Goal: Task Accomplishment & Management: Complete application form

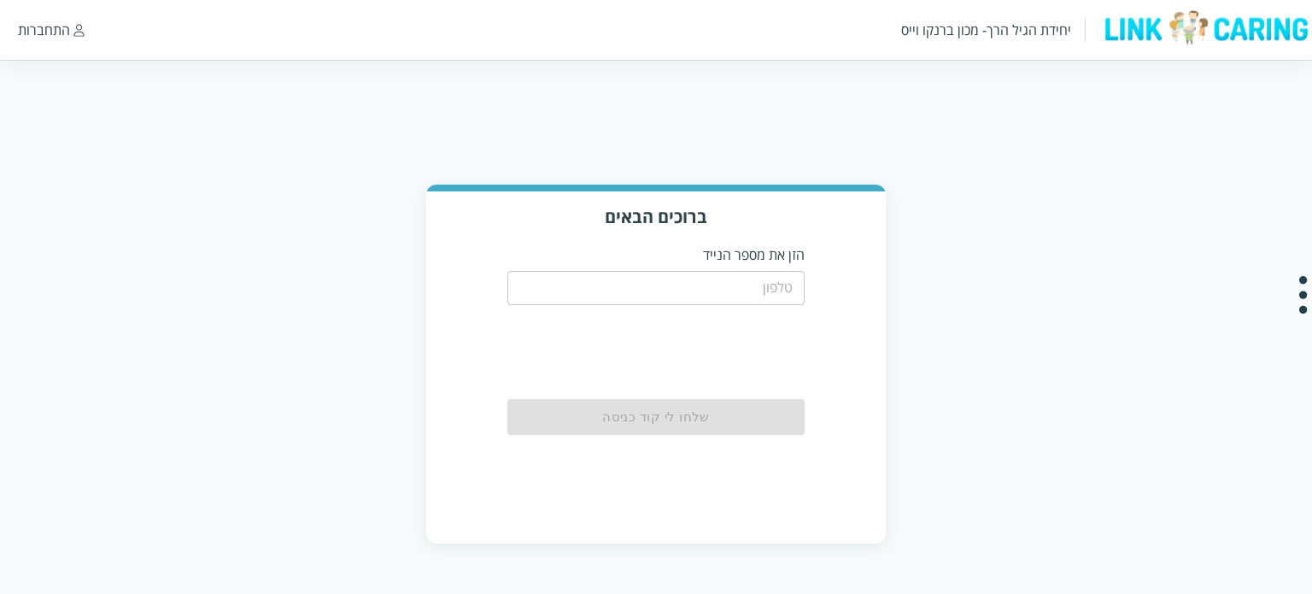
click at [698, 293] on input "tel" at bounding box center [656, 288] width 298 height 34
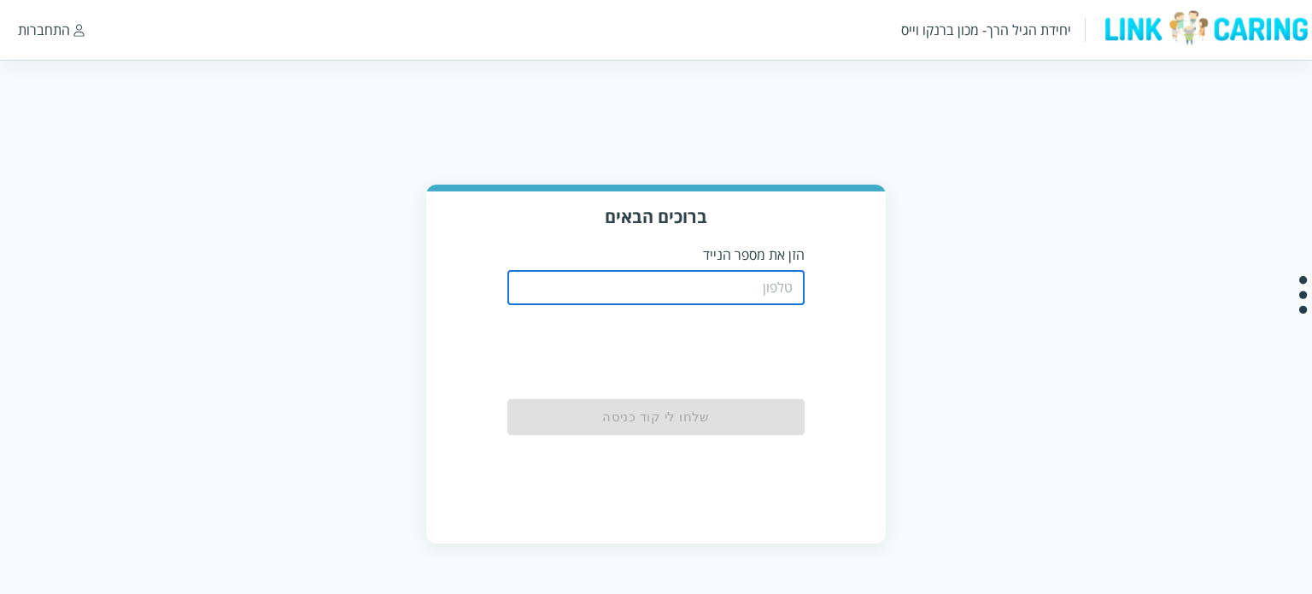
paste input "0544499999"
type input "0544499999"
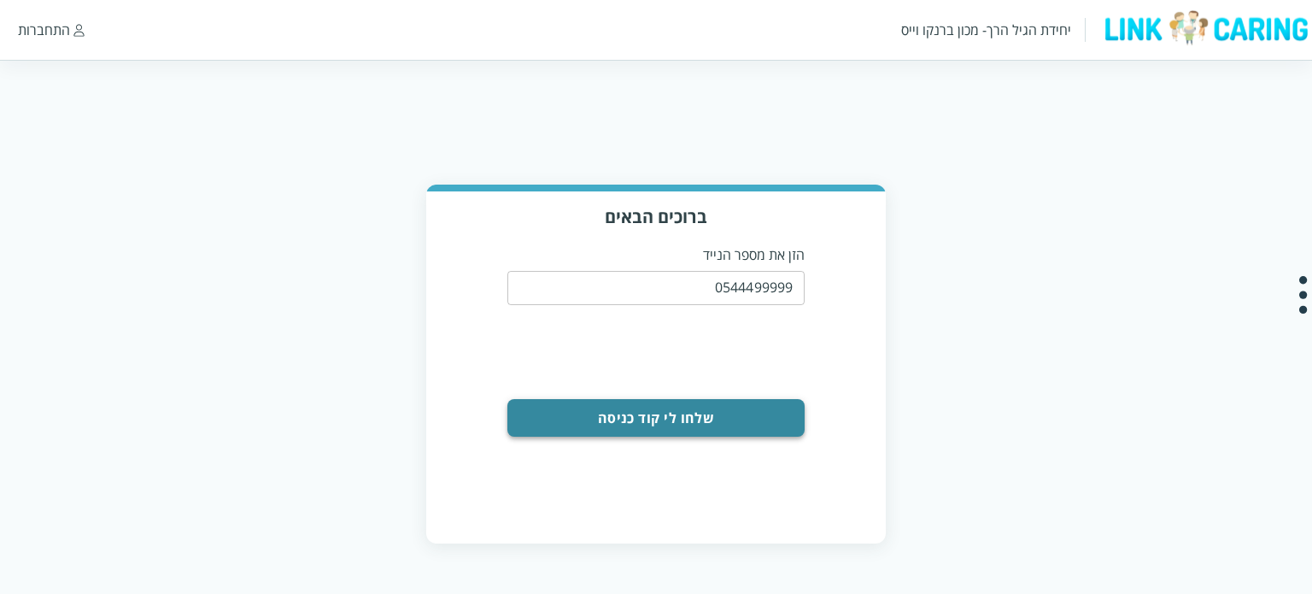
click at [754, 423] on button "שלחו לי קוד כניסה" at bounding box center [656, 418] width 298 height 38
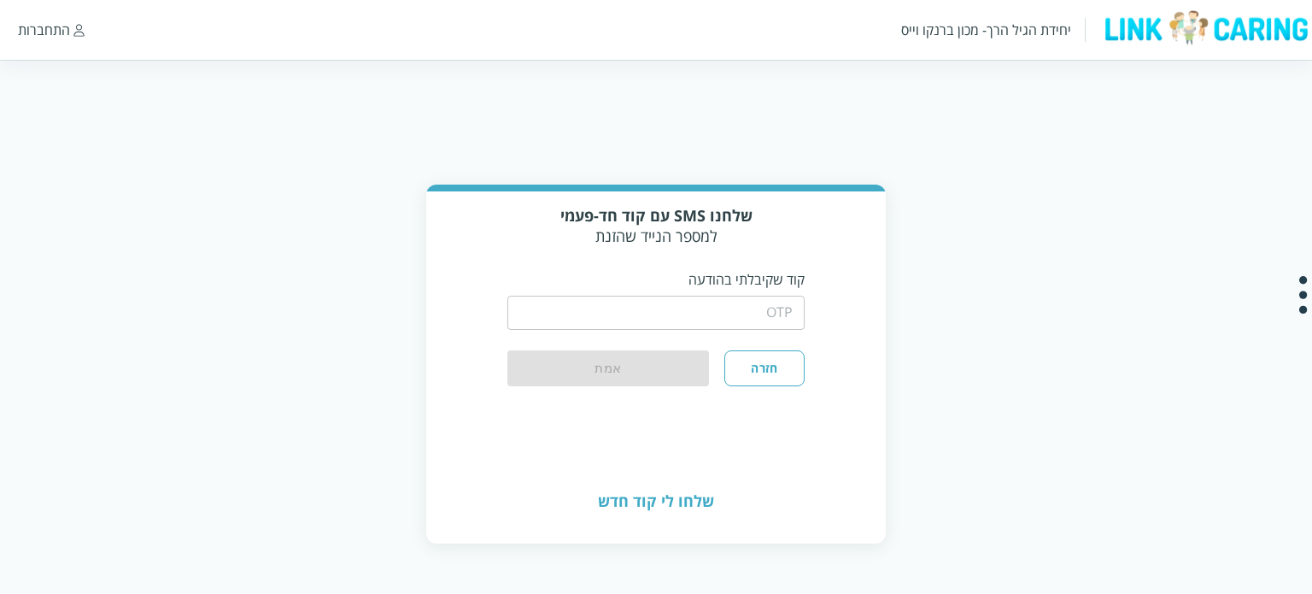
click at [636, 319] on input "string" at bounding box center [656, 313] width 298 height 34
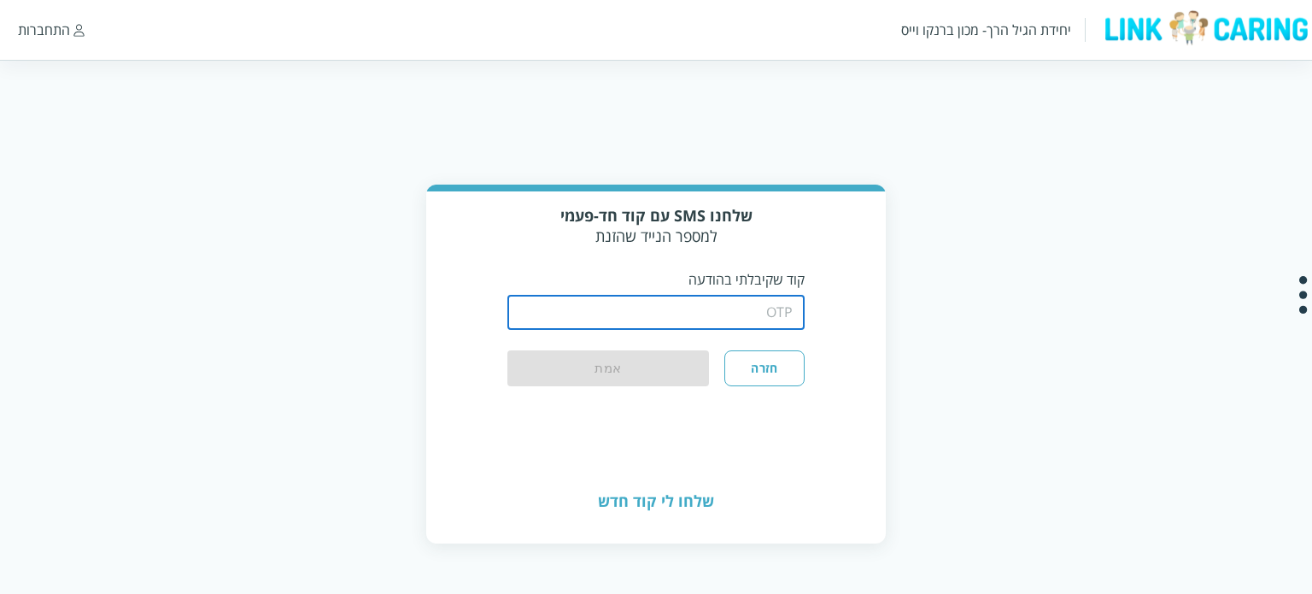
type input "1234"
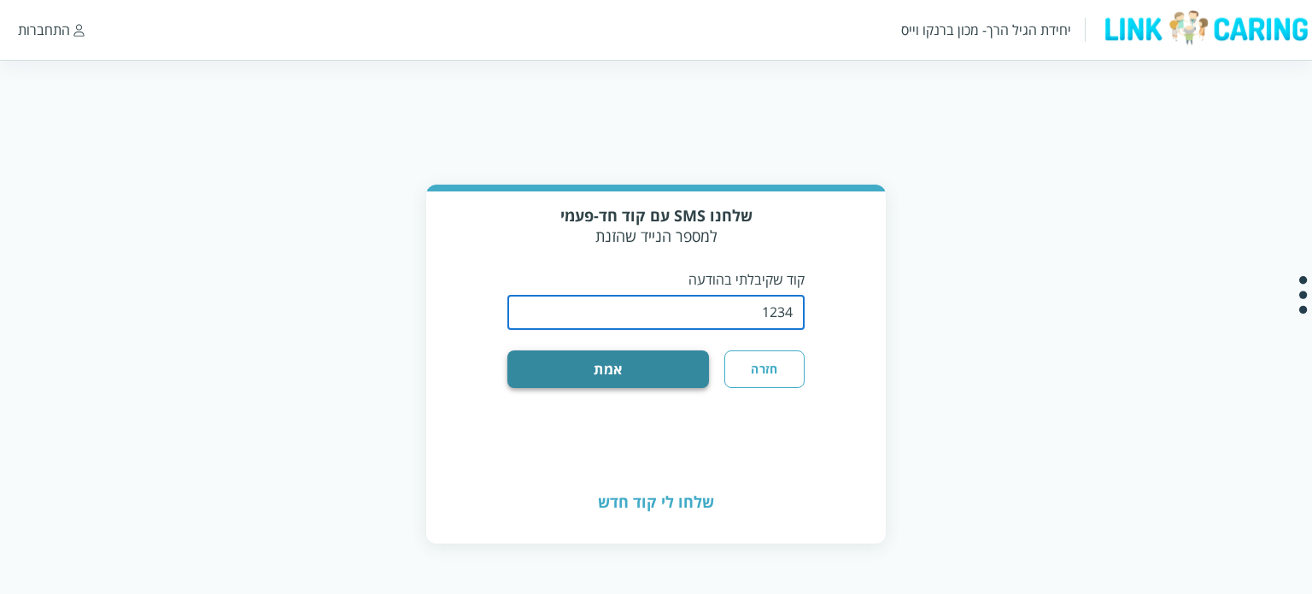
click at [594, 368] on button "אמת" at bounding box center [608, 369] width 202 height 38
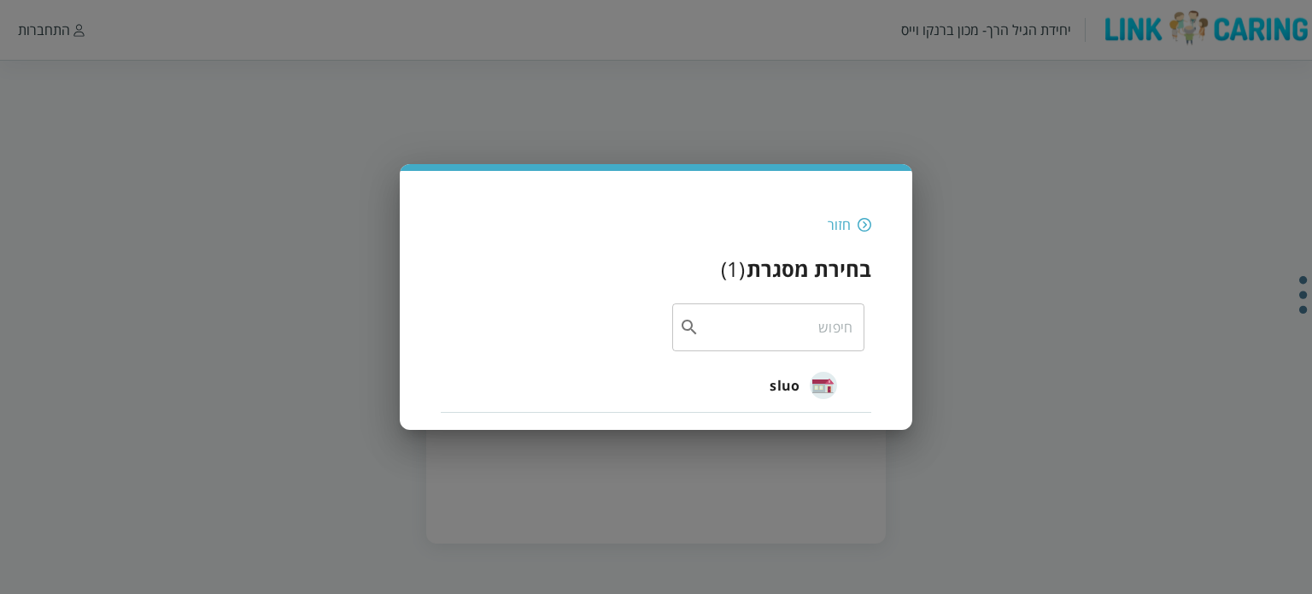
click at [753, 385] on li "sluo" at bounding box center [656, 385] width 431 height 55
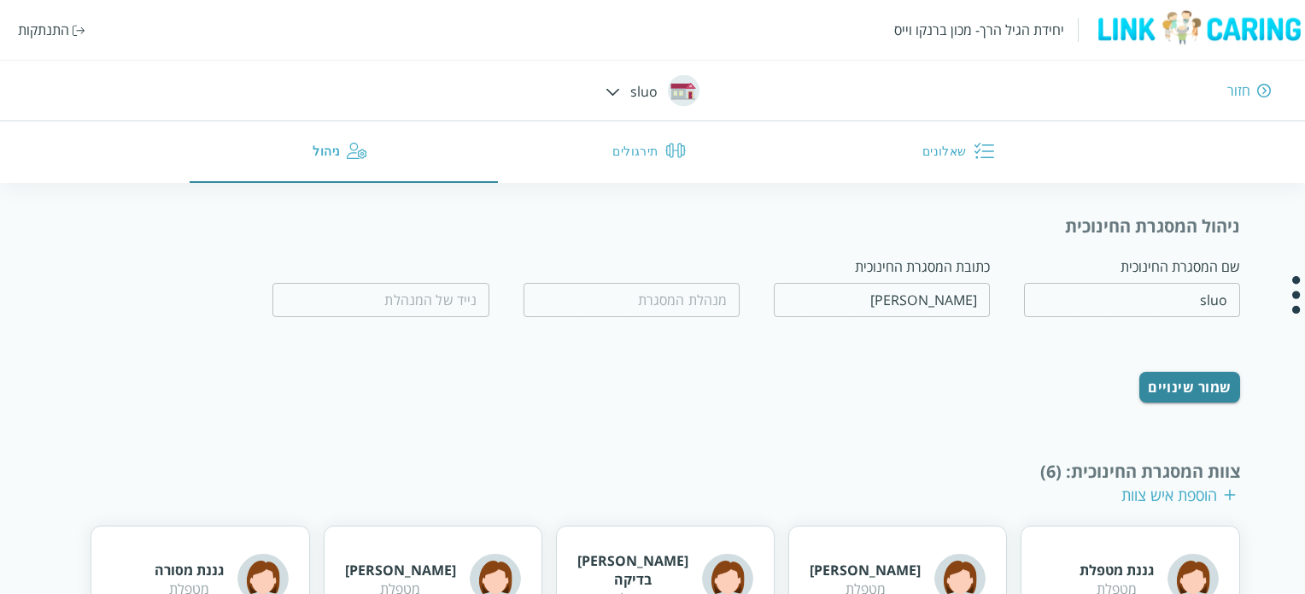
click at [941, 155] on button "שאלונים" at bounding box center [961, 152] width 309 height 62
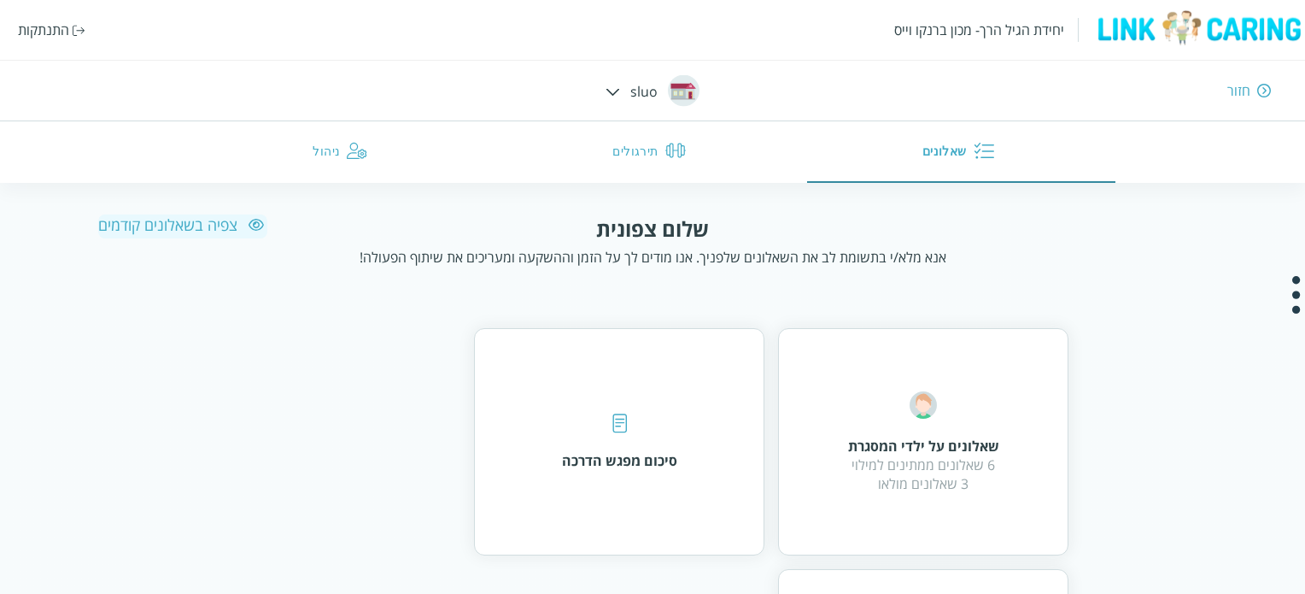
click at [301, 344] on div "שאלונים על ילדי המסגרת 6 שאלונים ממתינים למילוי 3 שאלונים מולאו סיכום מפגש הדרכ…" at bounding box center [653, 562] width 832 height 468
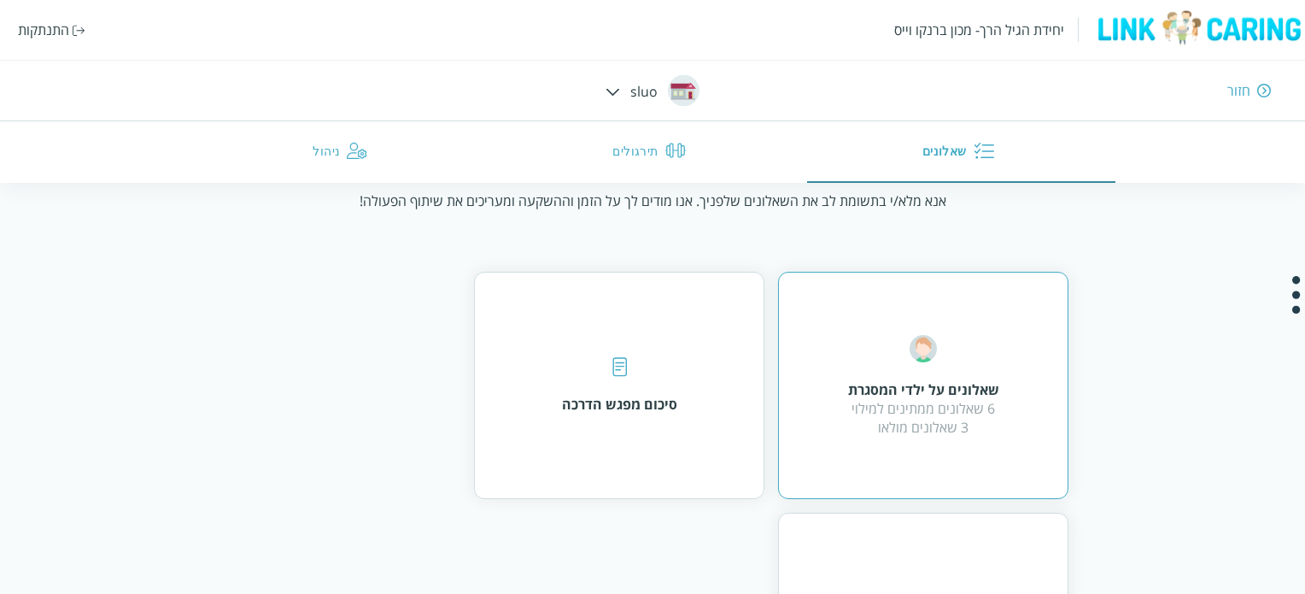
scroll to position [85, 0]
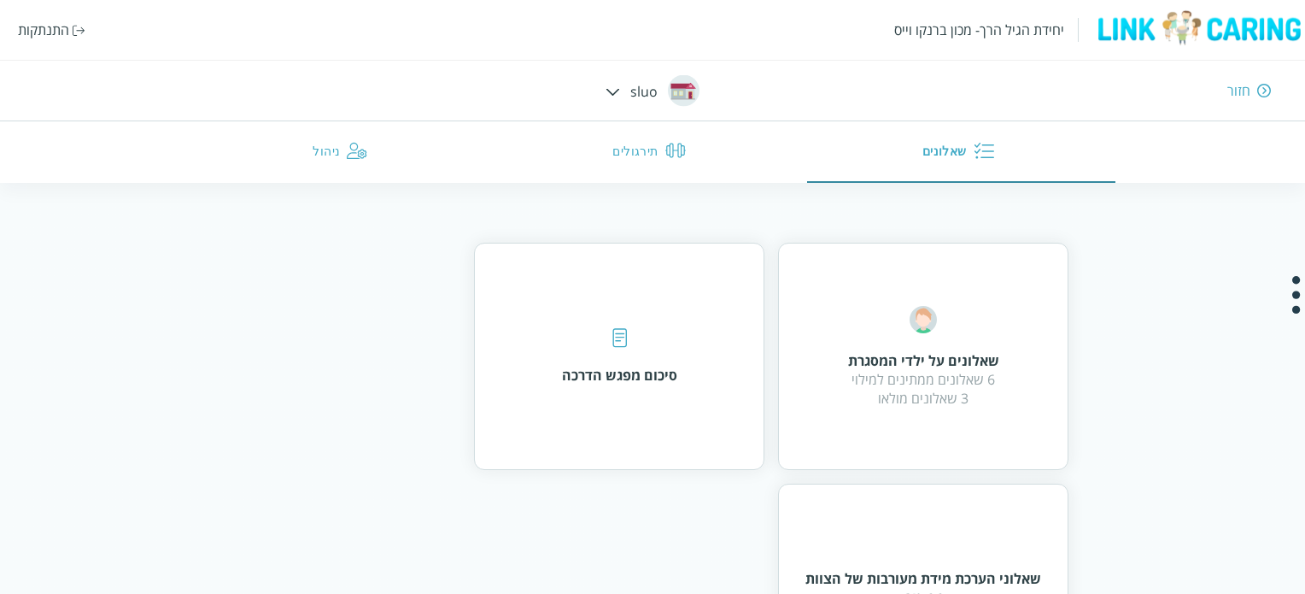
click at [935, 396] on div "6 שאלונים ממתינים למילוי 3 שאלונים מולאו" at bounding box center [923, 389] width 151 height 38
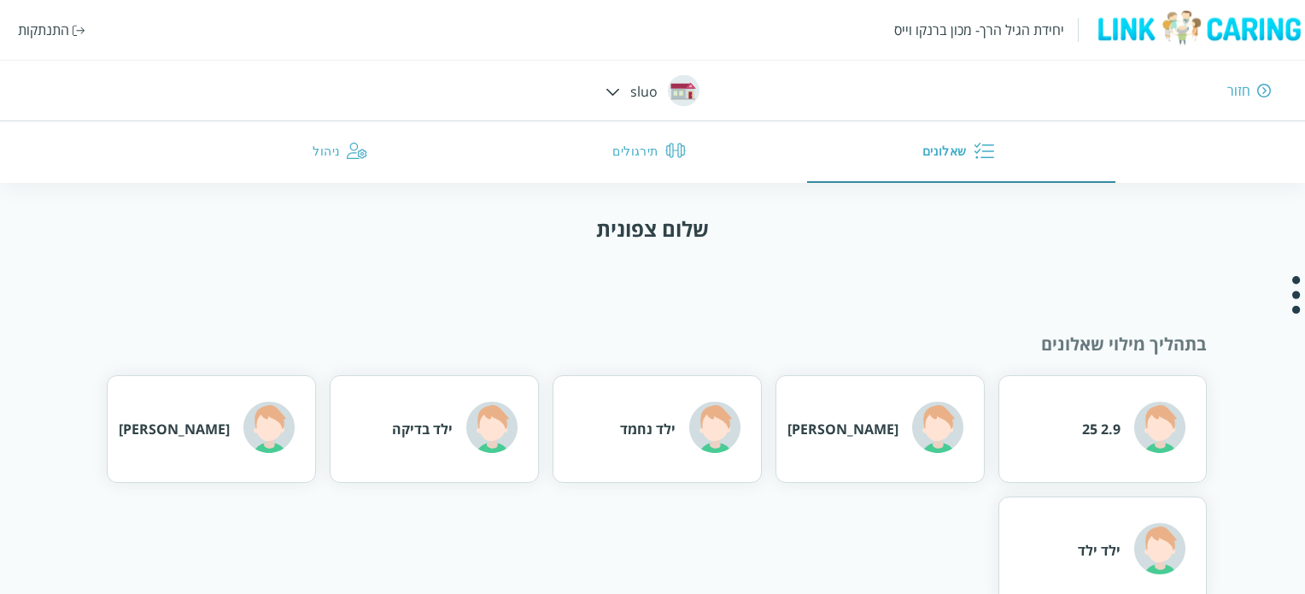
click at [1241, 90] on div "חזור" at bounding box center [1239, 90] width 23 height 19
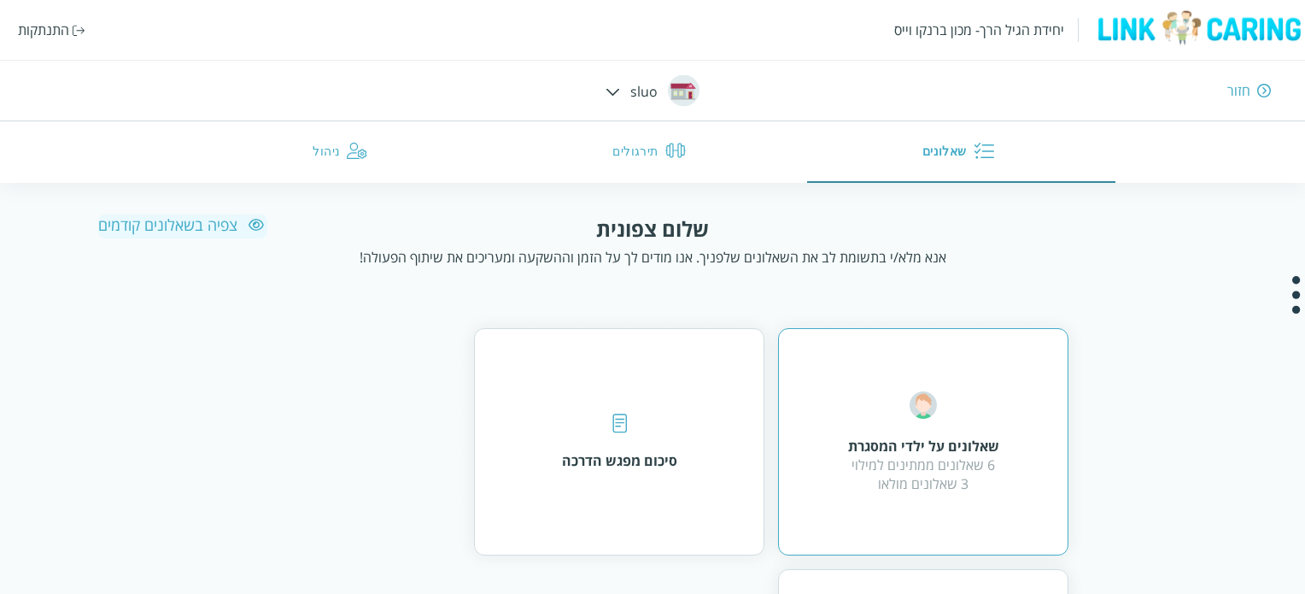
click at [983, 365] on div "שאלונים על ילדי המסגרת 6 שאלונים ממתינים למילוי 3 שאלונים מולאו" at bounding box center [923, 441] width 290 height 227
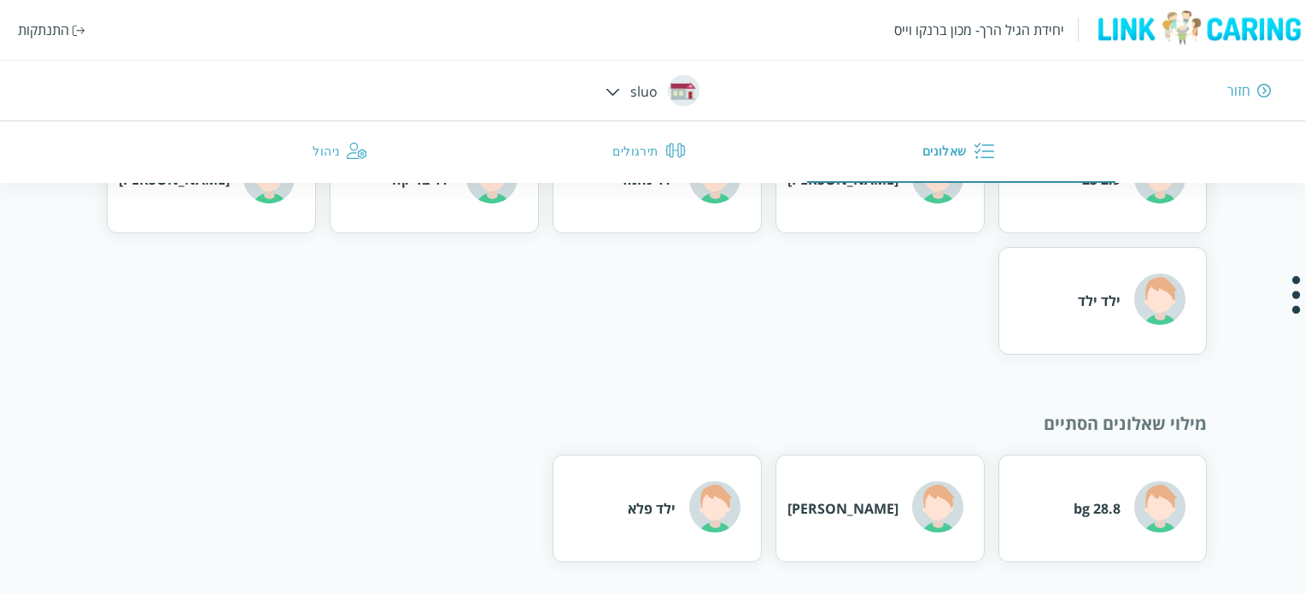
scroll to position [250, 0]
click at [1050, 304] on div "ילד ילד" at bounding box center [1103, 300] width 209 height 108
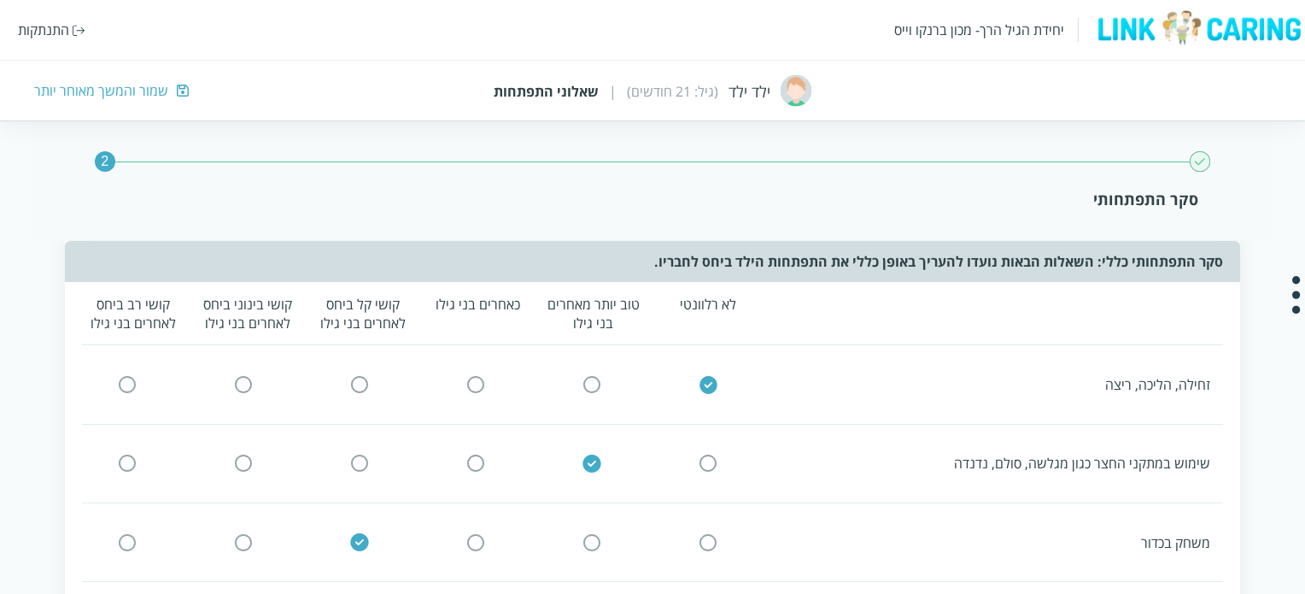
click at [106, 158] on div "2" at bounding box center [105, 161] width 21 height 21
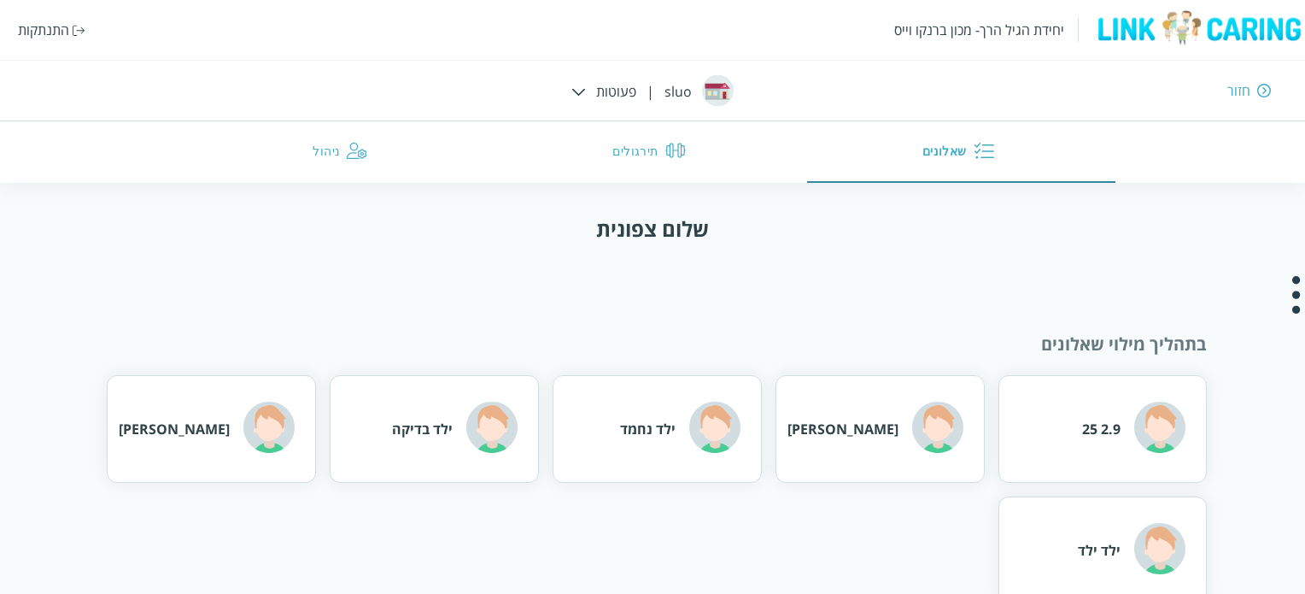
click at [643, 153] on button "תירגולים" at bounding box center [652, 152] width 309 height 62
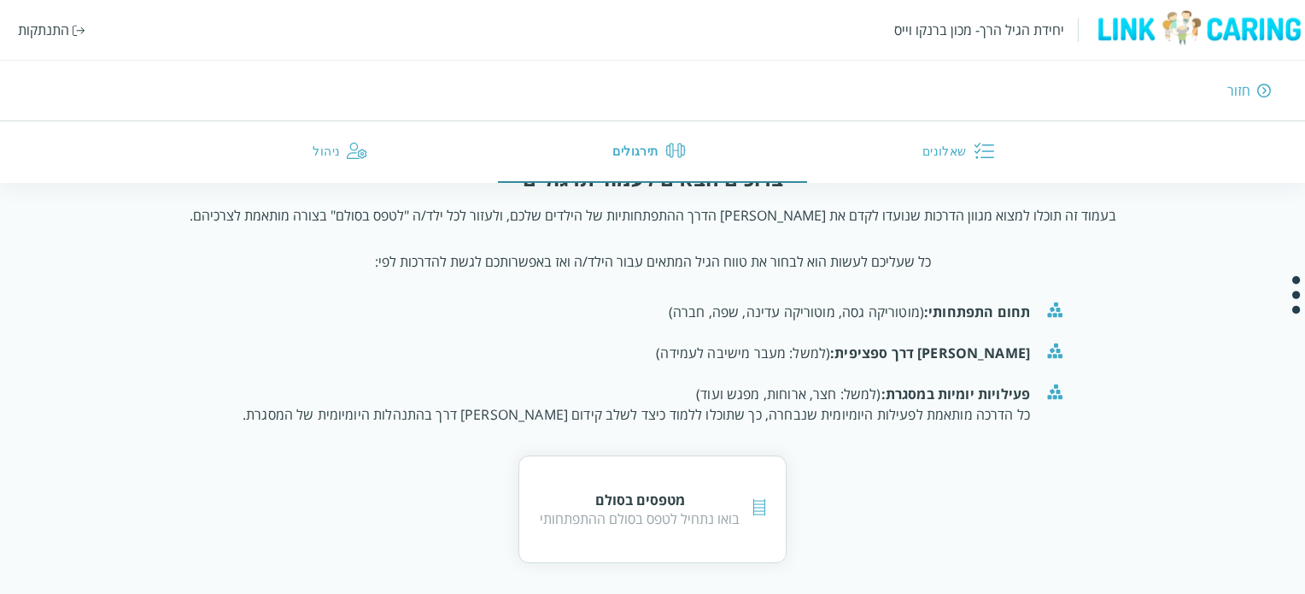
scroll to position [145, 0]
click at [625, 515] on div "בואו נתחיל לטפס בסולם ההתפתחותי" at bounding box center [640, 516] width 200 height 19
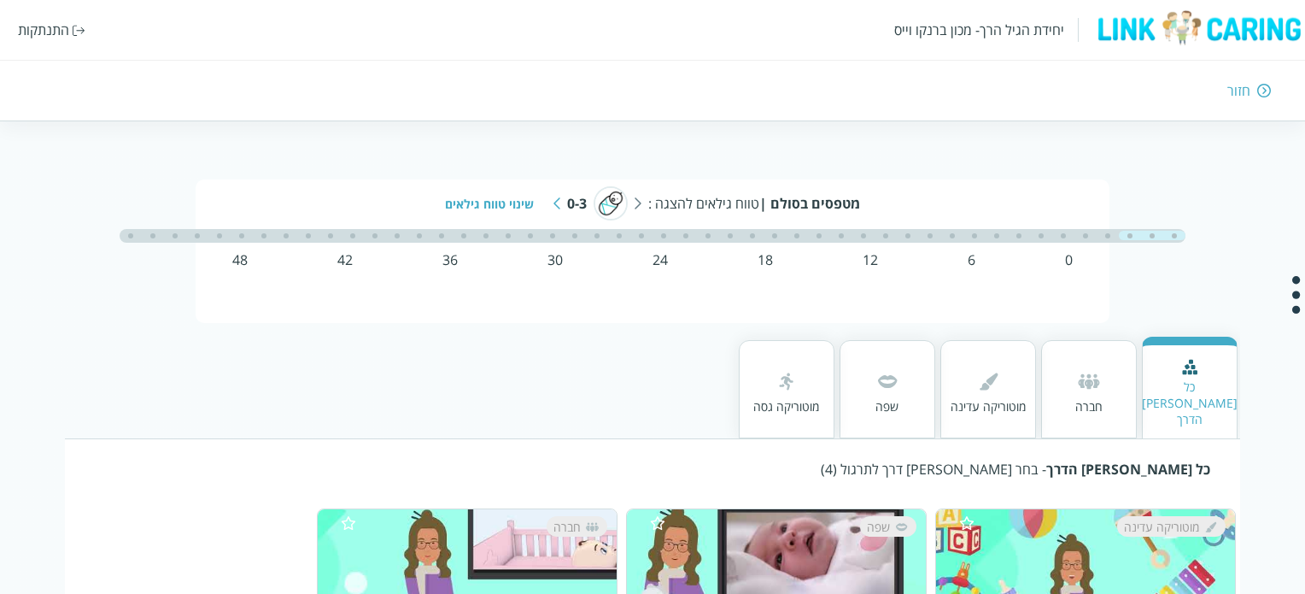
click at [560, 200] on img at bounding box center [557, 203] width 7 height 12
click at [556, 200] on img at bounding box center [557, 203] width 7 height 12
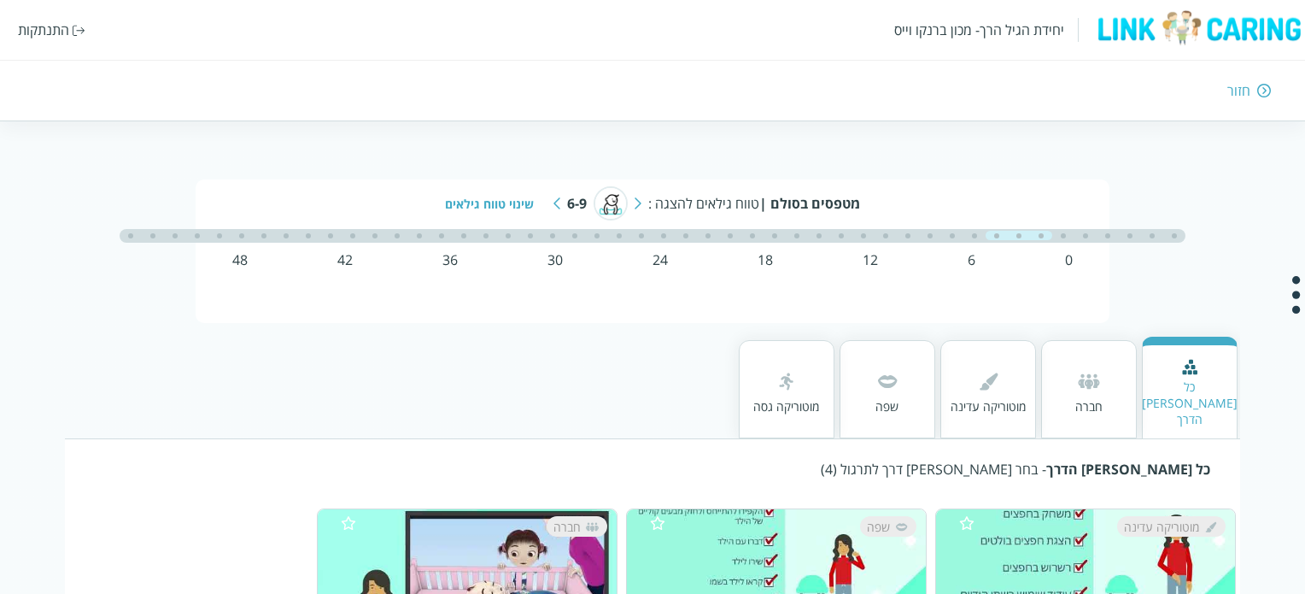
click at [556, 200] on img at bounding box center [557, 203] width 7 height 12
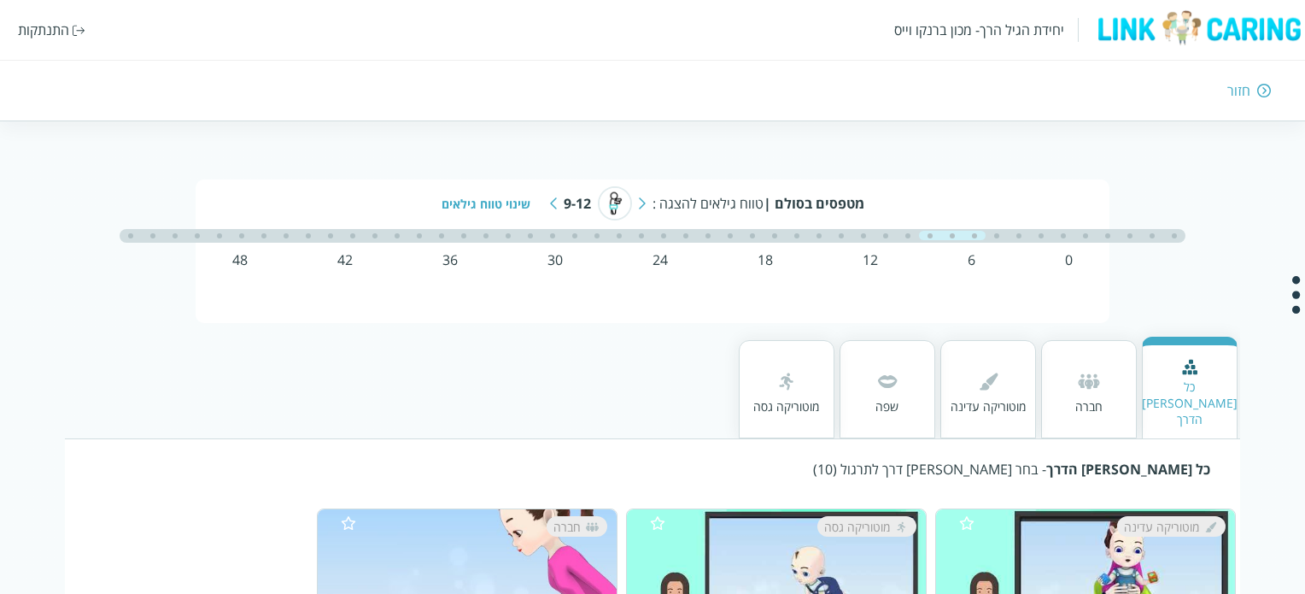
click at [556, 200] on img at bounding box center [553, 203] width 7 height 12
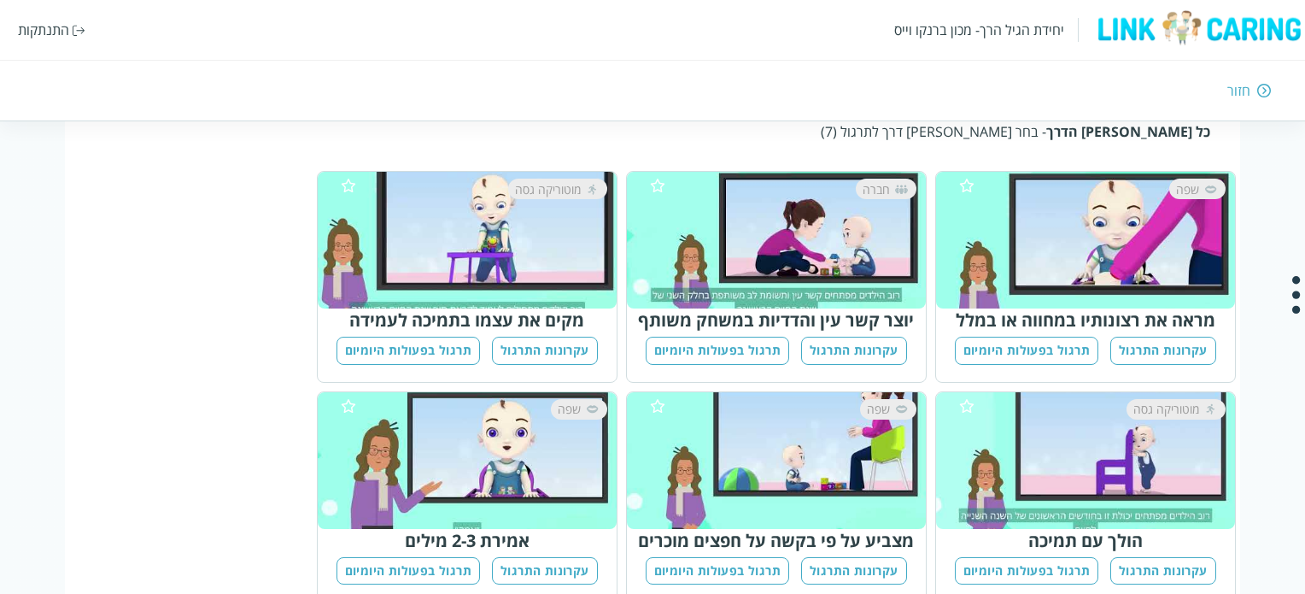
scroll to position [321, 0]
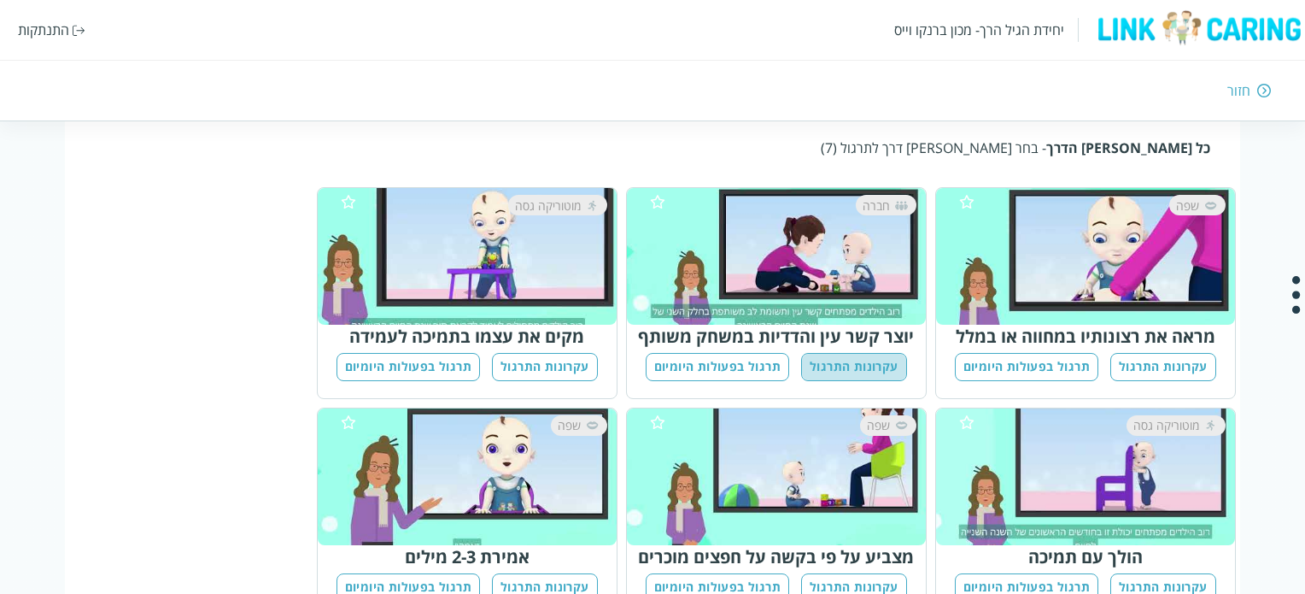
click at [878, 353] on button "עקרונות התרגול" at bounding box center [854, 367] width 106 height 28
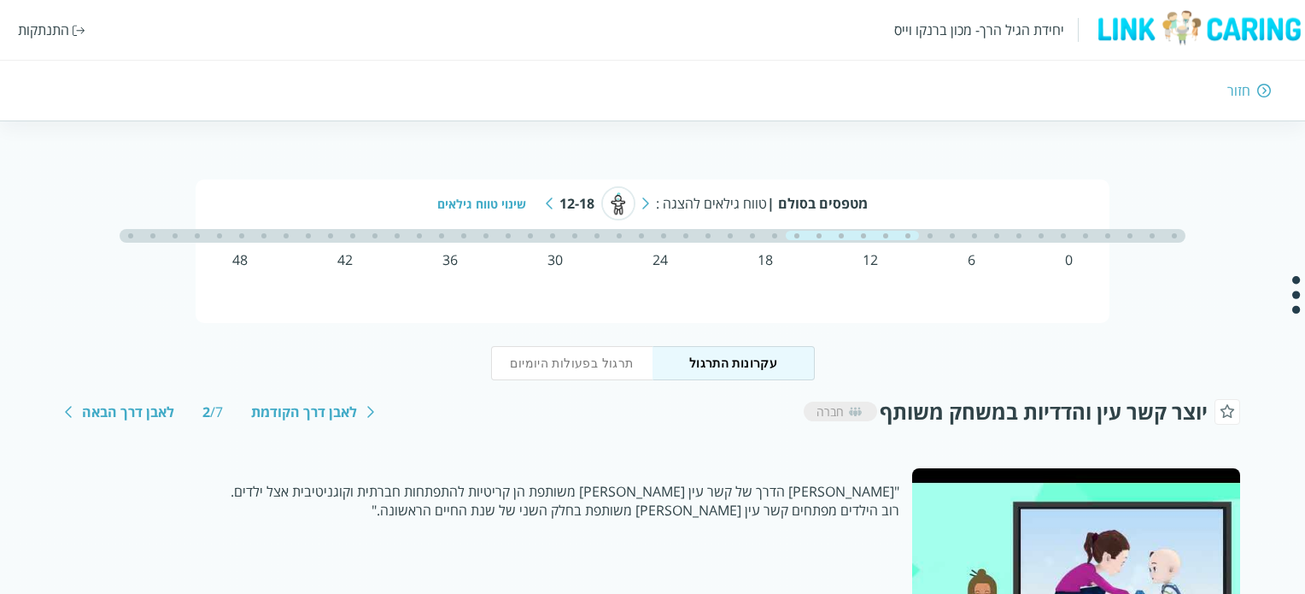
scroll to position [321, 0]
click at [368, 407] on img at bounding box center [370, 412] width 7 height 12
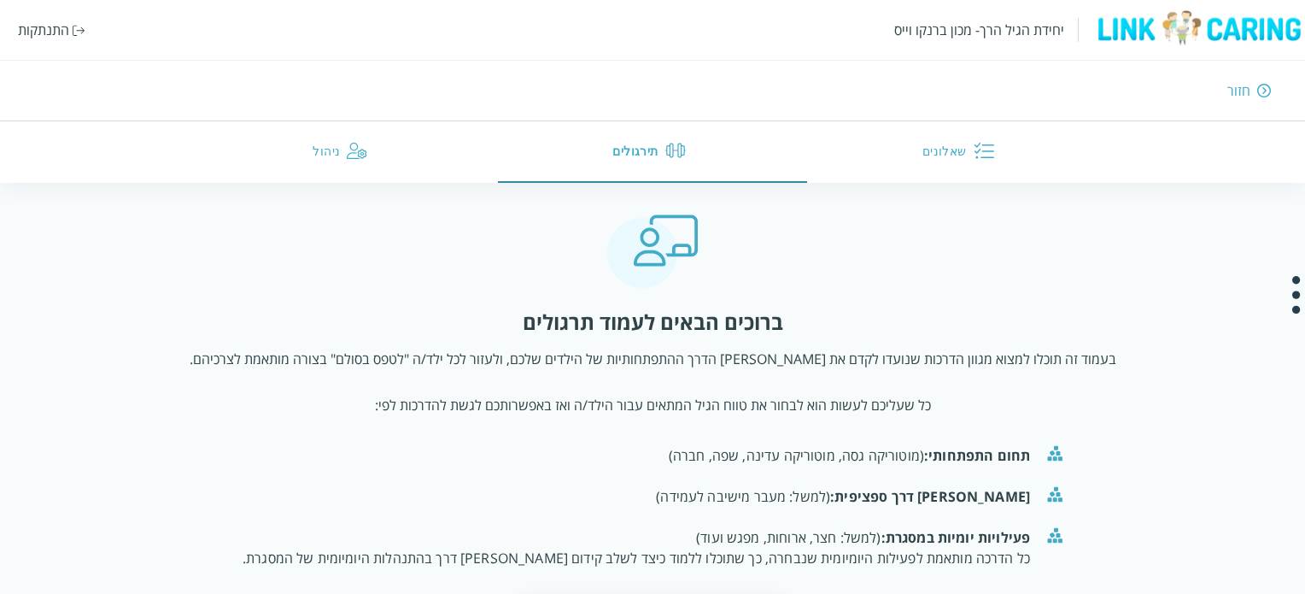
scroll to position [145, 0]
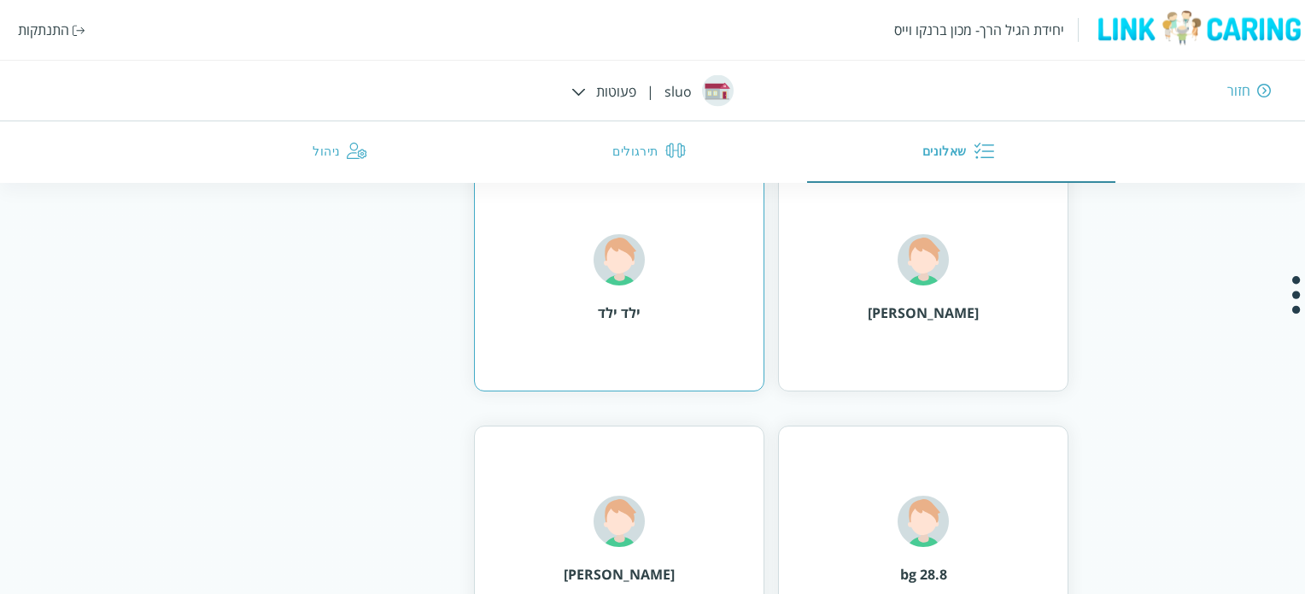
scroll to position [598, 0]
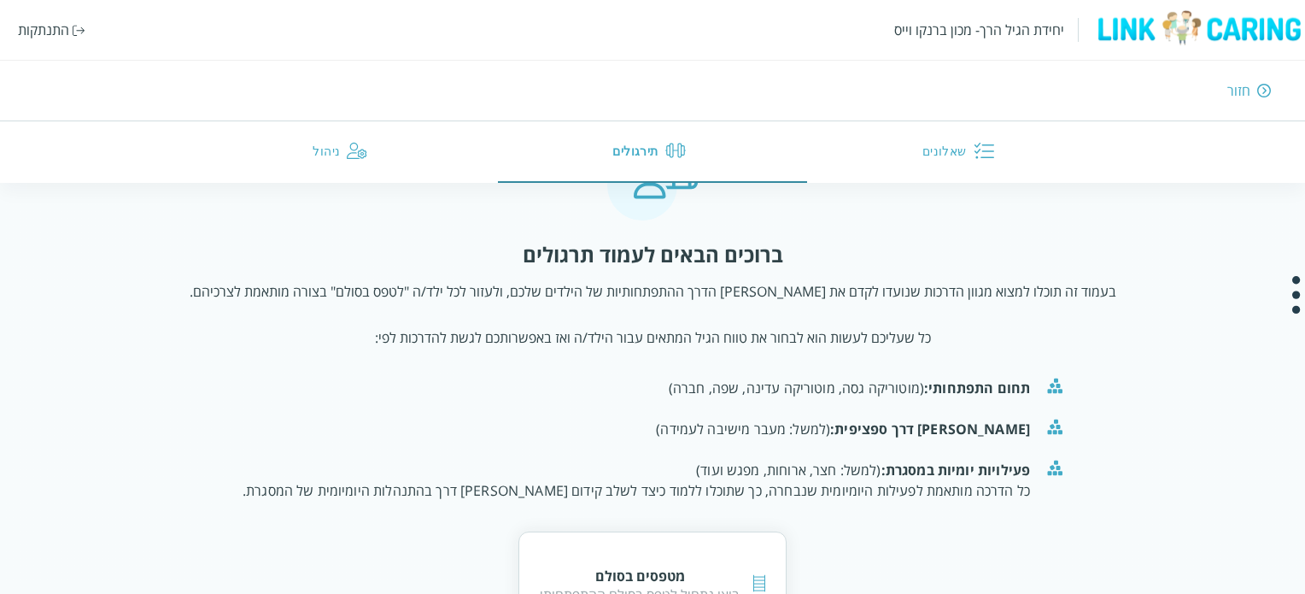
scroll to position [85, 0]
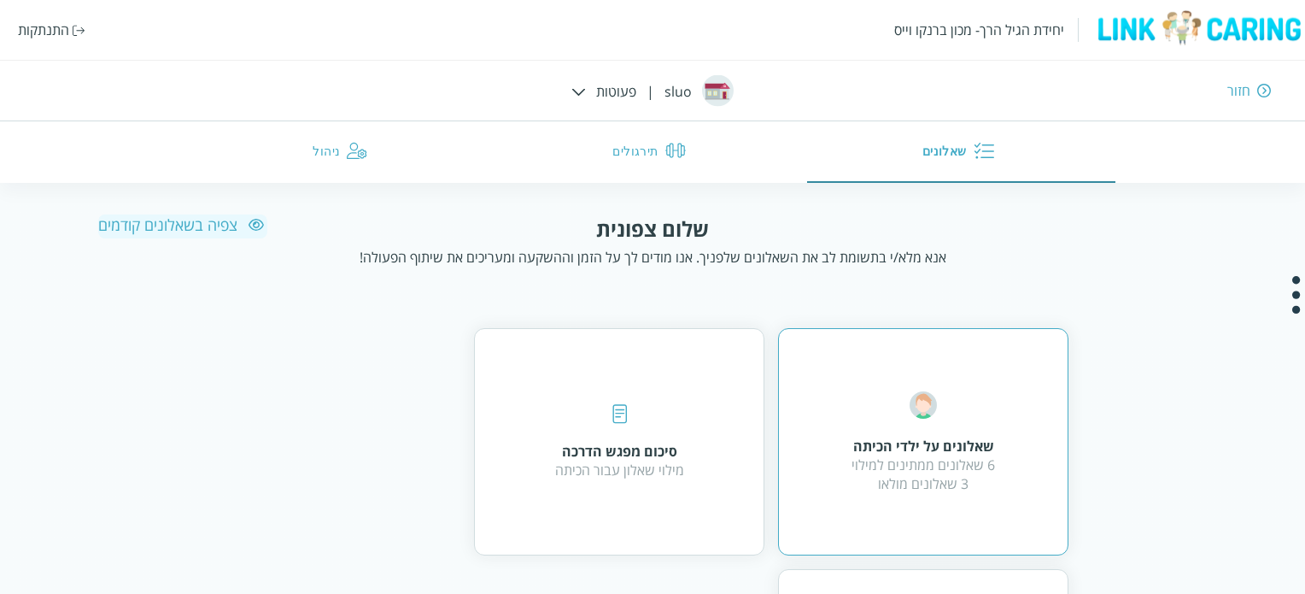
click at [961, 469] on div "6 שאלונים ממתינים למילוי 3 שאלונים מולאו" at bounding box center [924, 474] width 144 height 38
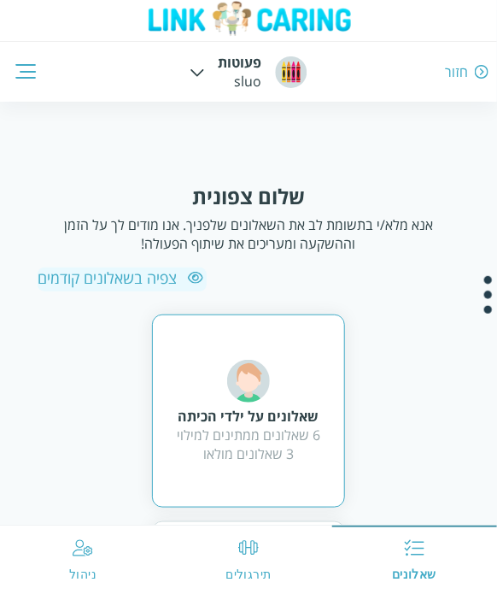
click at [261, 399] on img at bounding box center [248, 381] width 43 height 43
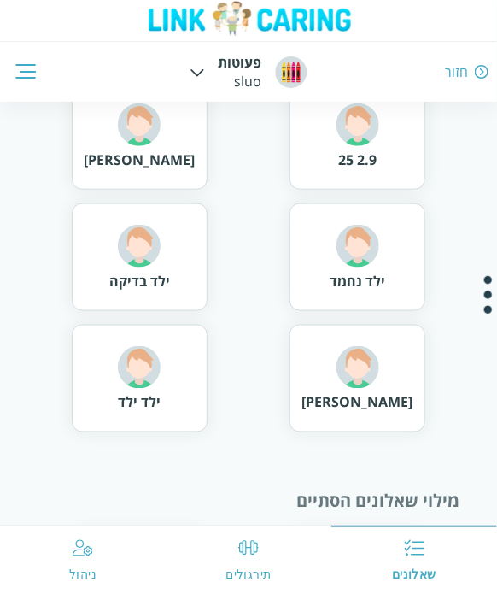
scroll to position [247, 0]
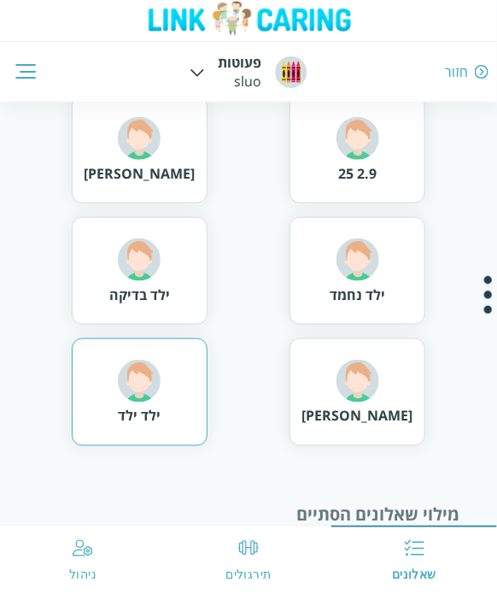
click at [168, 396] on div "ילד ילד" at bounding box center [140, 392] width 137 height 108
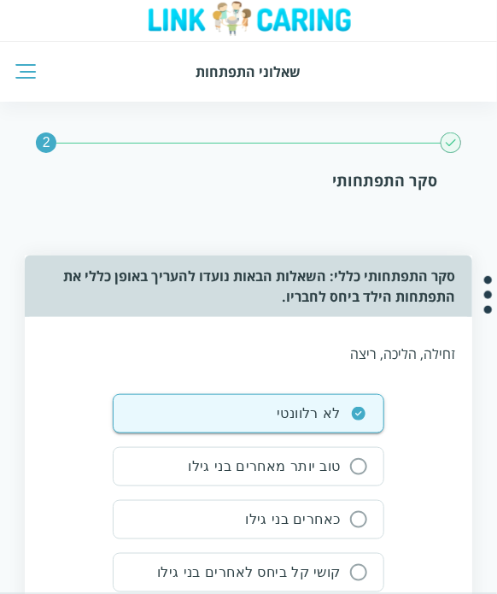
click at [344, 363] on div "זחילה, הליכה, ריצה לא רלוונטי טוב יותר מאחרים בני גילו כאחרים בני גילו קושי קל …" at bounding box center [248, 514] width 413 height 395
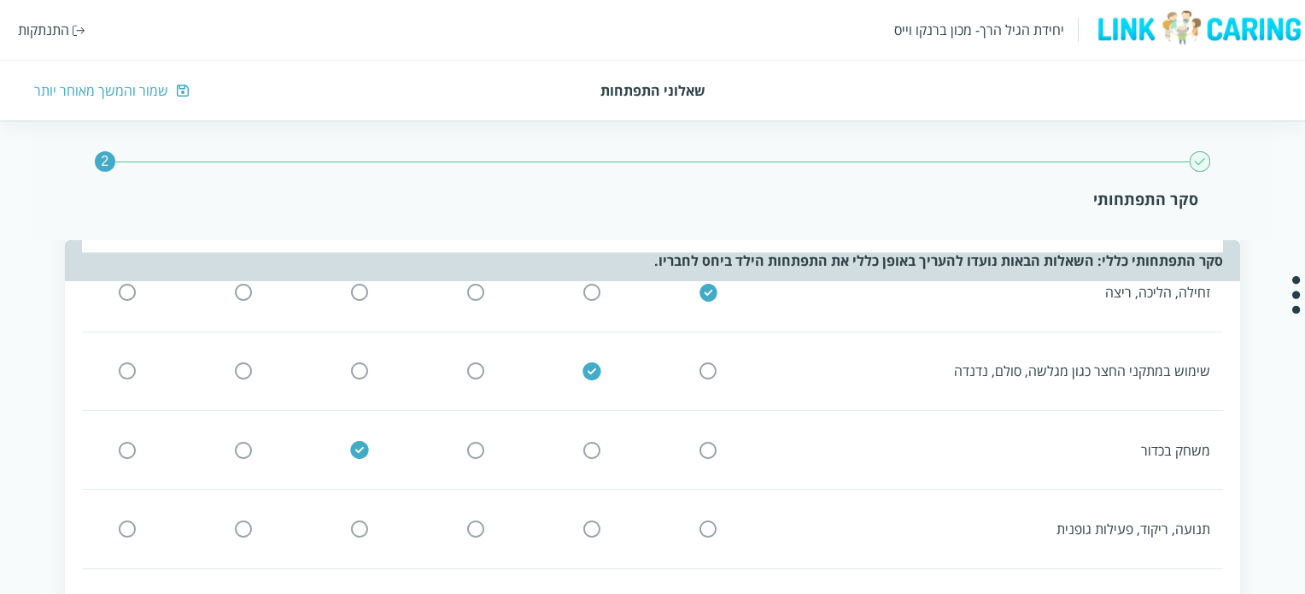
scroll to position [85, 0]
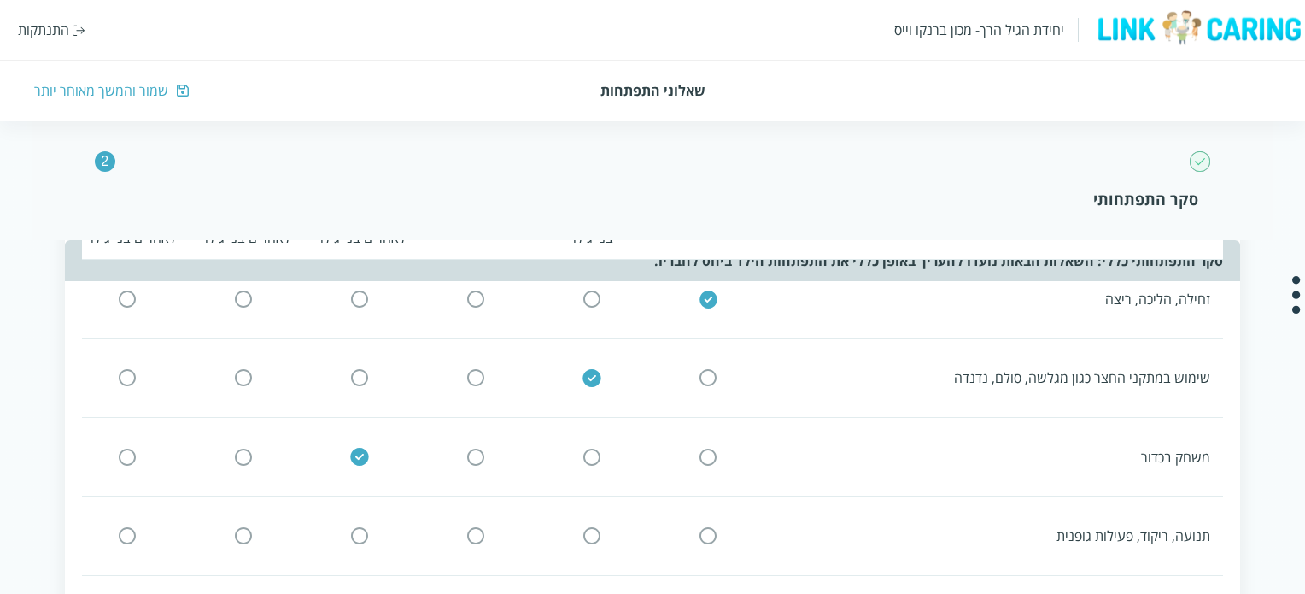
click at [483, 533] on input "radio" at bounding box center [475, 536] width 15 height 18
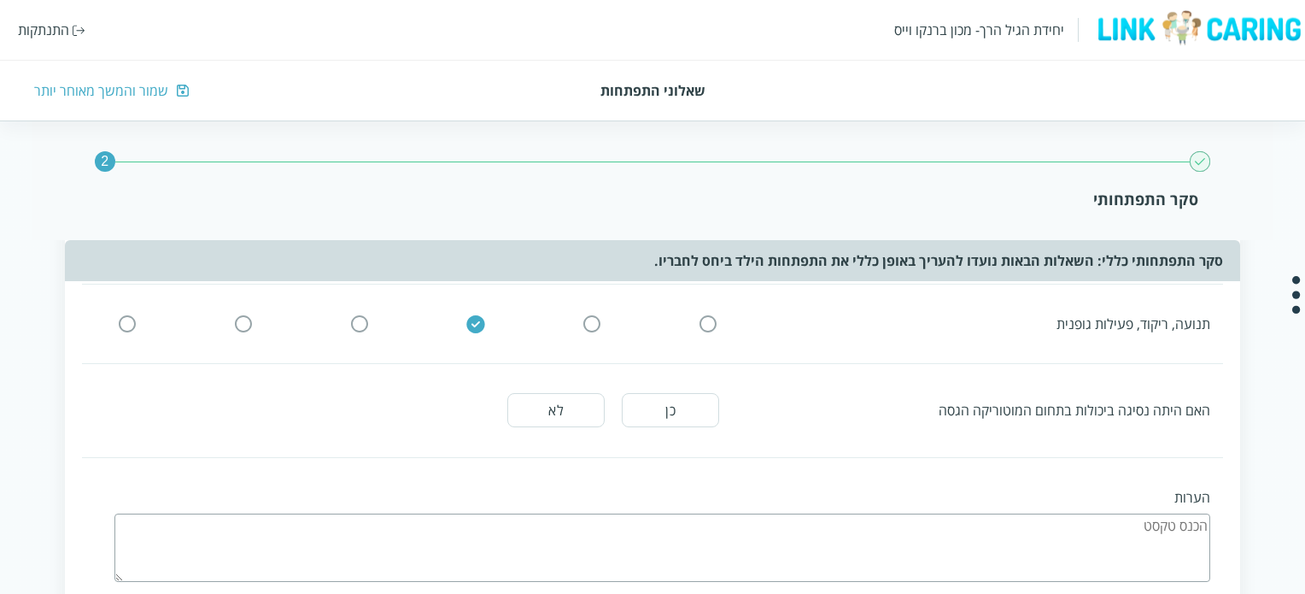
scroll to position [256, 0]
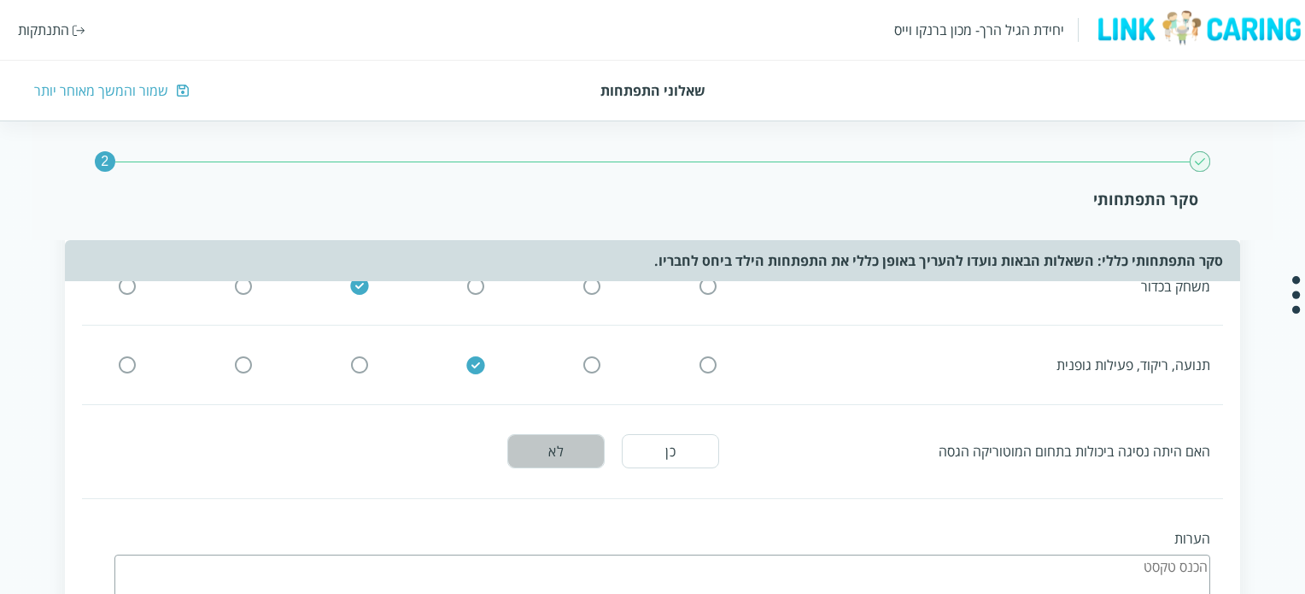
click at [564, 456] on button "לא" at bounding box center [555, 451] width 97 height 34
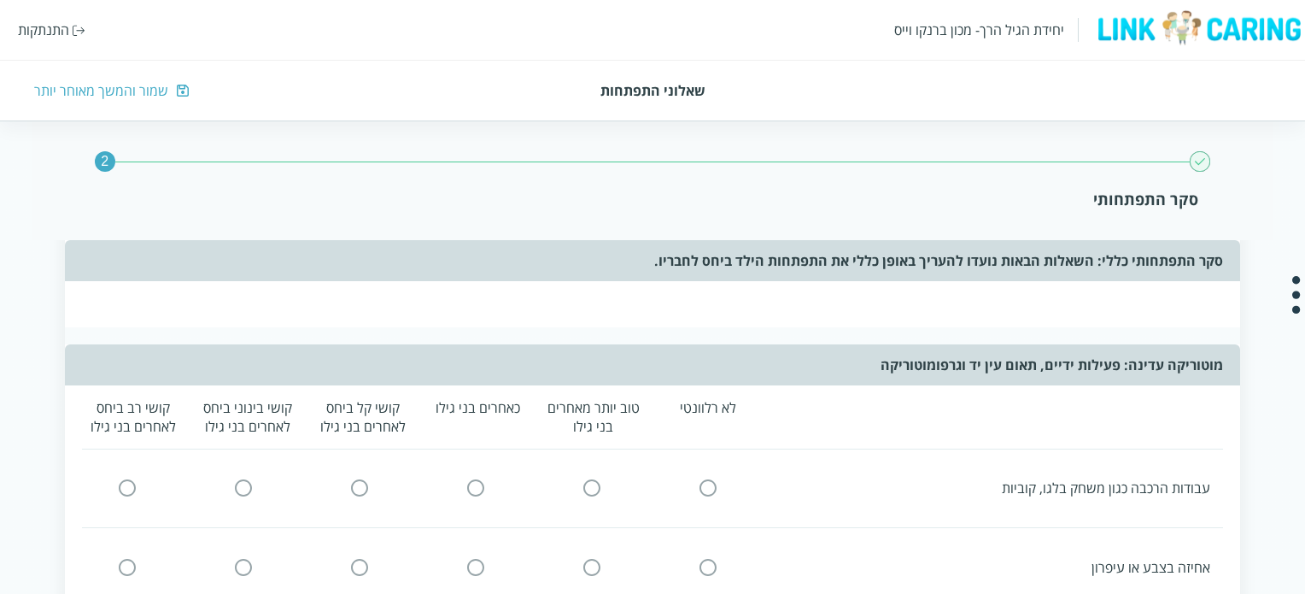
scroll to position [683, 0]
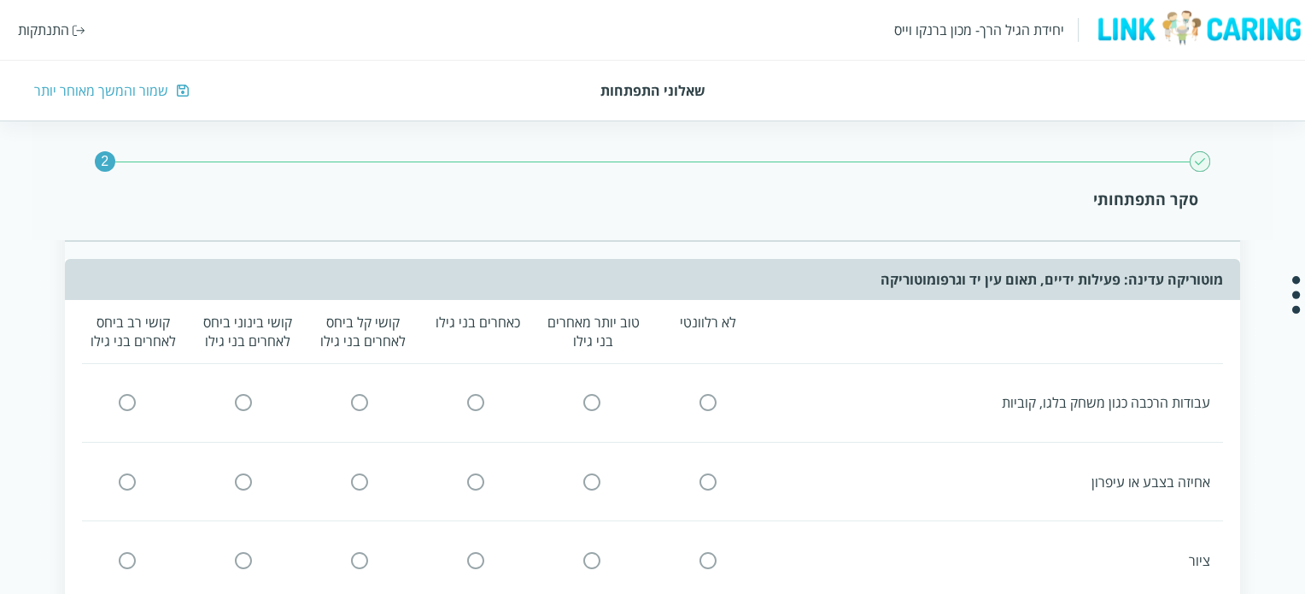
click at [705, 399] on input "radio" at bounding box center [708, 403] width 15 height 18
click at [593, 476] on input "radio" at bounding box center [591, 481] width 15 height 18
click at [472, 552] on input "radio" at bounding box center [475, 561] width 15 height 18
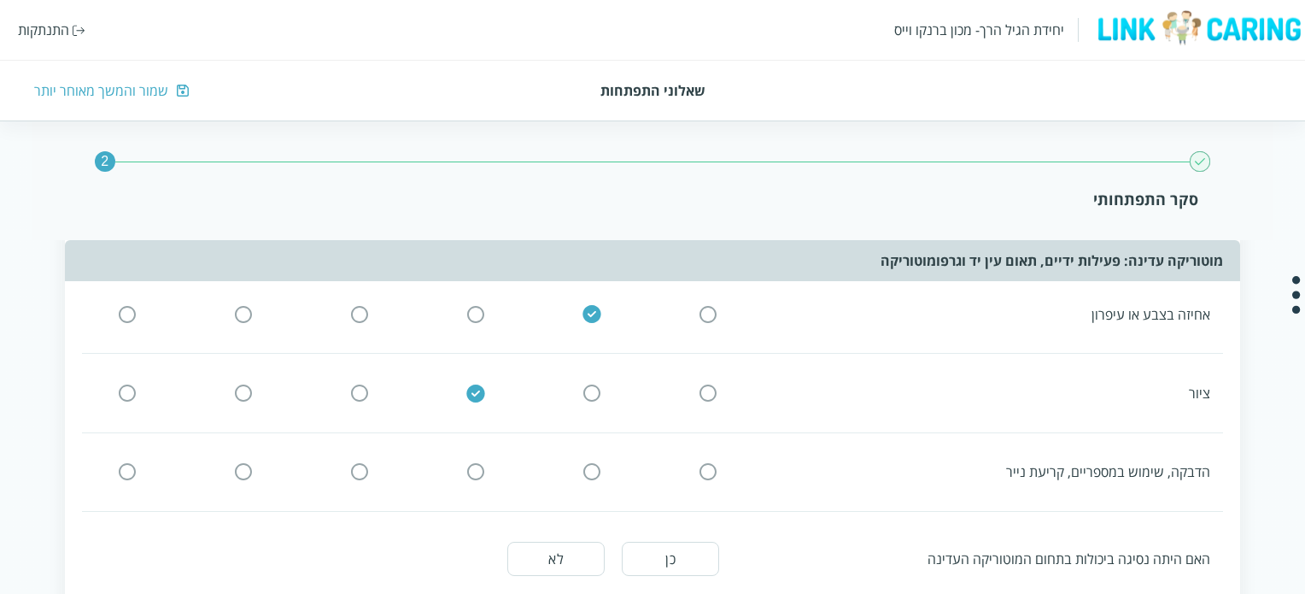
scroll to position [854, 0]
click at [361, 460] on input "radio" at bounding box center [359, 469] width 15 height 18
click at [549, 549] on button "לא" at bounding box center [555, 555] width 97 height 34
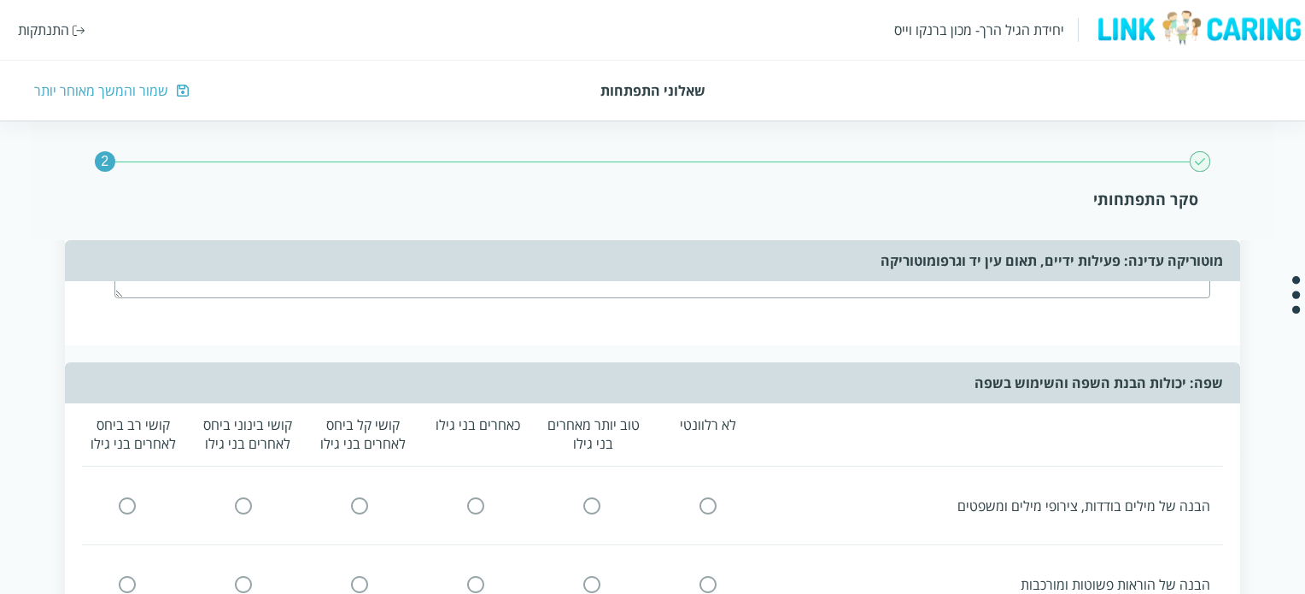
scroll to position [1367, 0]
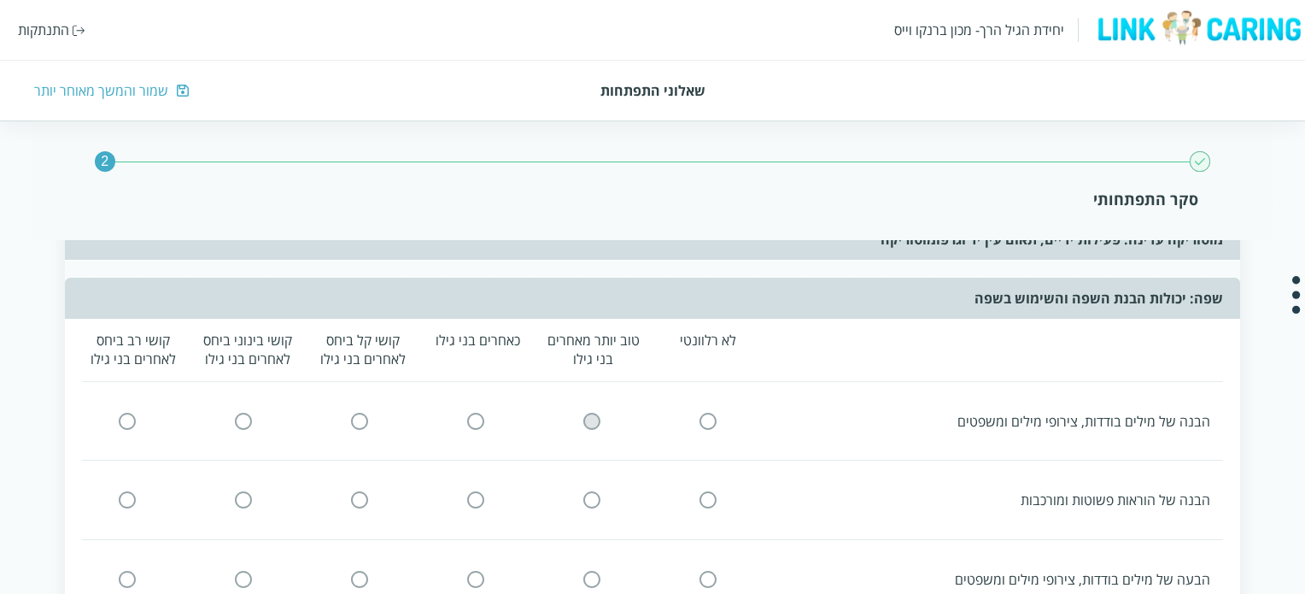
click at [592, 412] on input "radio" at bounding box center [591, 421] width 15 height 18
click at [248, 491] on input "radio" at bounding box center [243, 500] width 15 height 18
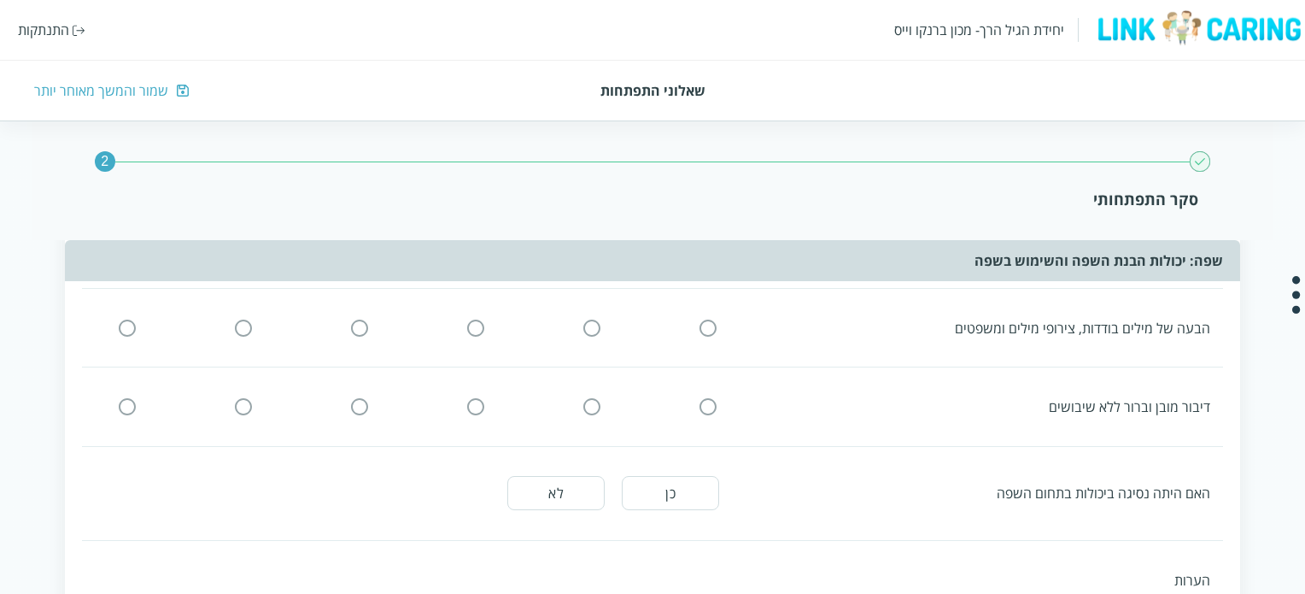
scroll to position [1623, 0]
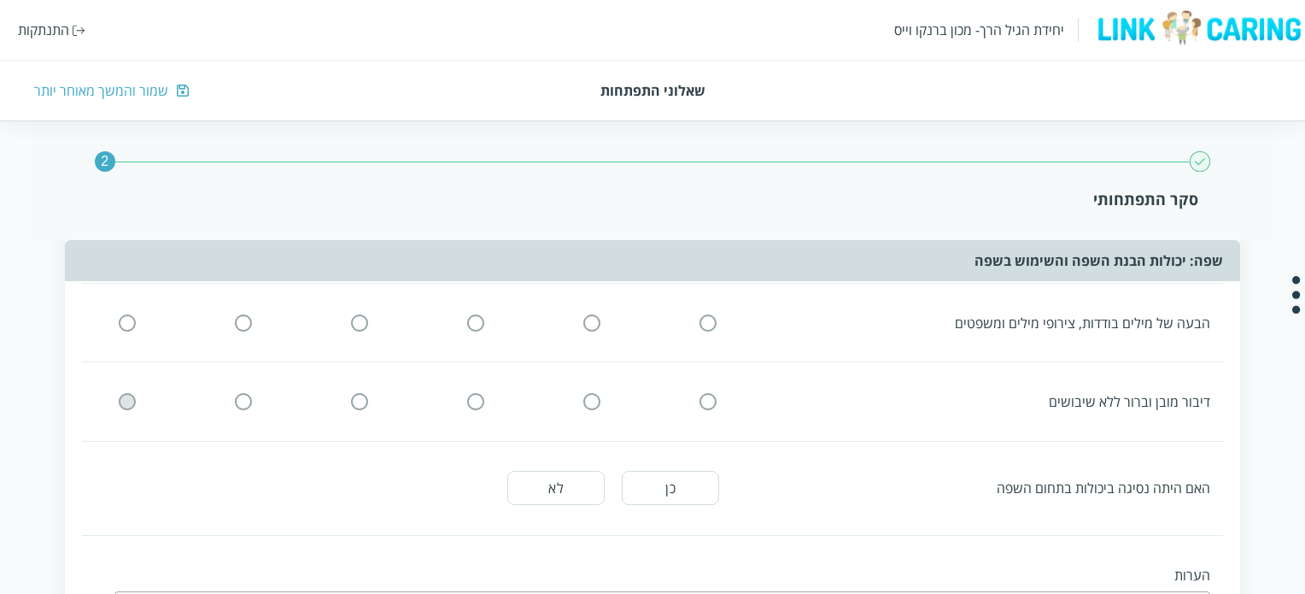
click at [132, 399] on input "radio" at bounding box center [127, 401] width 15 height 18
click at [246, 314] on input "radio" at bounding box center [243, 323] width 15 height 18
click at [648, 483] on button "כן" at bounding box center [670, 488] width 97 height 34
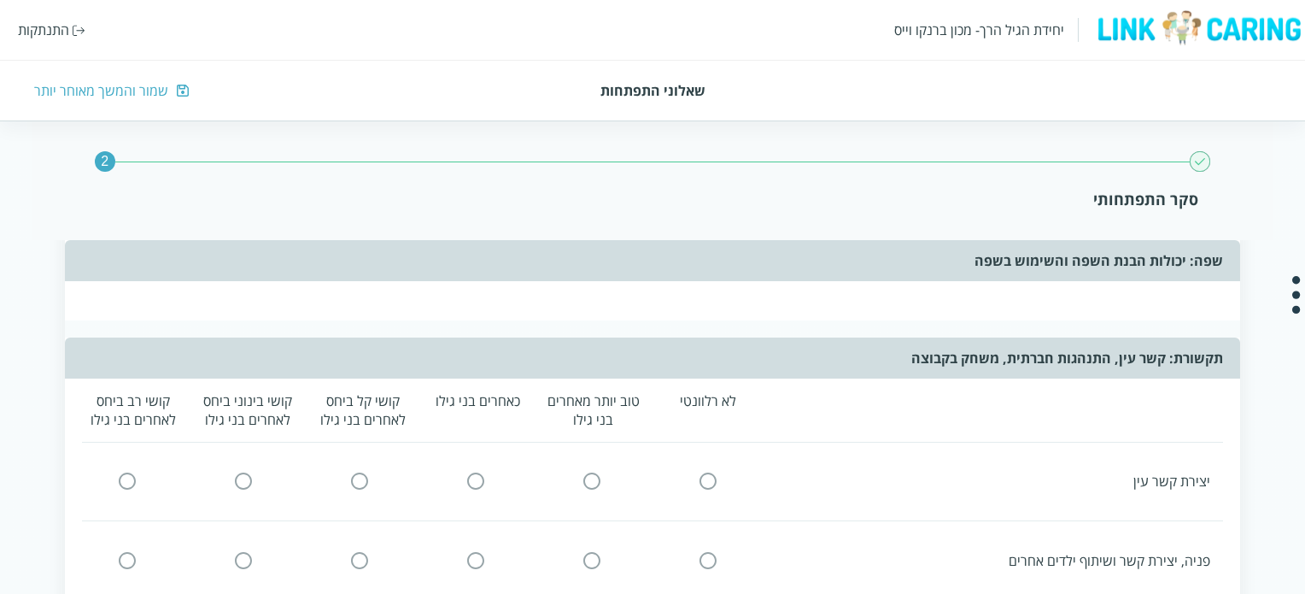
scroll to position [2050, 0]
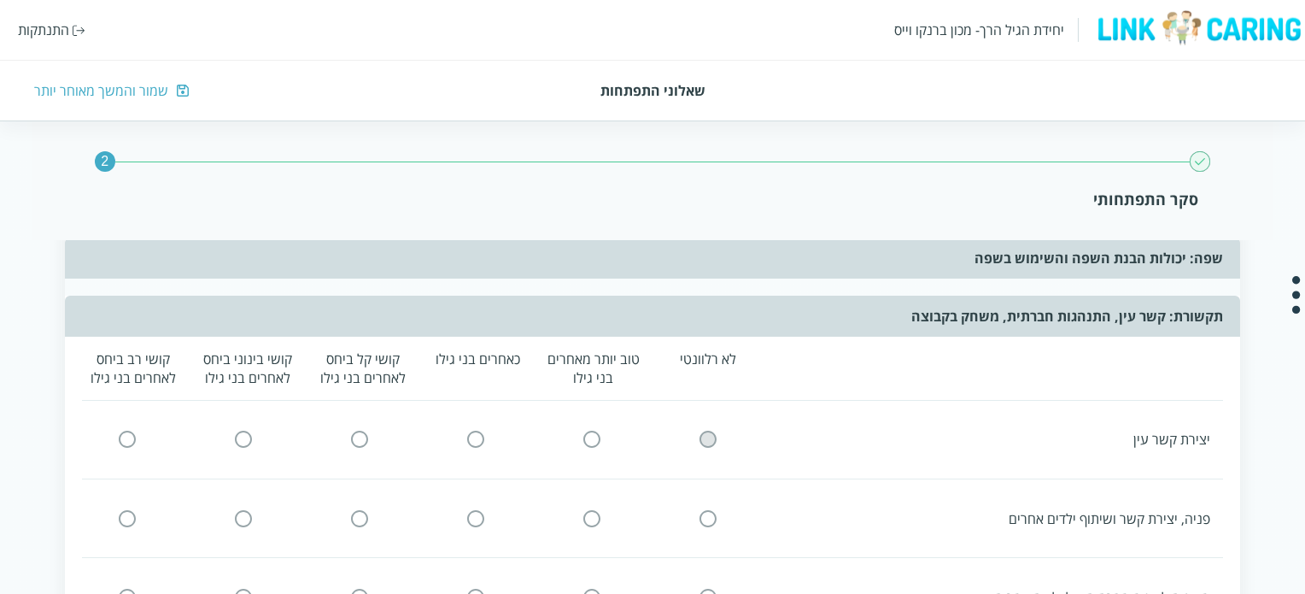
click at [714, 431] on input "radio" at bounding box center [708, 440] width 15 height 18
click at [711, 508] on icon at bounding box center [708, 518] width 21 height 21
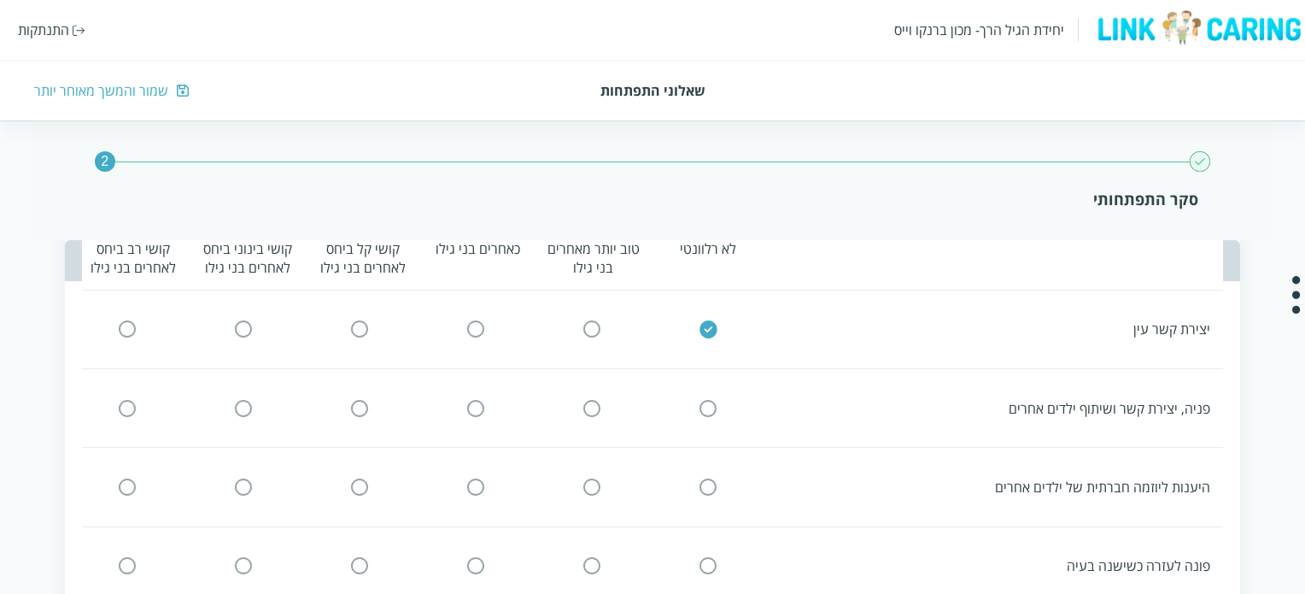
scroll to position [2307, 0]
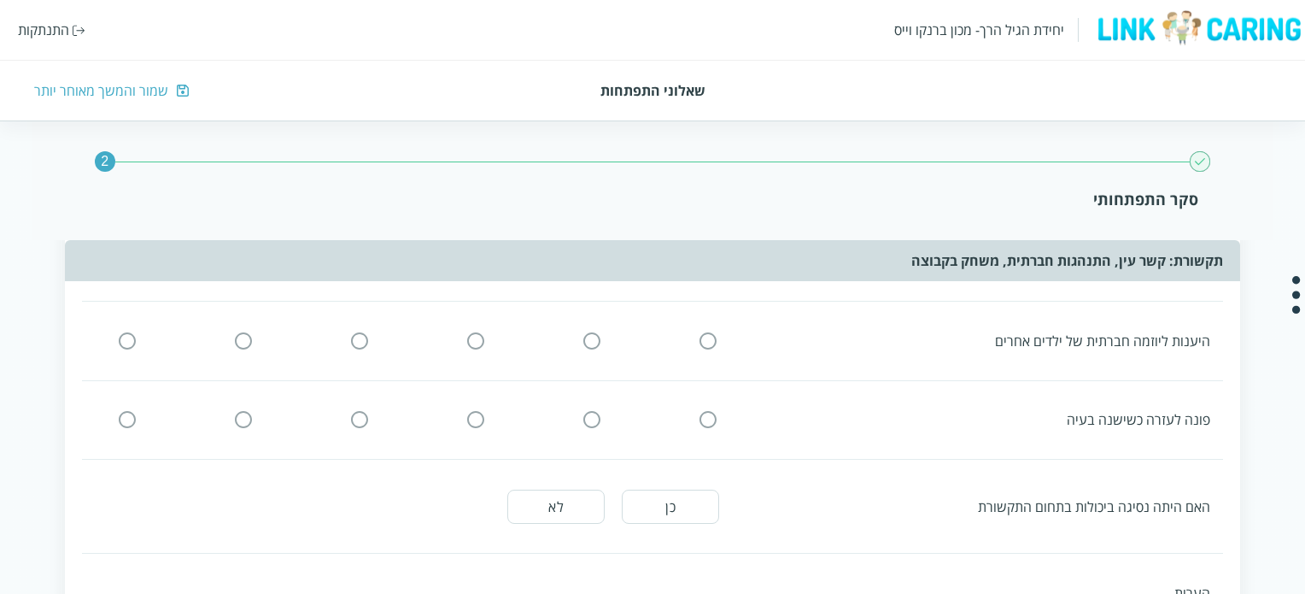
drag, startPoint x: 707, startPoint y: 400, endPoint x: 705, endPoint y: 385, distance: 14.6
click at [706, 398] on div "פונה לעזרה כשישנה בעיה" at bounding box center [646, 420] width 1153 height 44
click at [710, 331] on input "radio" at bounding box center [708, 340] width 15 height 18
click at [704, 411] on input "radio" at bounding box center [708, 420] width 15 height 18
click at [546, 500] on button "לא" at bounding box center [555, 507] width 97 height 34
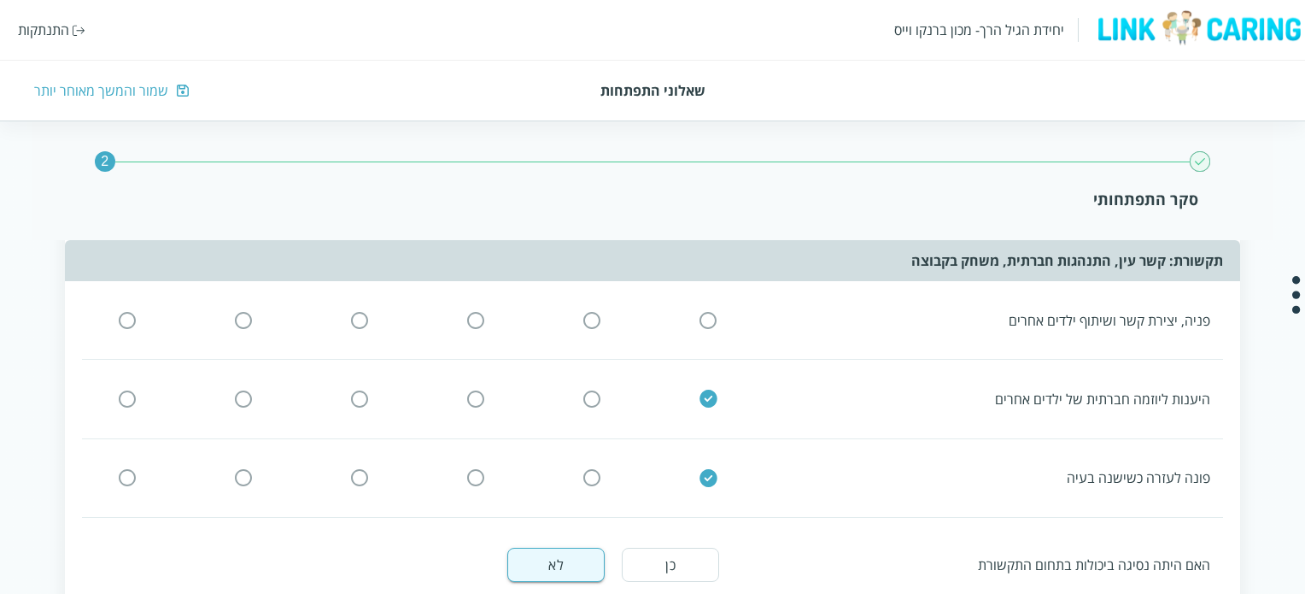
scroll to position [2136, 0]
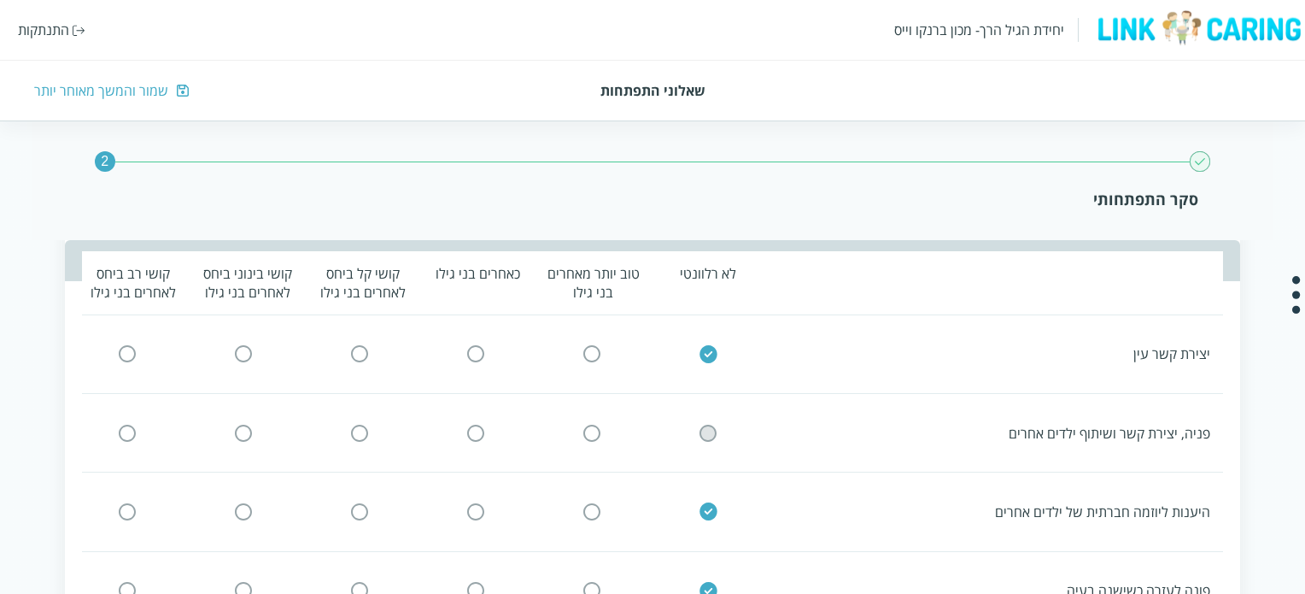
click at [711, 424] on input "radio" at bounding box center [708, 433] width 15 height 18
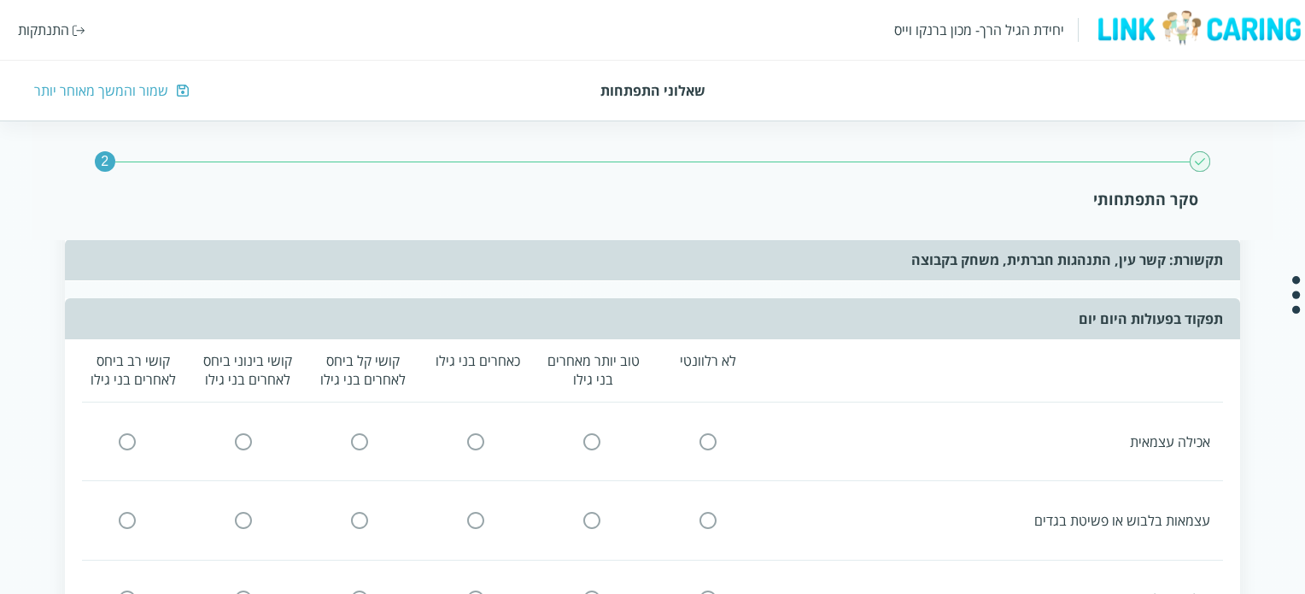
scroll to position [2734, 0]
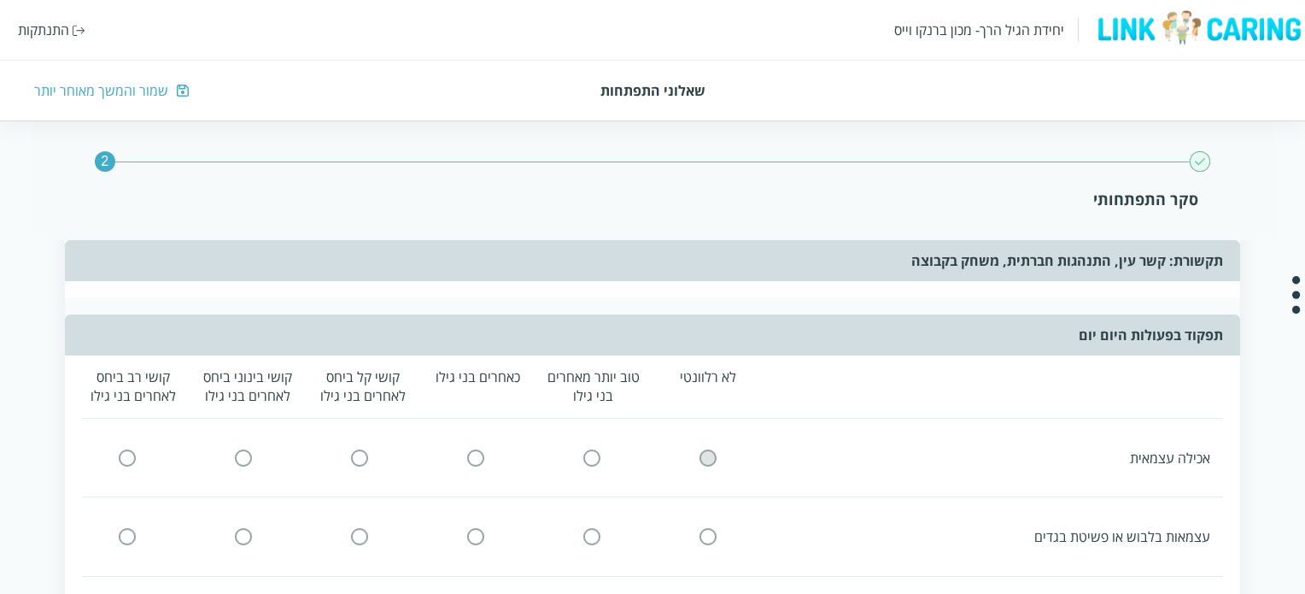
click at [707, 449] on input "radio" at bounding box center [708, 458] width 15 height 18
click at [709, 527] on input "radio" at bounding box center [708, 536] width 15 height 18
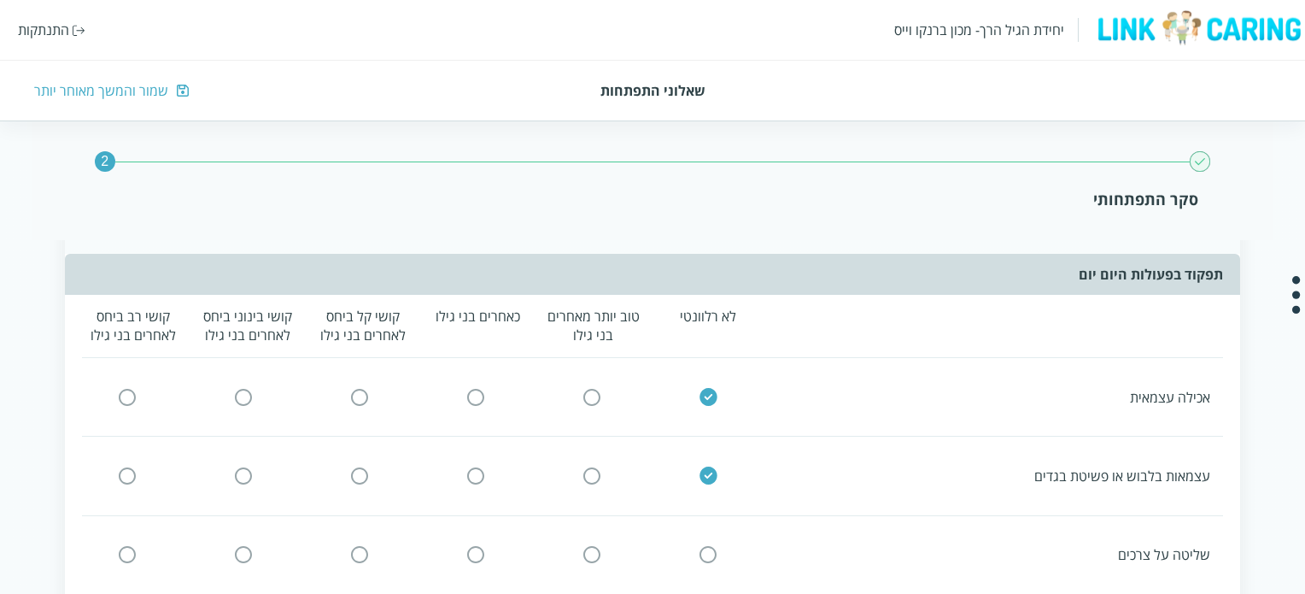
scroll to position [2819, 0]
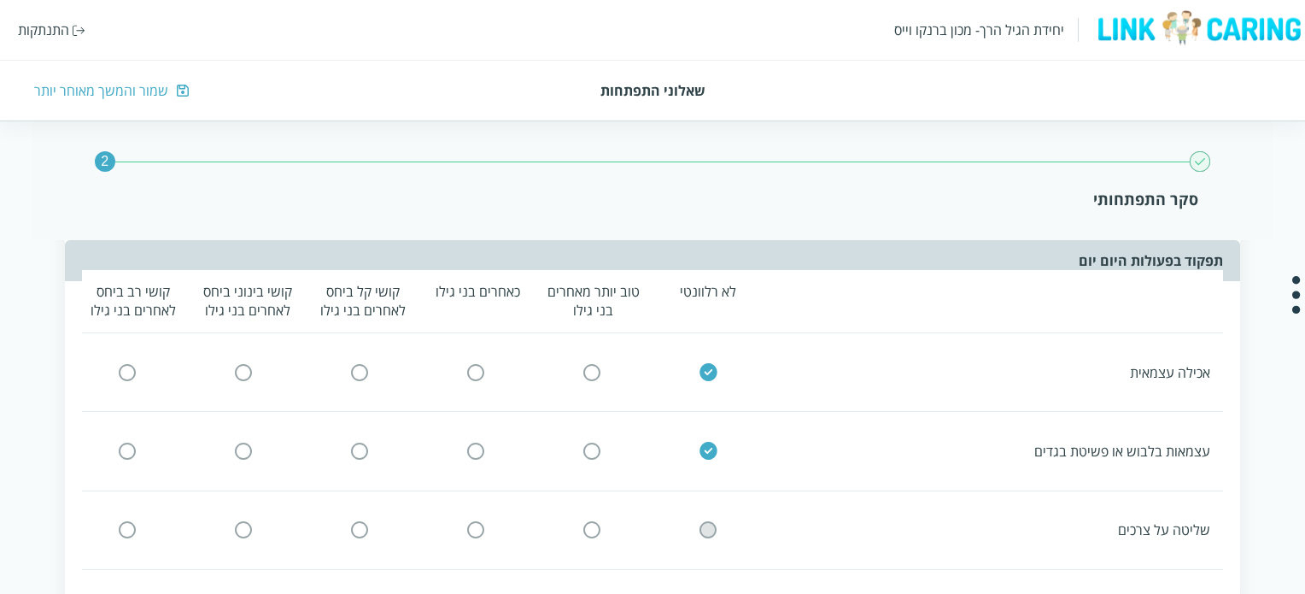
click at [707, 521] on input "radio" at bounding box center [708, 530] width 15 height 18
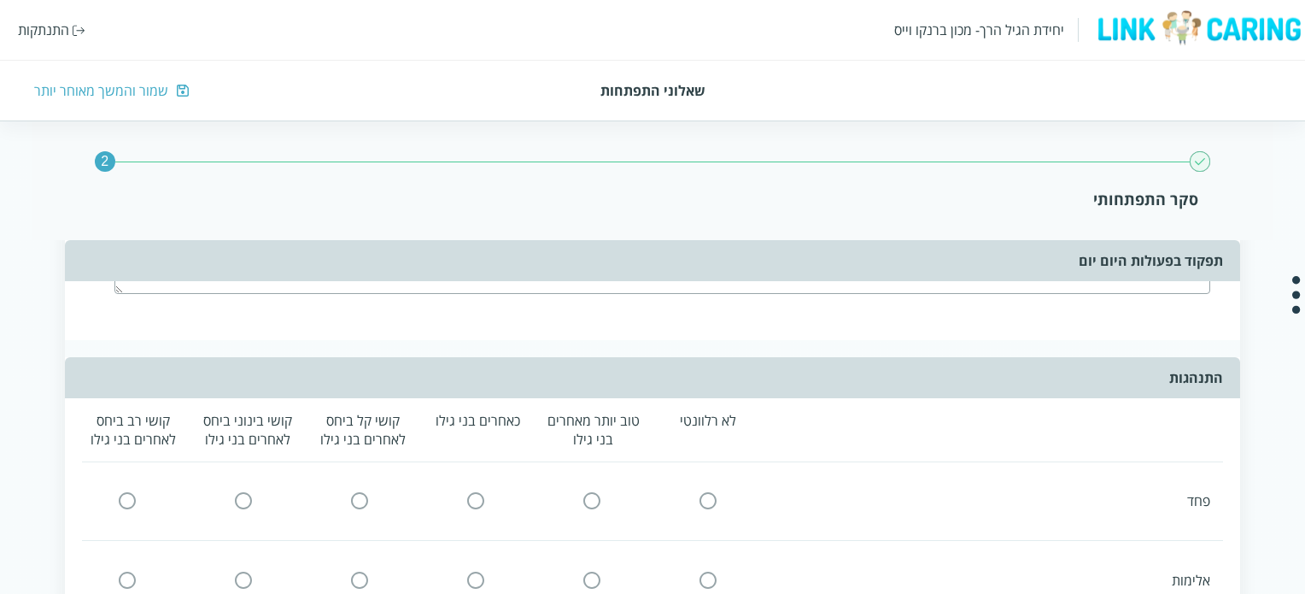
scroll to position [3246, 0]
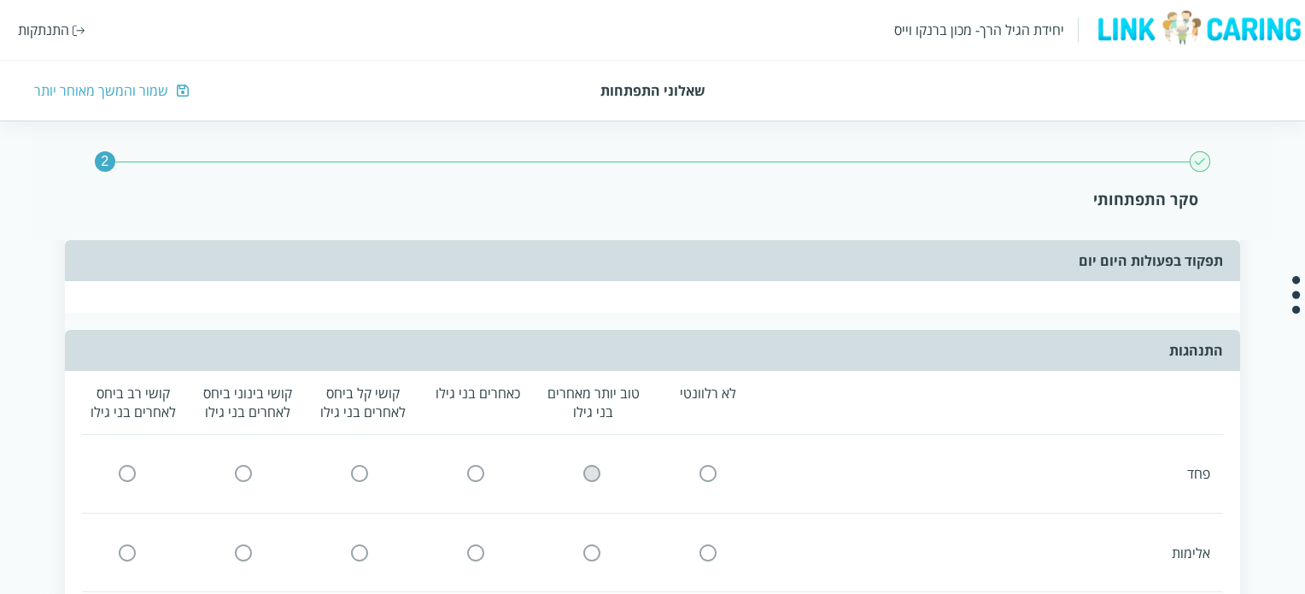
click at [594, 465] on input "radio" at bounding box center [591, 474] width 15 height 18
click at [466, 542] on icon at bounding box center [476, 552] width 21 height 21
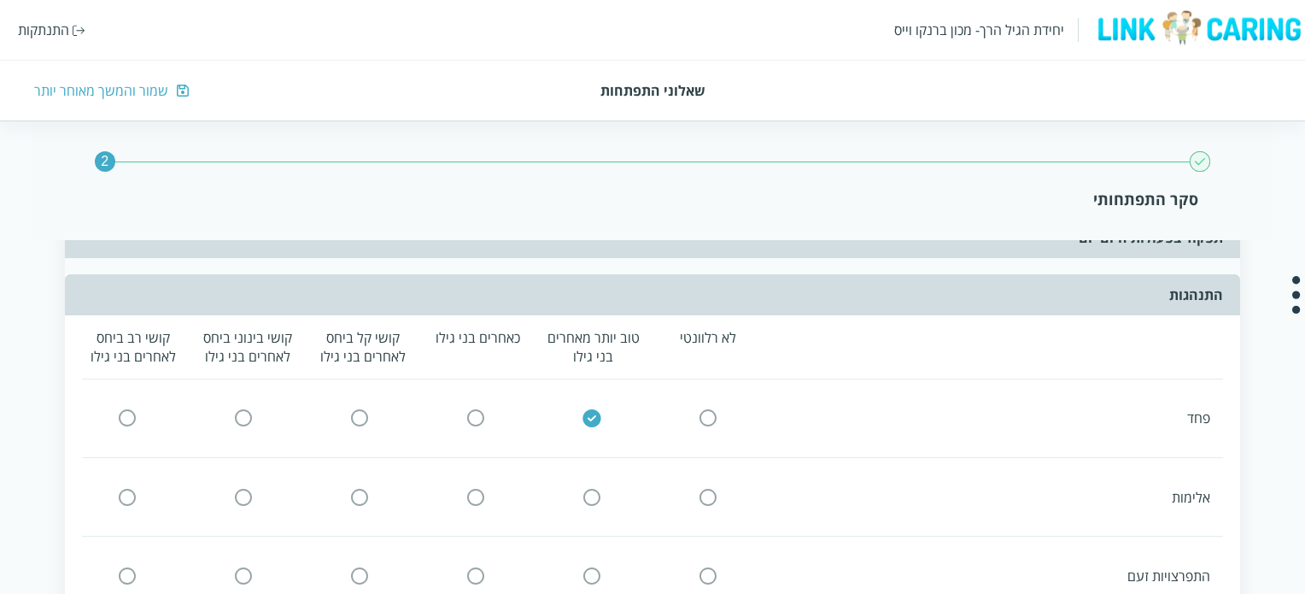
scroll to position [3332, 0]
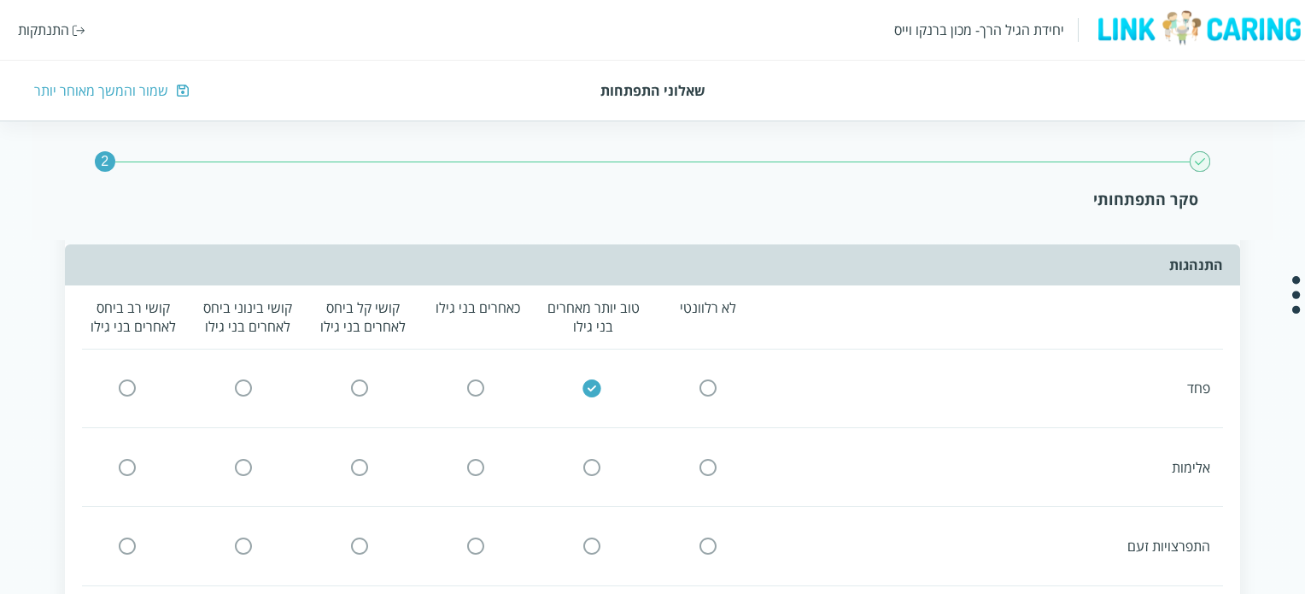
click at [486, 458] on div at bounding box center [476, 467] width 103 height 18
click at [478, 458] on input "radio" at bounding box center [475, 467] width 15 height 18
click at [364, 537] on input "radio" at bounding box center [359, 546] width 15 height 18
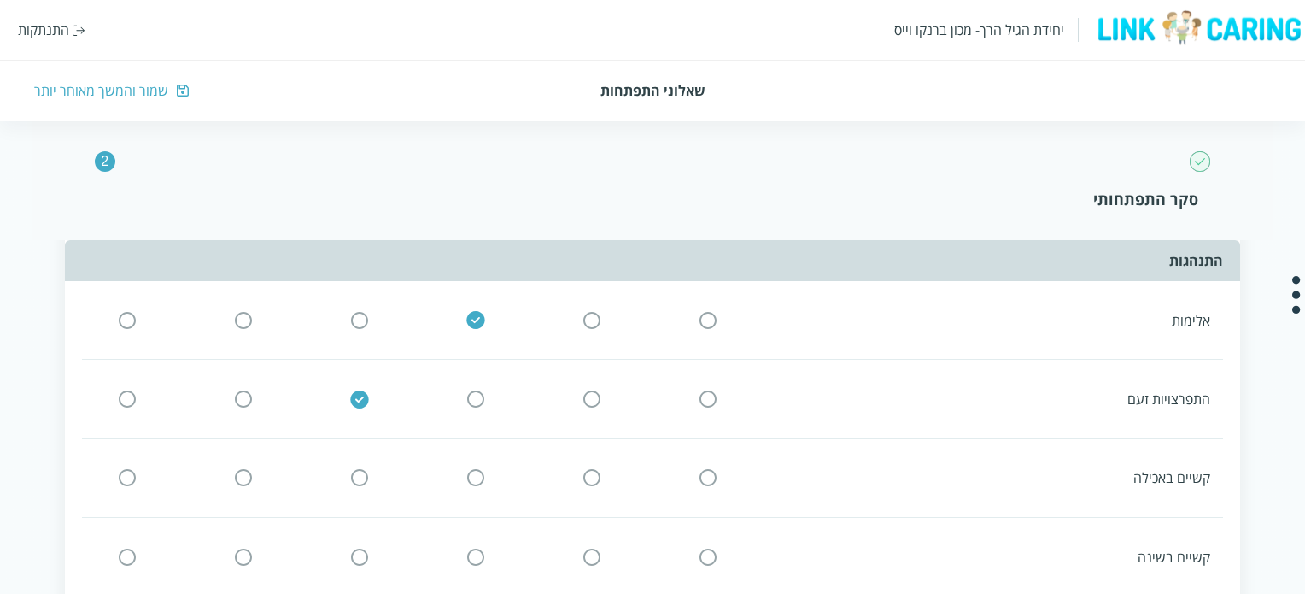
scroll to position [3588, 0]
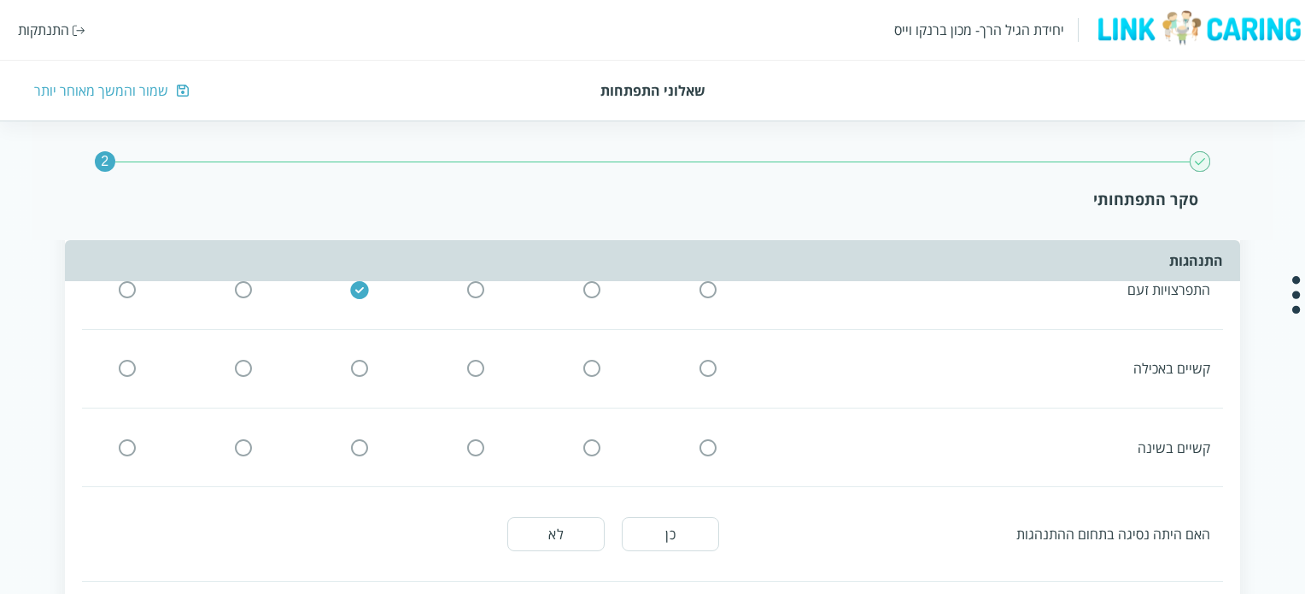
click at [245, 360] on input "radio" at bounding box center [243, 369] width 15 height 18
click at [126, 438] on input "radio" at bounding box center [127, 447] width 15 height 18
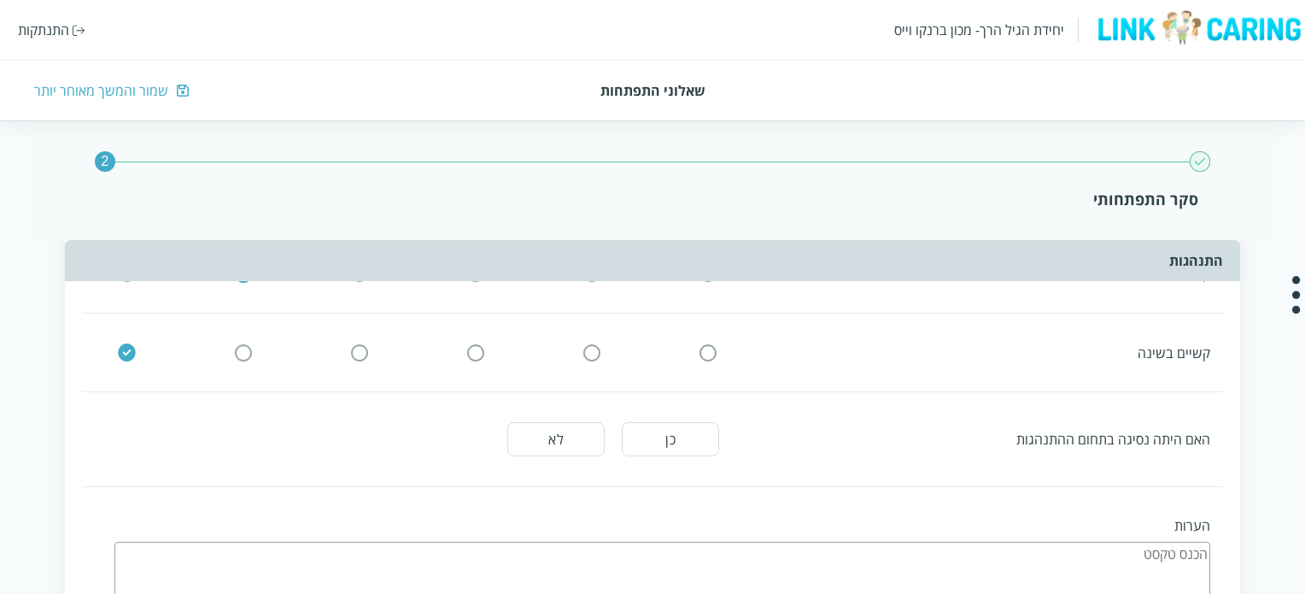
scroll to position [3759, 0]
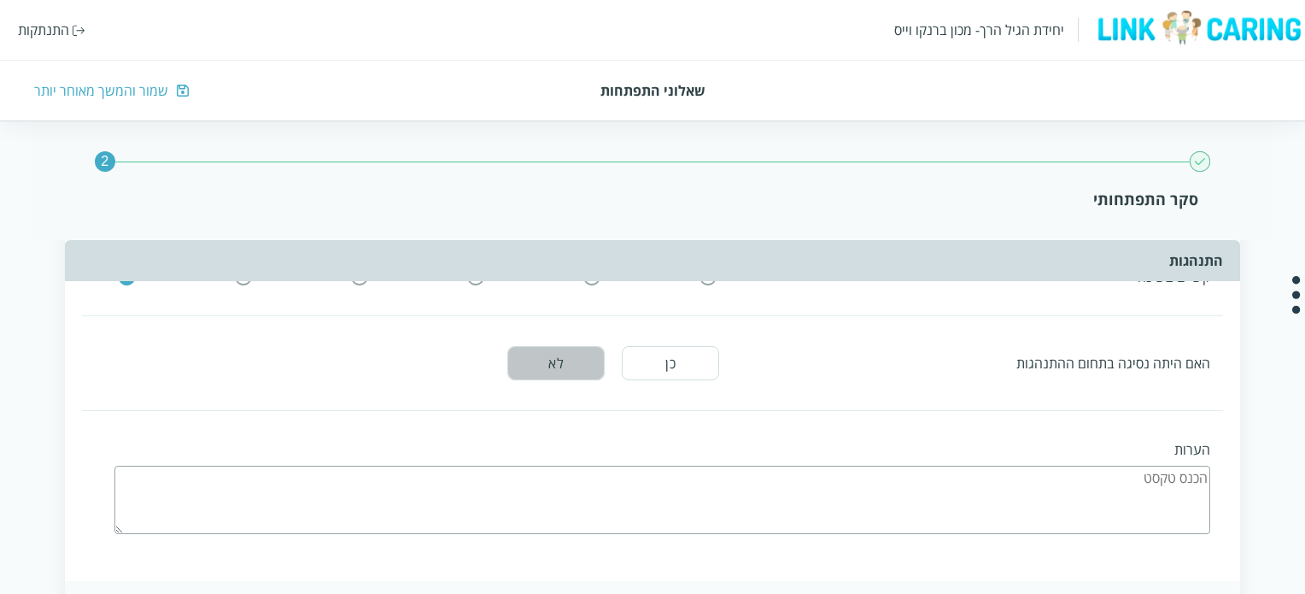
click at [590, 346] on button "לא" at bounding box center [555, 363] width 97 height 34
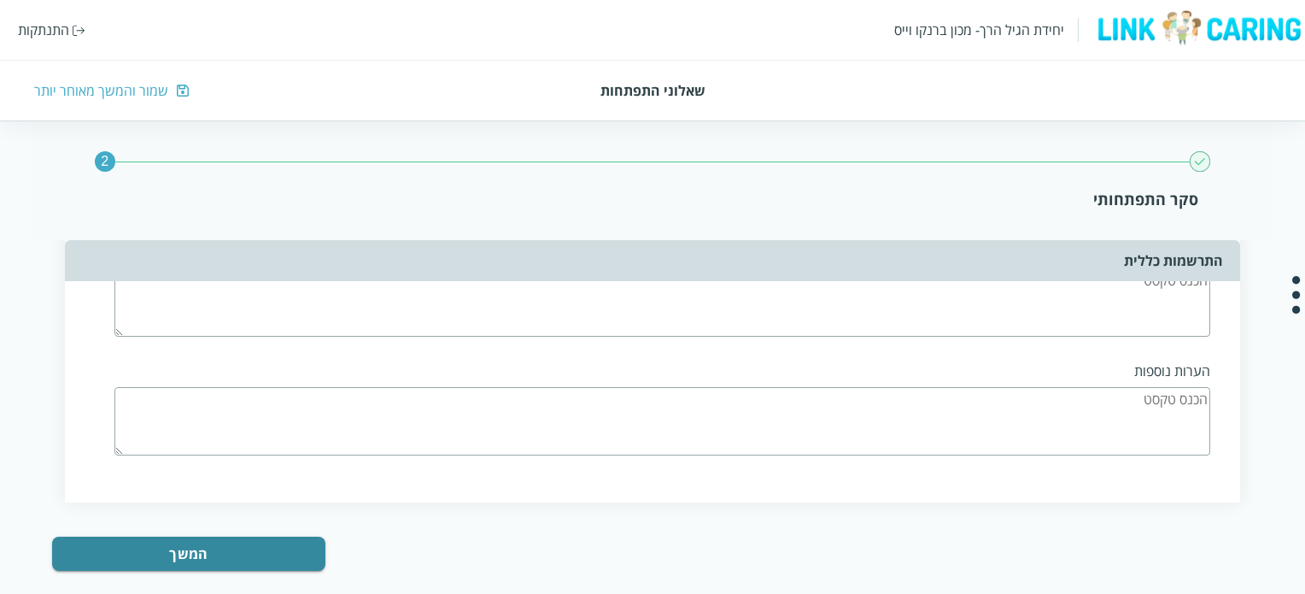
scroll to position [4288, 0]
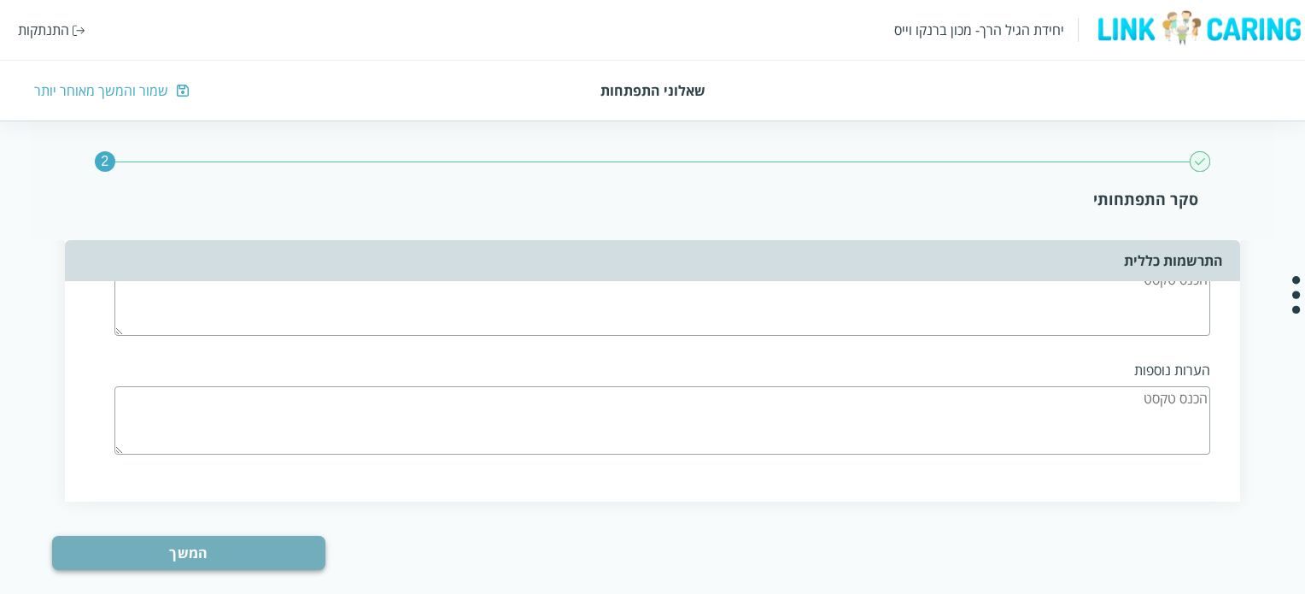
click at [164, 536] on button "המשך" at bounding box center [188, 553] width 273 height 34
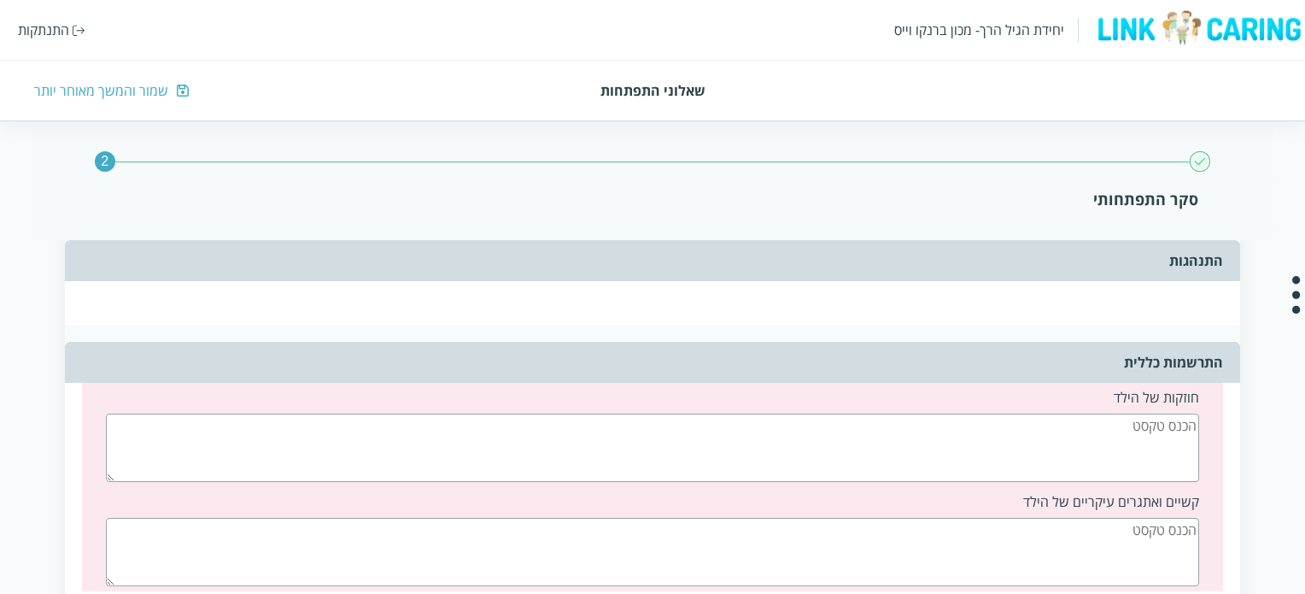
scroll to position [3960, 0]
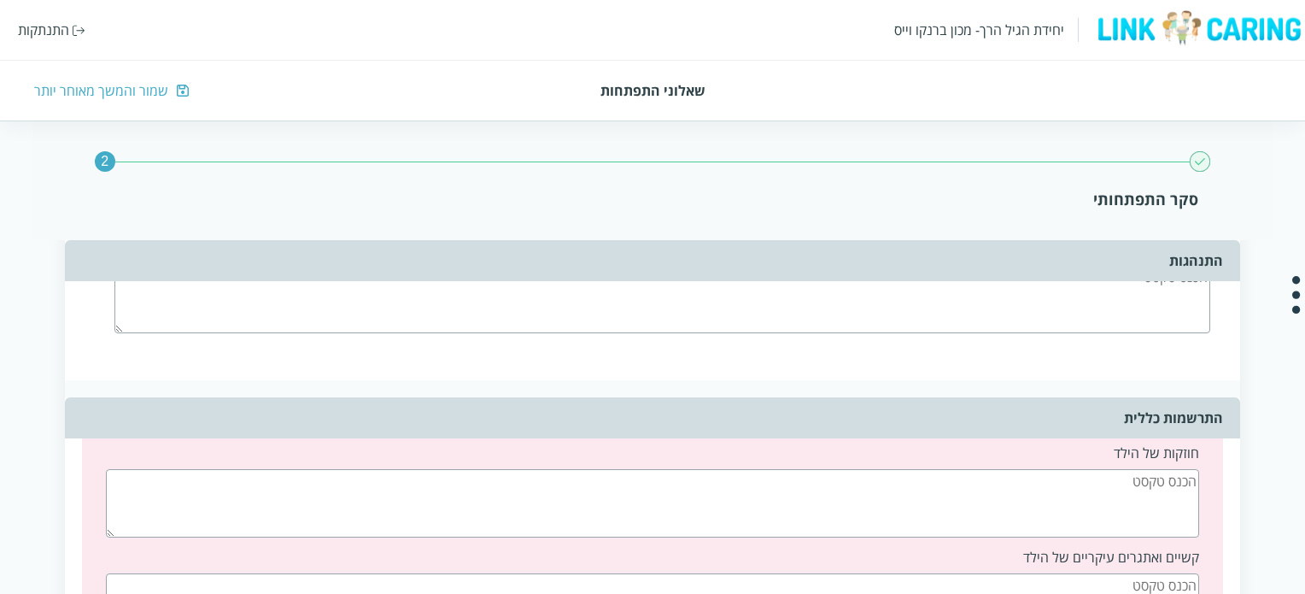
click at [783, 478] on textarea at bounding box center [652, 503] width 1093 height 68
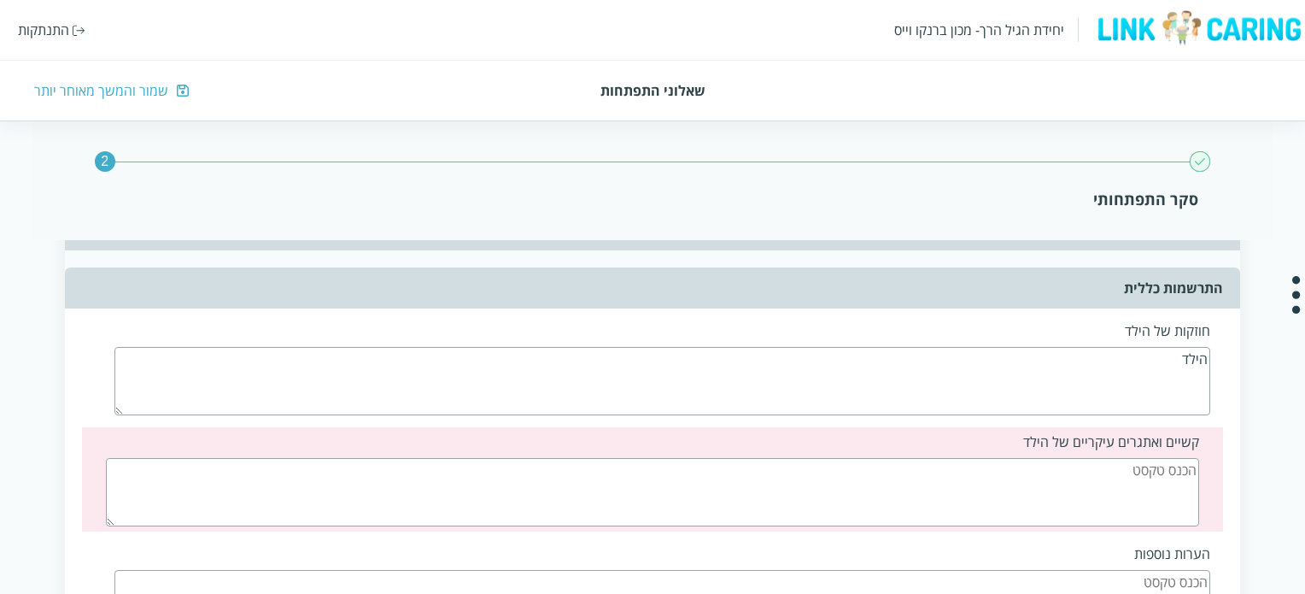
scroll to position [3992, 0]
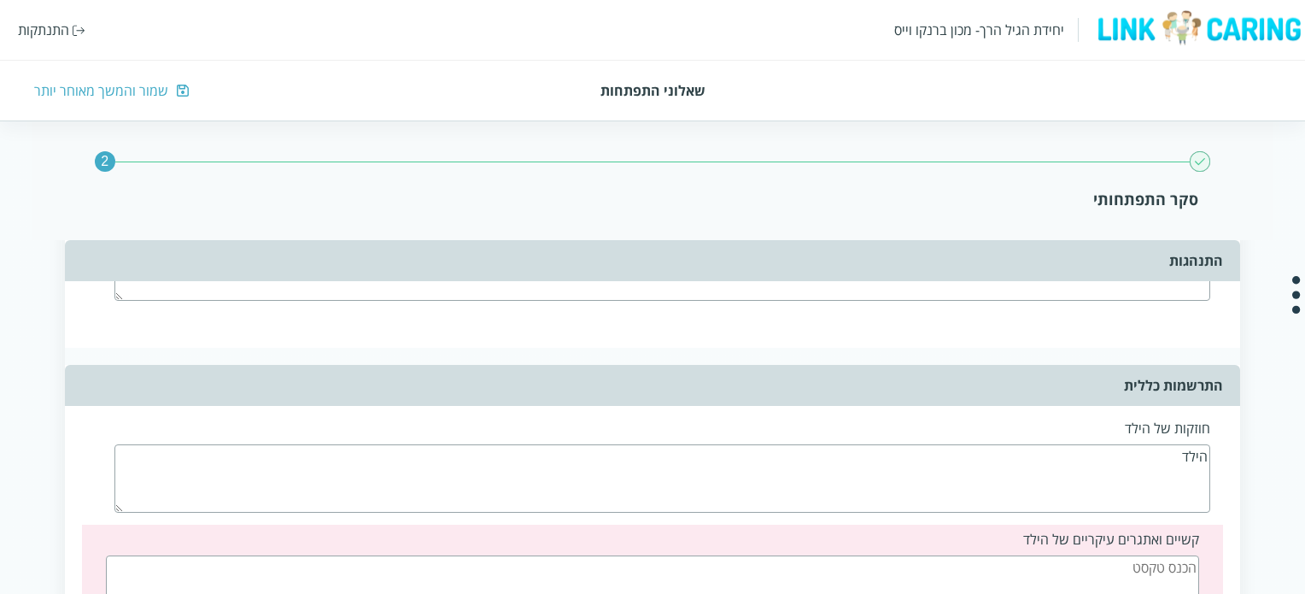
click at [1038, 444] on textarea "הילד" at bounding box center [662, 478] width 1096 height 68
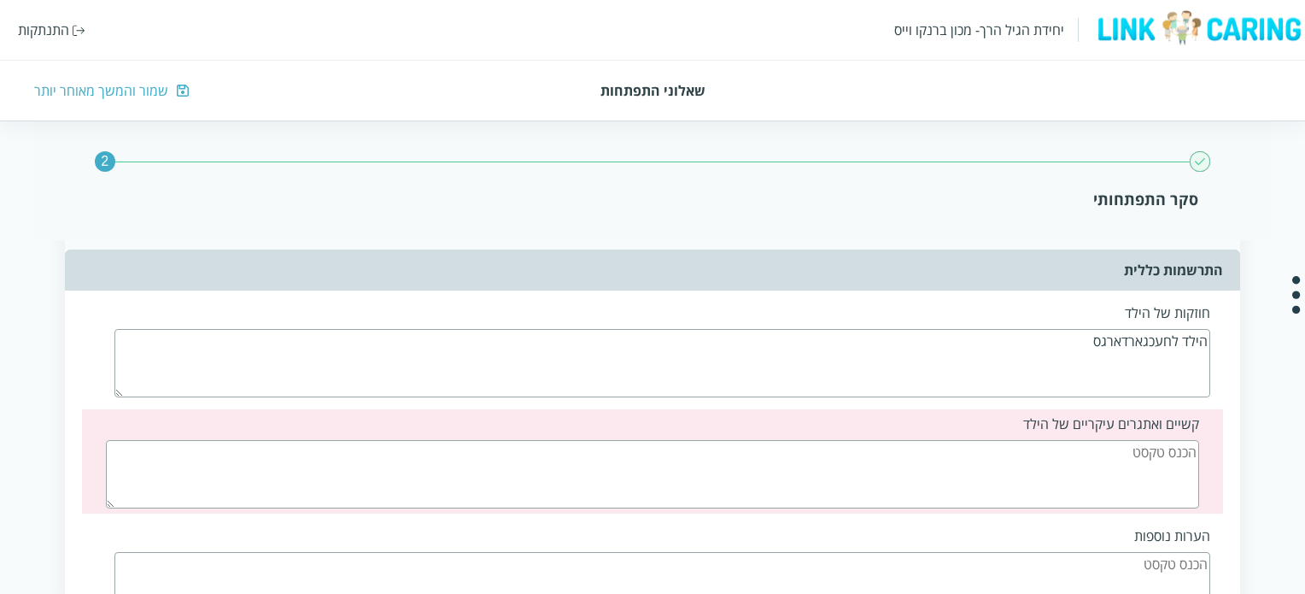
scroll to position [4078, 0]
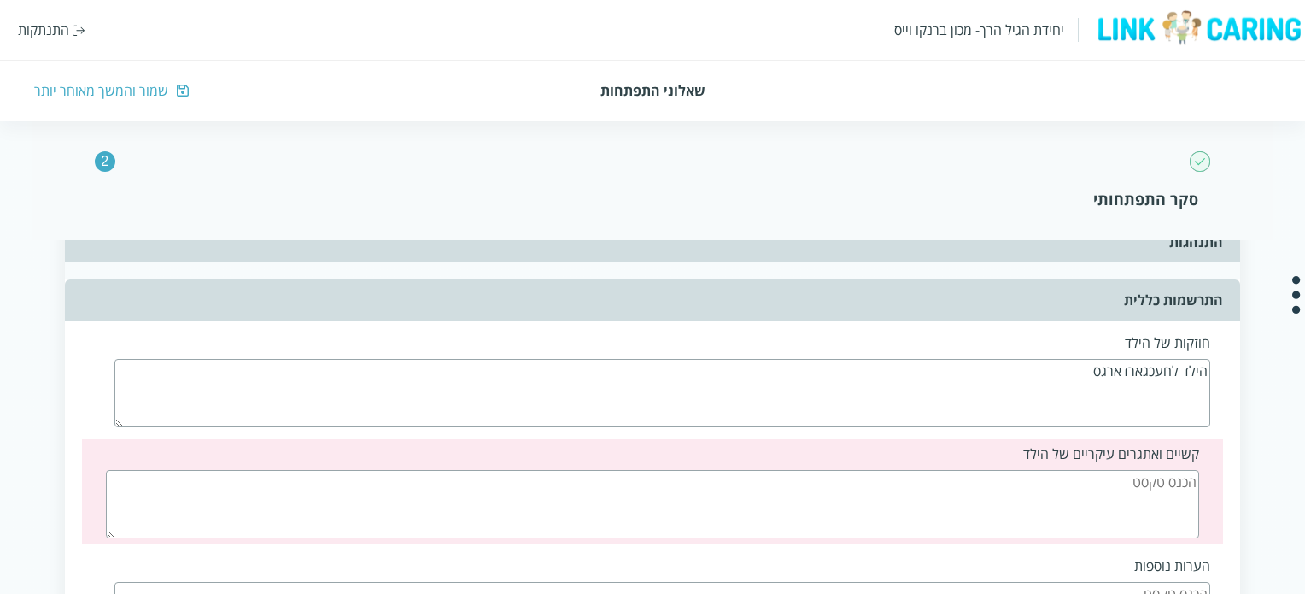
type textarea "הילד לחעכגארדארגס"
click at [1053, 470] on textarea at bounding box center [652, 504] width 1093 height 68
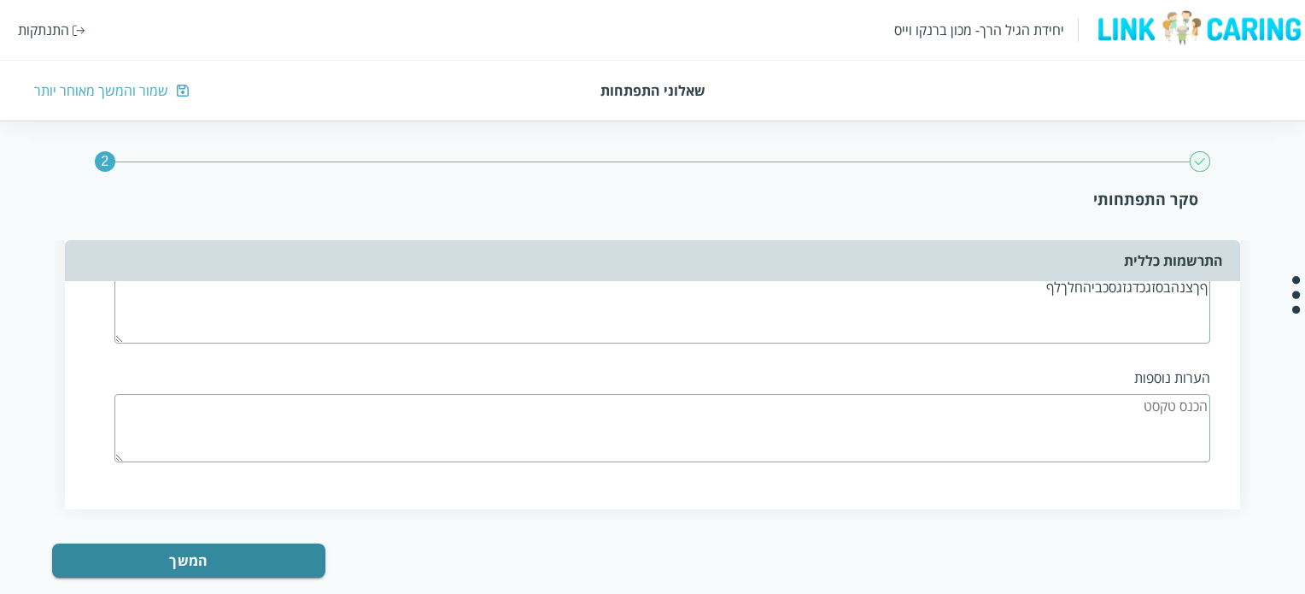
scroll to position [4288, 0]
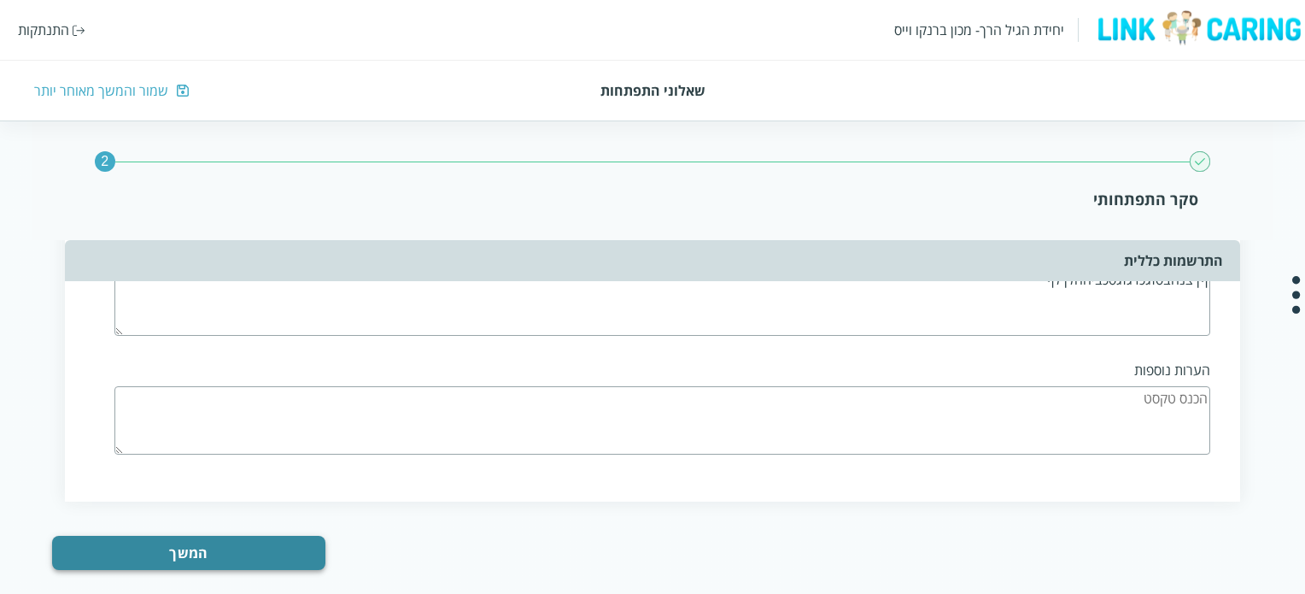
type textarea "ףךצנהבסזגכדגזגסכביהחלךלף"
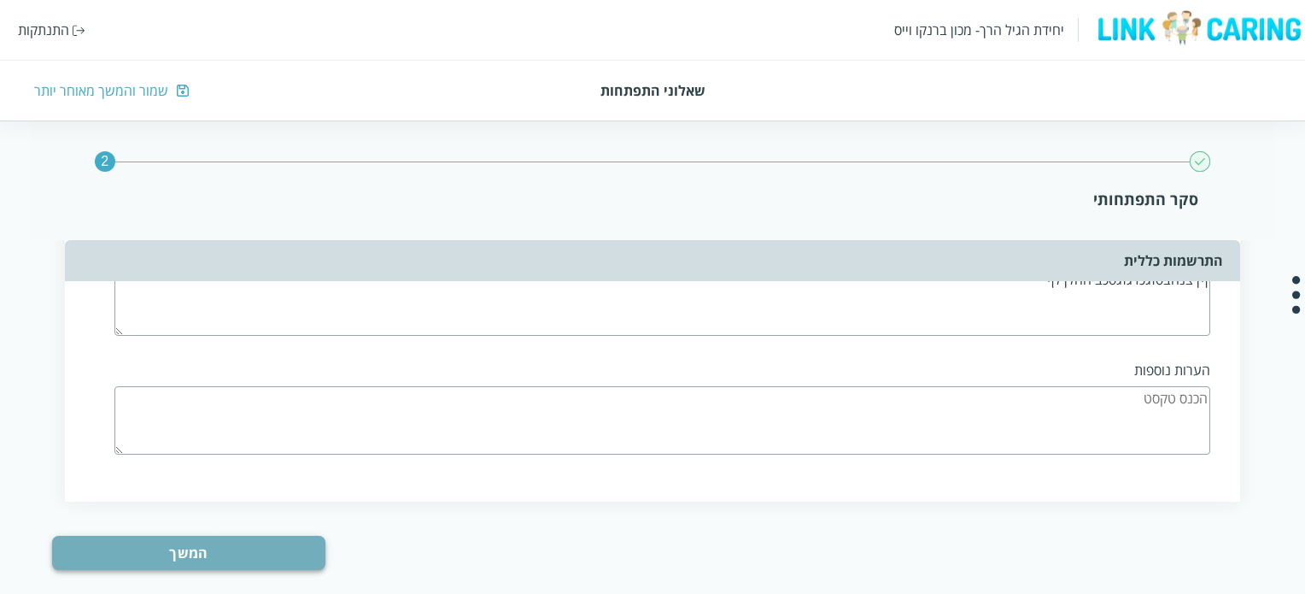
click at [287, 536] on button "המשך" at bounding box center [188, 553] width 273 height 34
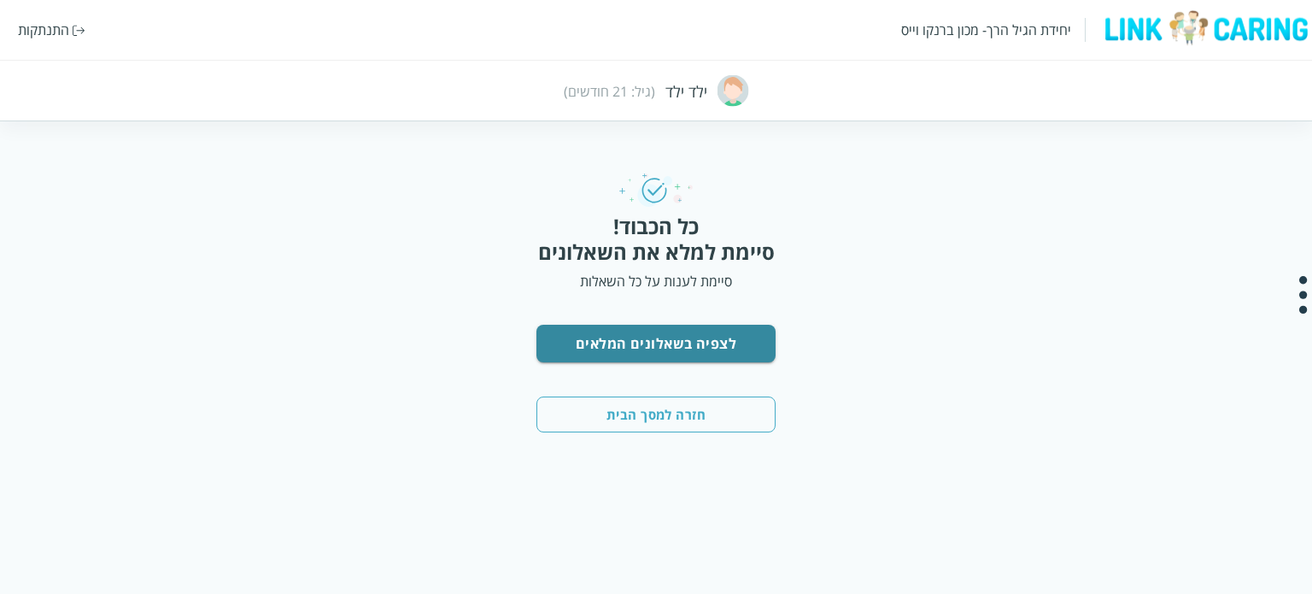
click at [685, 411] on button "חזרה למסך הבית" at bounding box center [656, 414] width 239 height 36
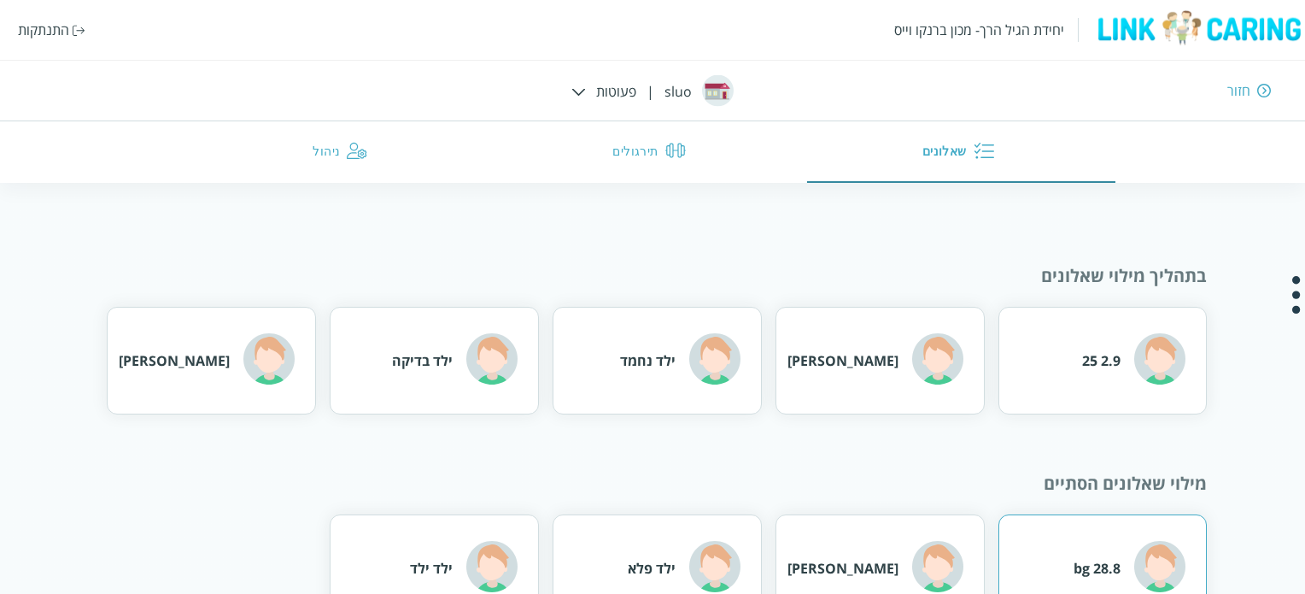
scroll to position [44, 0]
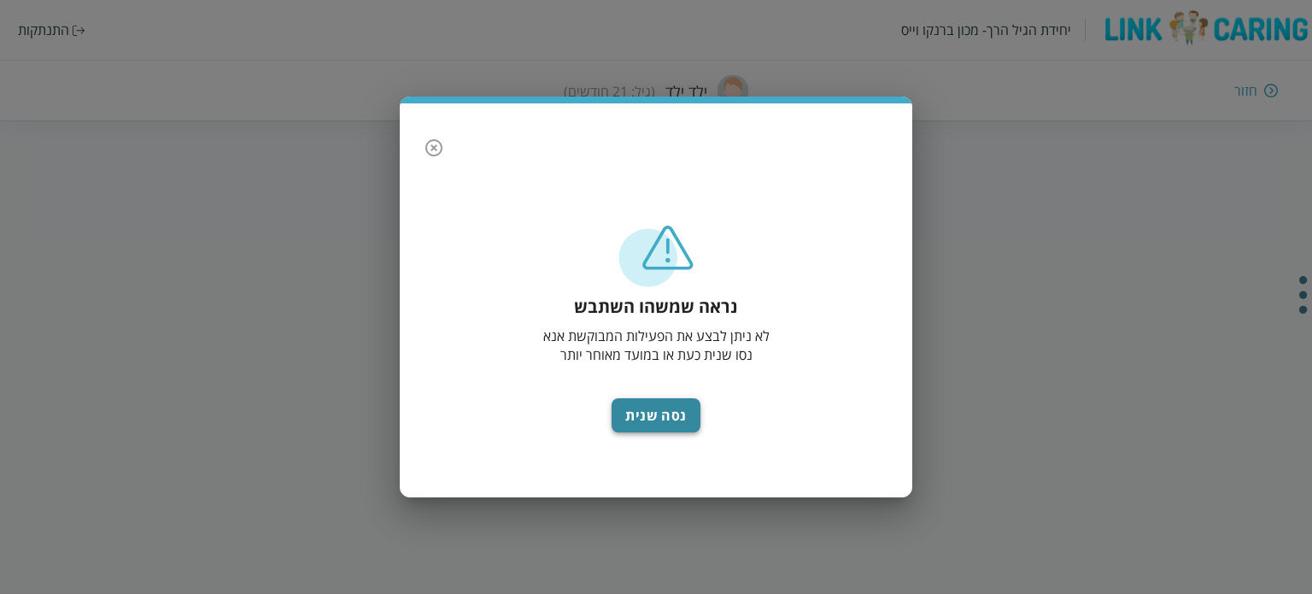
click at [658, 416] on button "נסה שנית" at bounding box center [656, 415] width 89 height 34
click at [434, 145] on icon "button" at bounding box center [434, 148] width 21 height 21
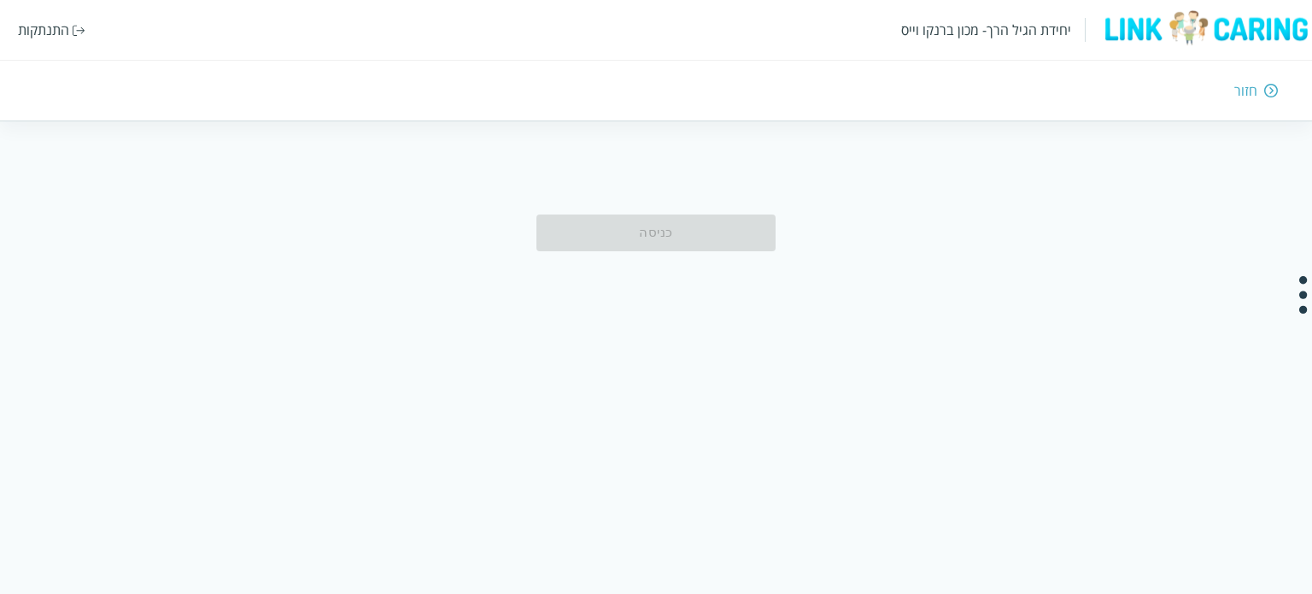
click at [608, 235] on div "כניסה" at bounding box center [656, 232] width 239 height 36
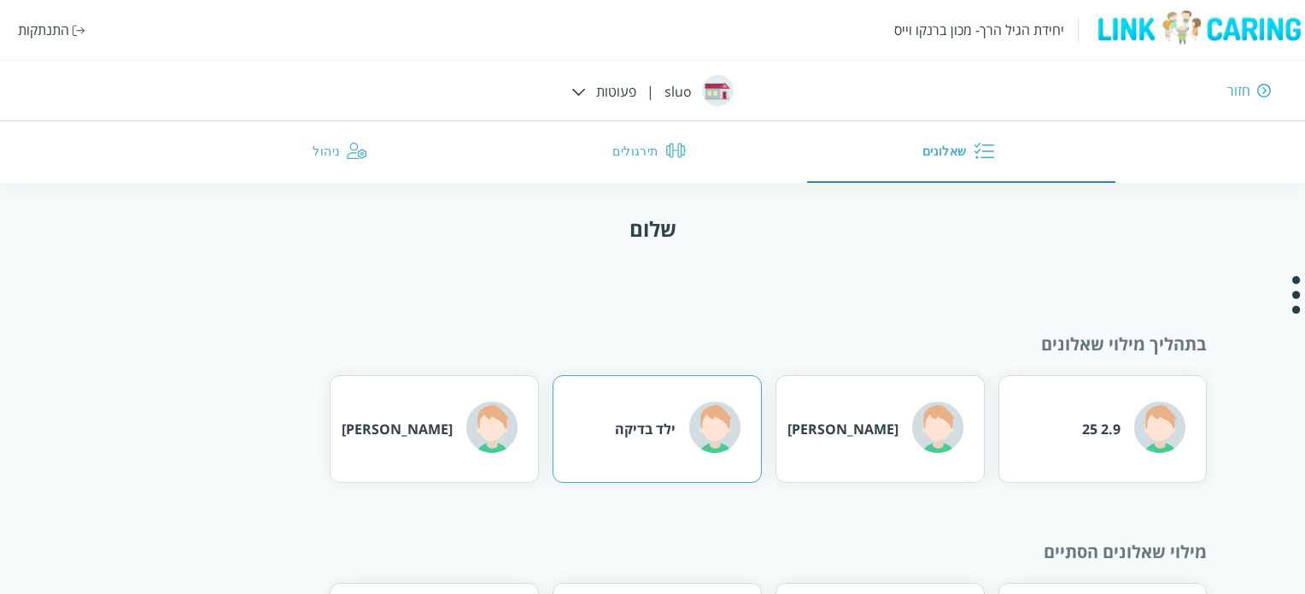
scroll to position [130, 0]
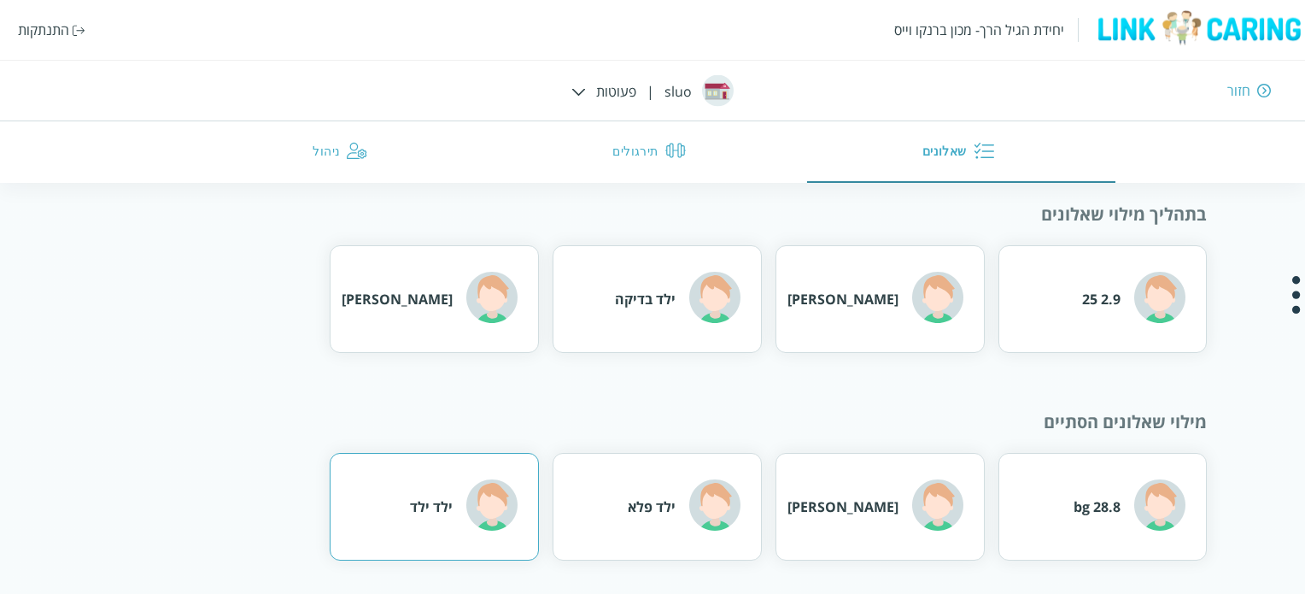
click at [455, 487] on div "ילד ילד" at bounding box center [464, 507] width 108 height 56
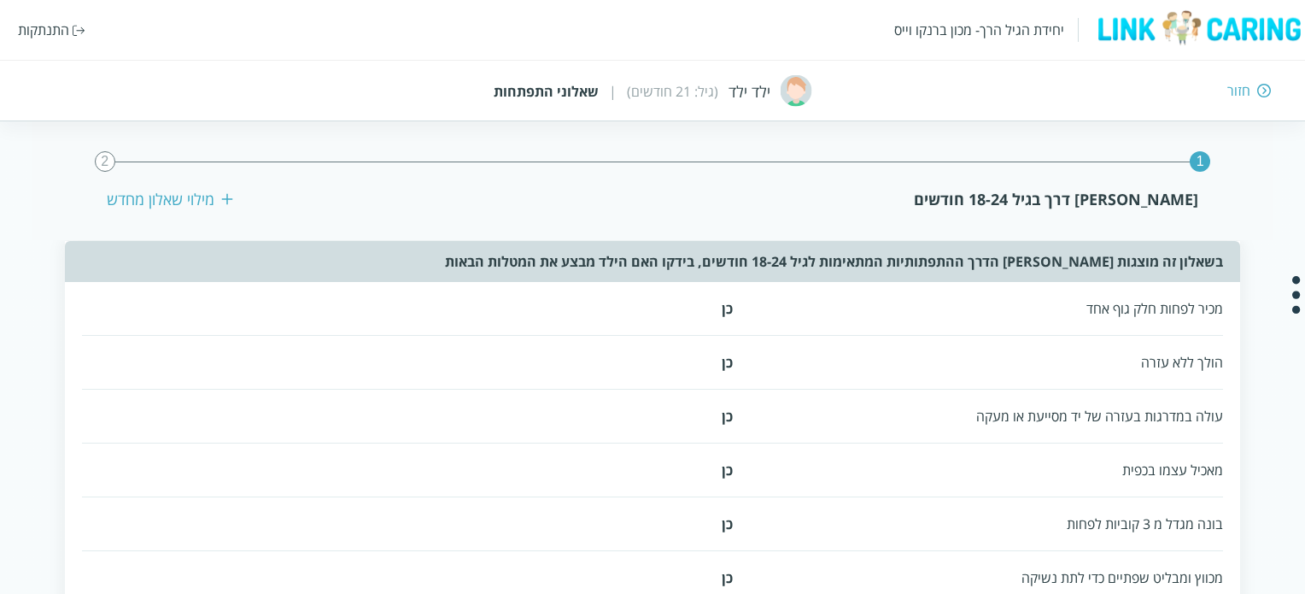
click at [697, 324] on div "מכיר לפחות חלק גוף אחד כן" at bounding box center [652, 309] width 1141 height 54
click at [697, 347] on div "הולך ללא עזרה כן" at bounding box center [652, 363] width 1141 height 54
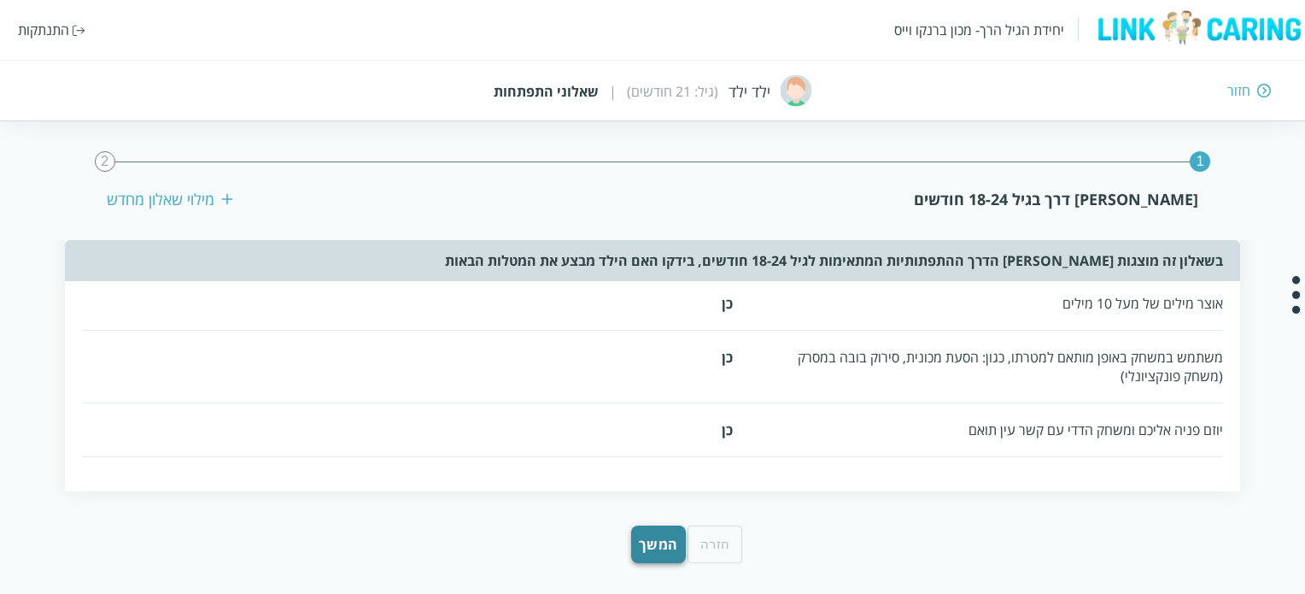
click at [648, 540] on button "המשך" at bounding box center [658, 544] width 55 height 38
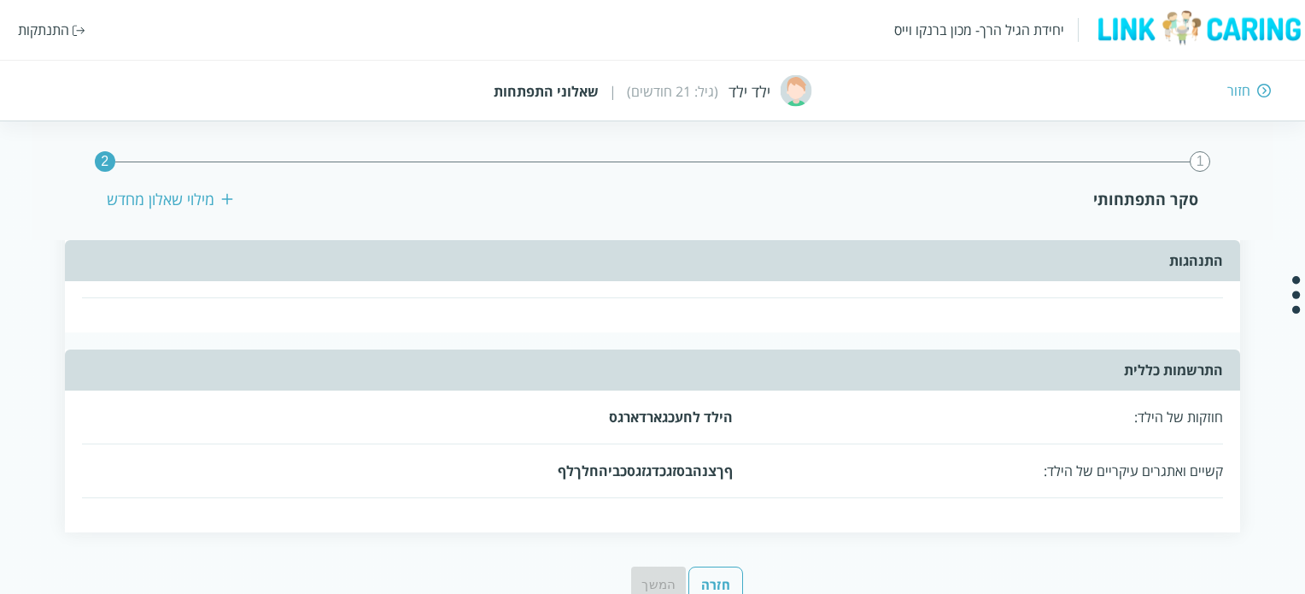
scroll to position [2034, 0]
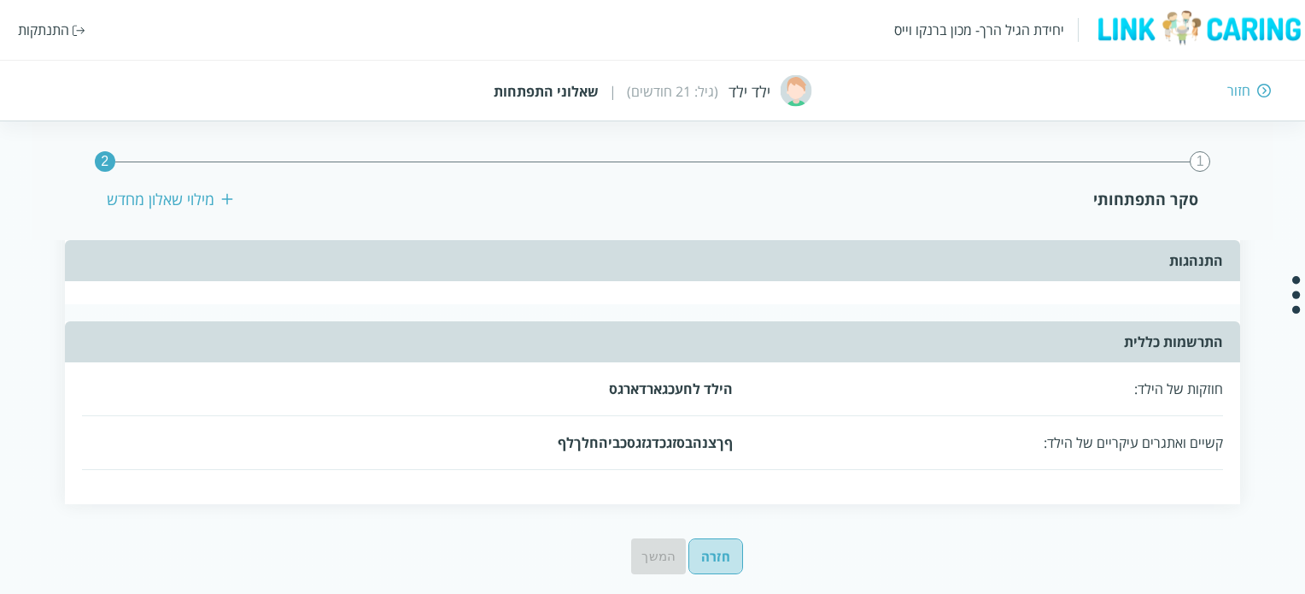
click at [718, 538] on button "חזרה" at bounding box center [716, 556] width 55 height 36
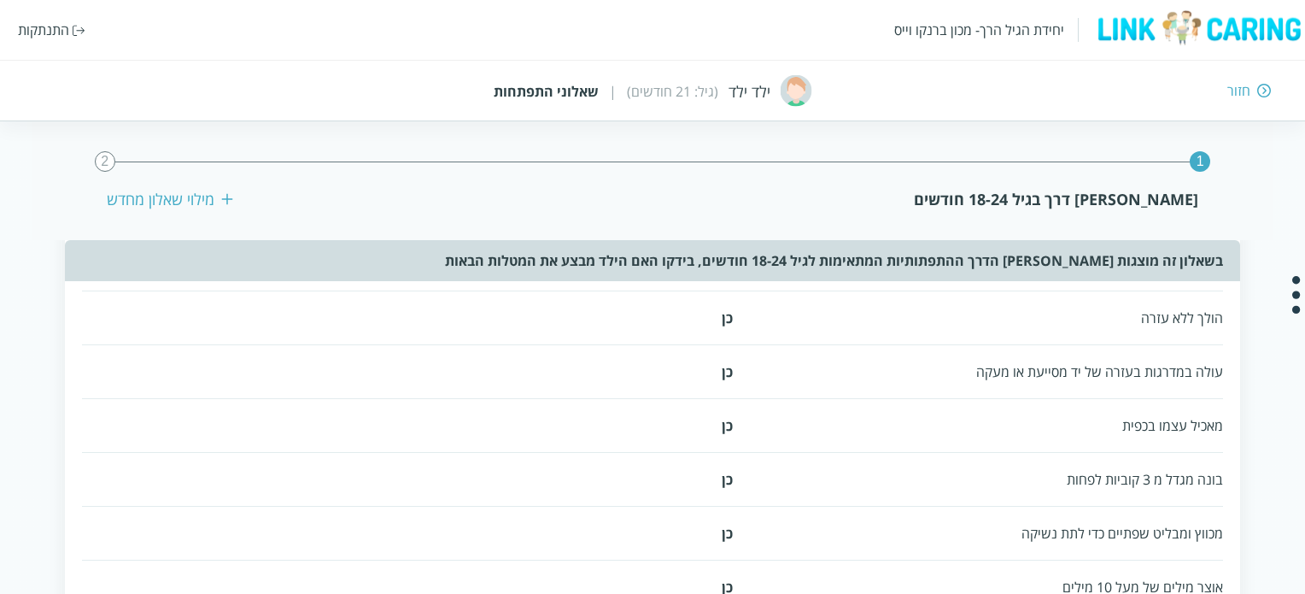
scroll to position [0, 0]
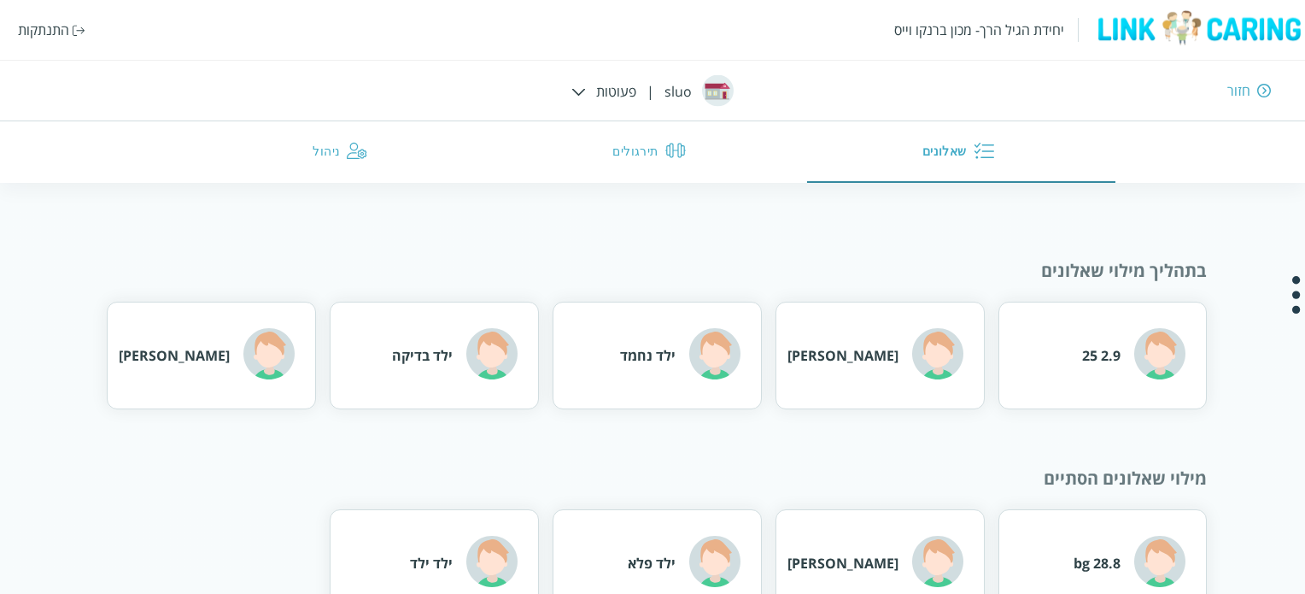
scroll to position [44, 0]
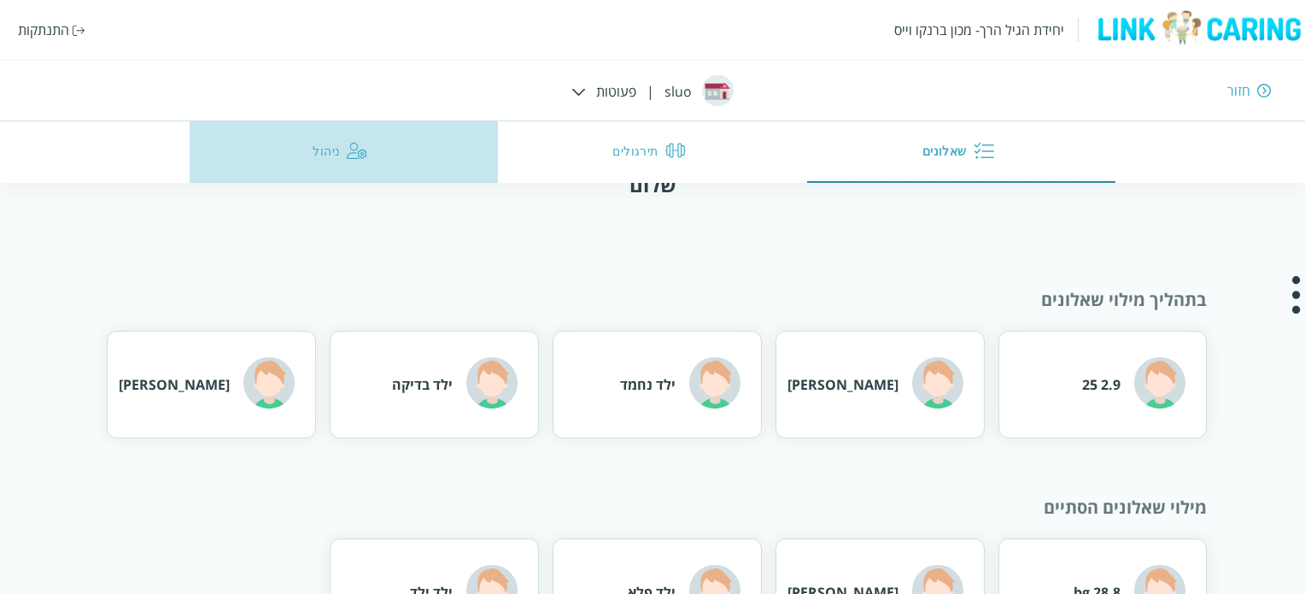
click at [309, 154] on button "ניהול" at bounding box center [344, 152] width 309 height 62
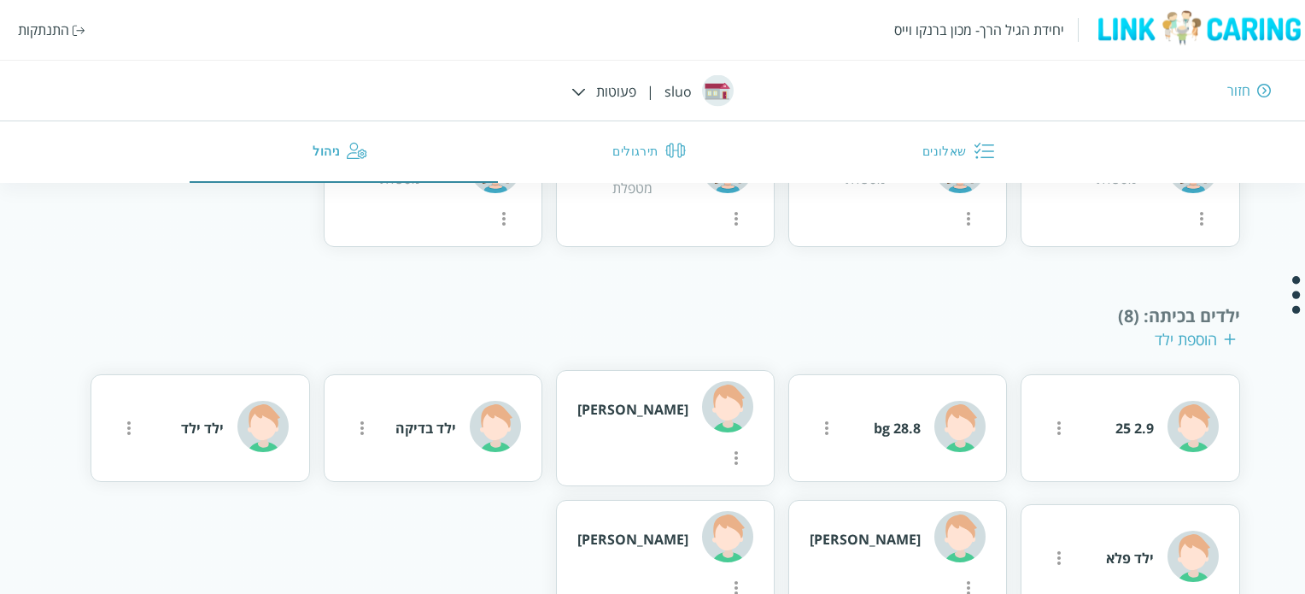
scroll to position [342, 0]
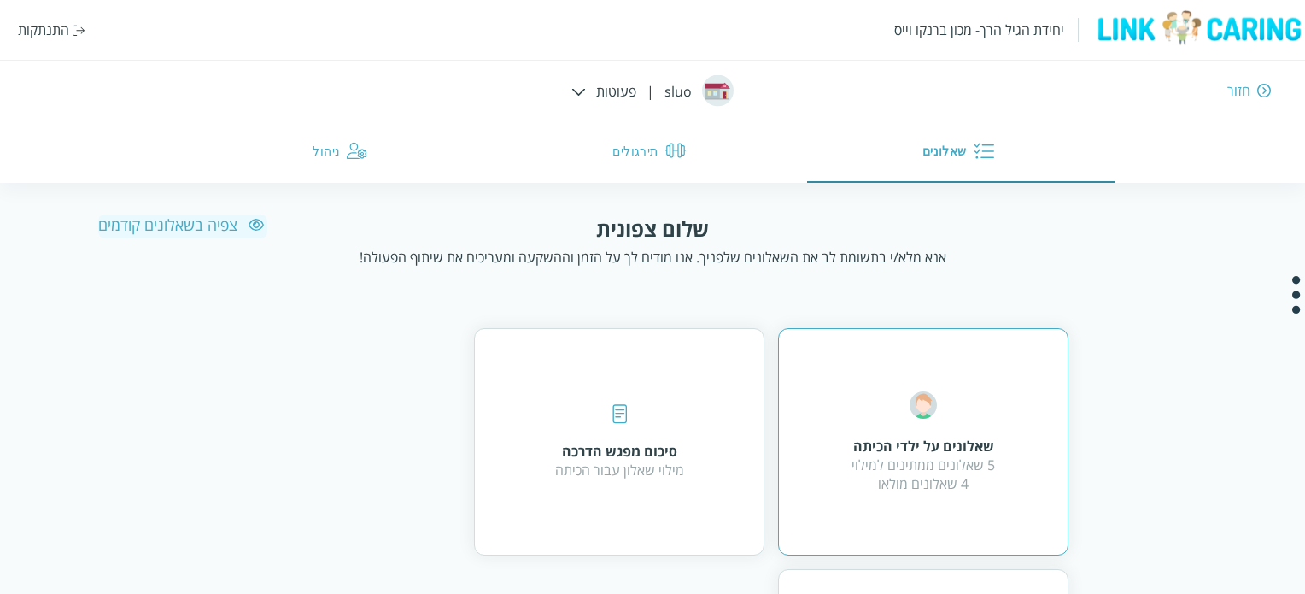
click at [902, 451] on div "שאלונים על ילדי הכיתה" at bounding box center [924, 446] width 144 height 19
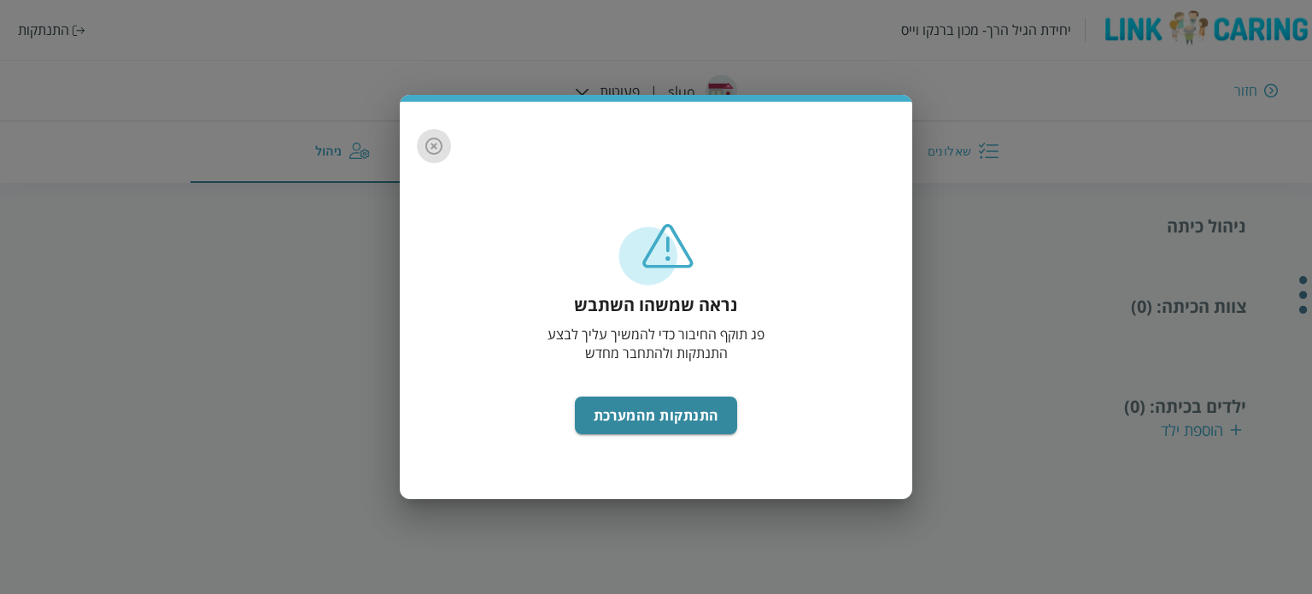
click at [437, 146] on icon "button" at bounding box center [434, 146] width 21 height 21
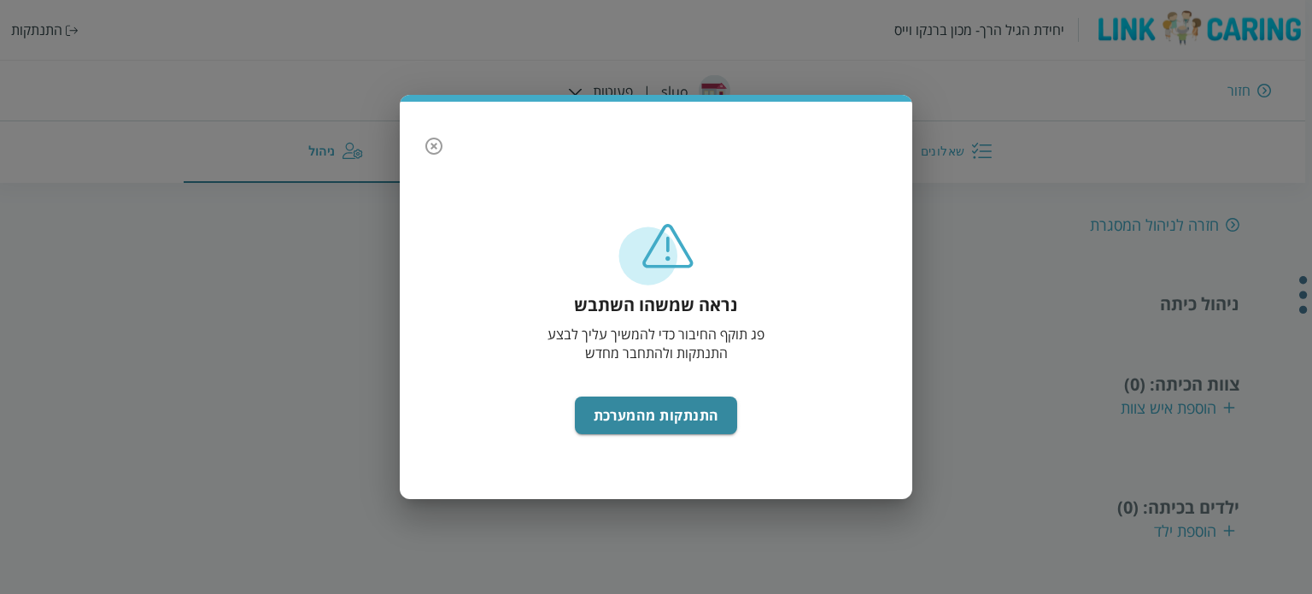
click at [437, 146] on icon "button" at bounding box center [434, 146] width 21 height 21
click at [435, 150] on icon "button" at bounding box center [434, 146] width 21 height 21
click at [426, 147] on icon "button" at bounding box center [433, 146] width 17 height 17
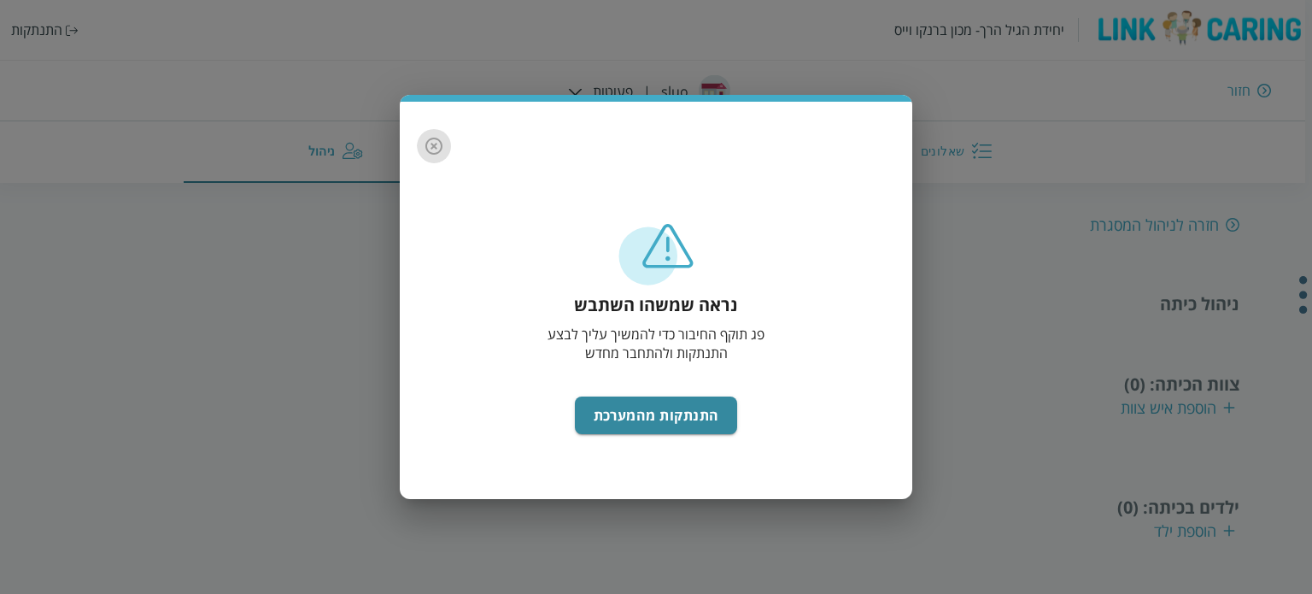
click at [433, 144] on icon "button" at bounding box center [434, 146] width 21 height 21
click at [428, 143] on icon "button" at bounding box center [434, 146] width 21 height 21
click at [431, 134] on button "button" at bounding box center [434, 146] width 34 height 34
click at [431, 144] on icon "button" at bounding box center [434, 146] width 21 height 21
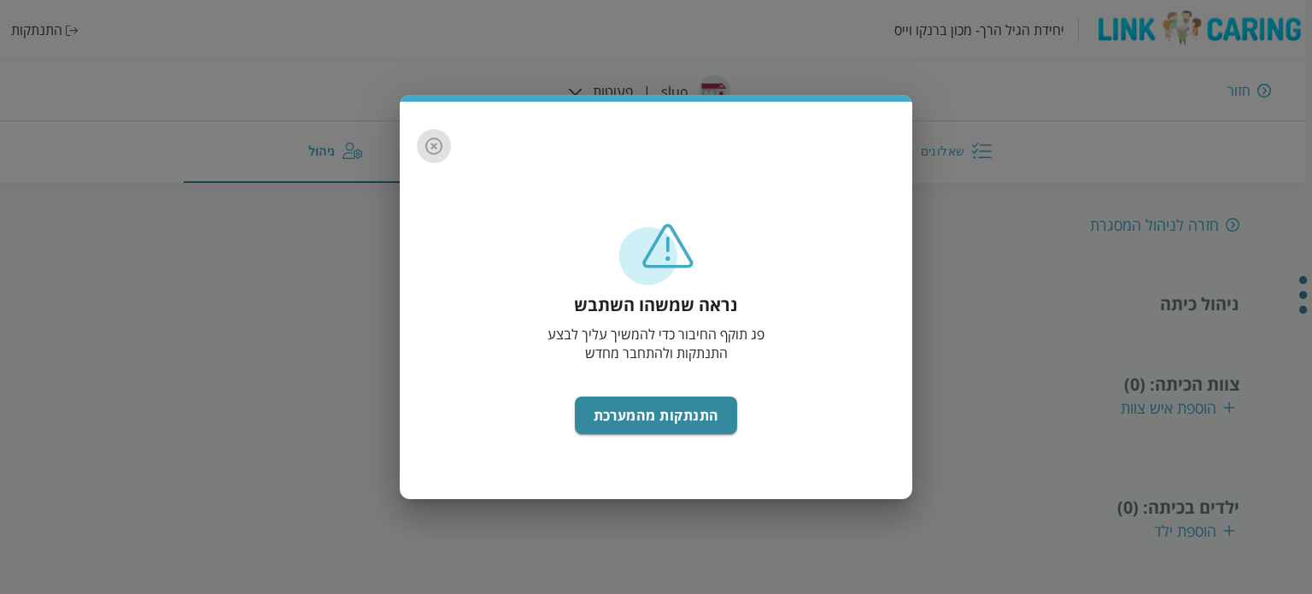
click at [429, 143] on icon "button" at bounding box center [434, 146] width 21 height 21
click at [429, 214] on body "יחידת הגיל הרך- מכון ברנקו וייס התנתקות חזור sluo | פעוטות שאלונים תירגולים ניה…" at bounding box center [652, 387] width 1319 height 347
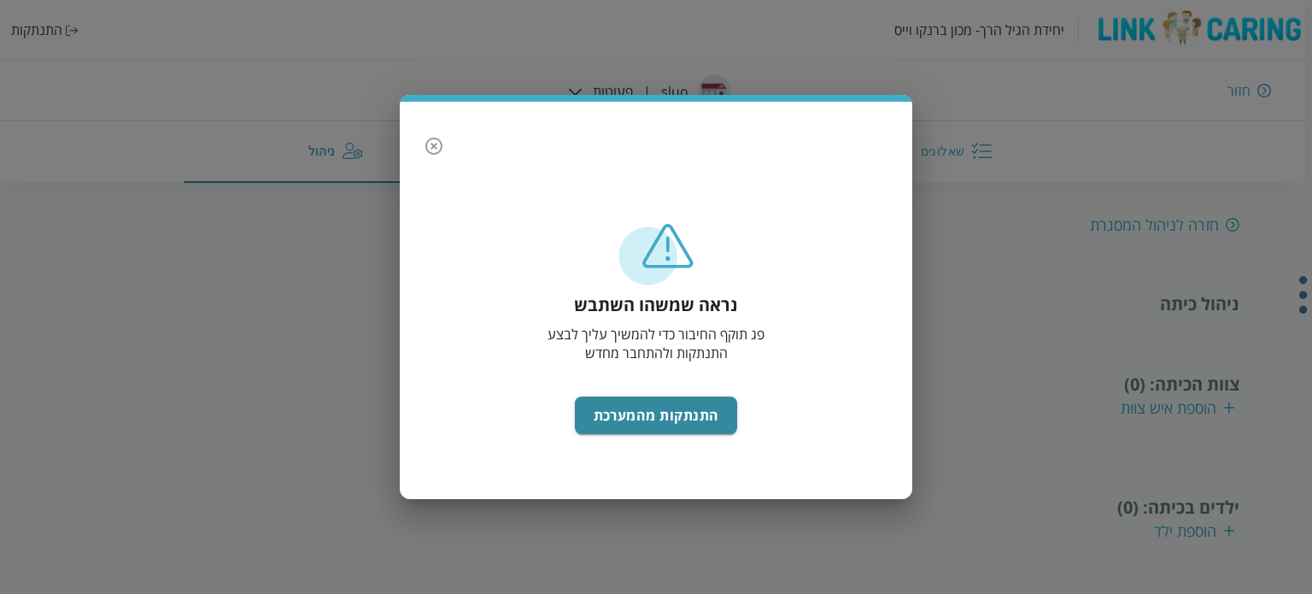
click at [429, 143] on icon "button" at bounding box center [434, 146] width 21 height 21
click at [427, 142] on icon "button" at bounding box center [433, 146] width 17 height 17
click at [441, 136] on icon "button" at bounding box center [434, 146] width 21 height 21
click at [436, 146] on icon "button" at bounding box center [434, 146] width 21 height 21
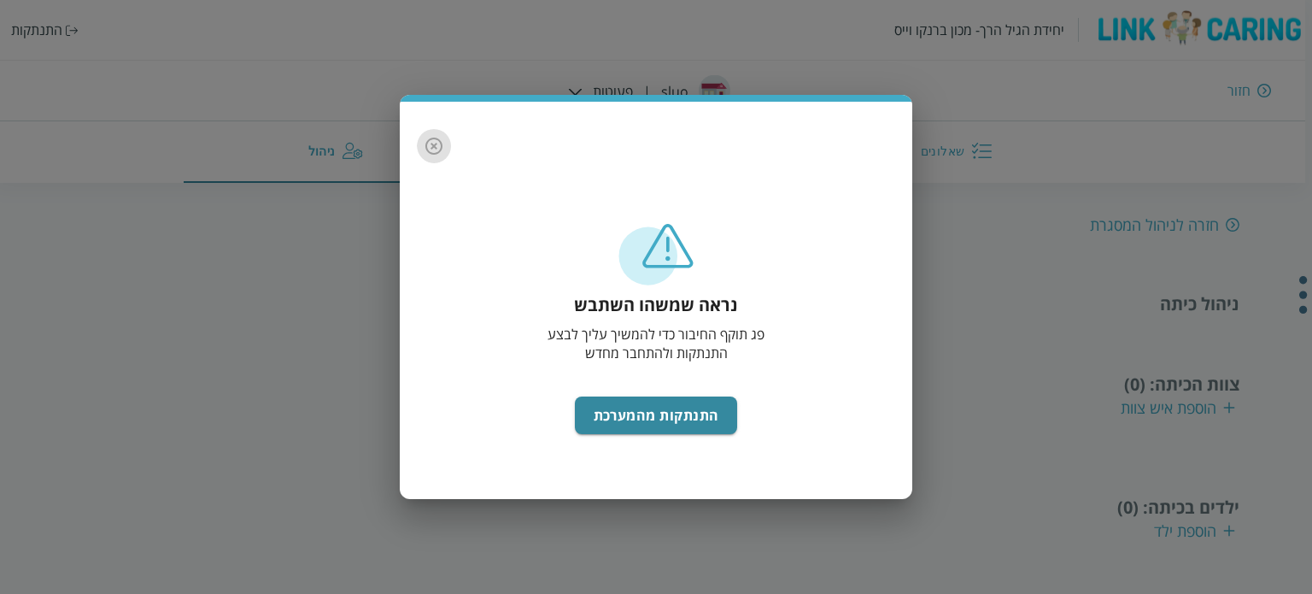
click at [436, 146] on icon "button" at bounding box center [434, 146] width 21 height 21
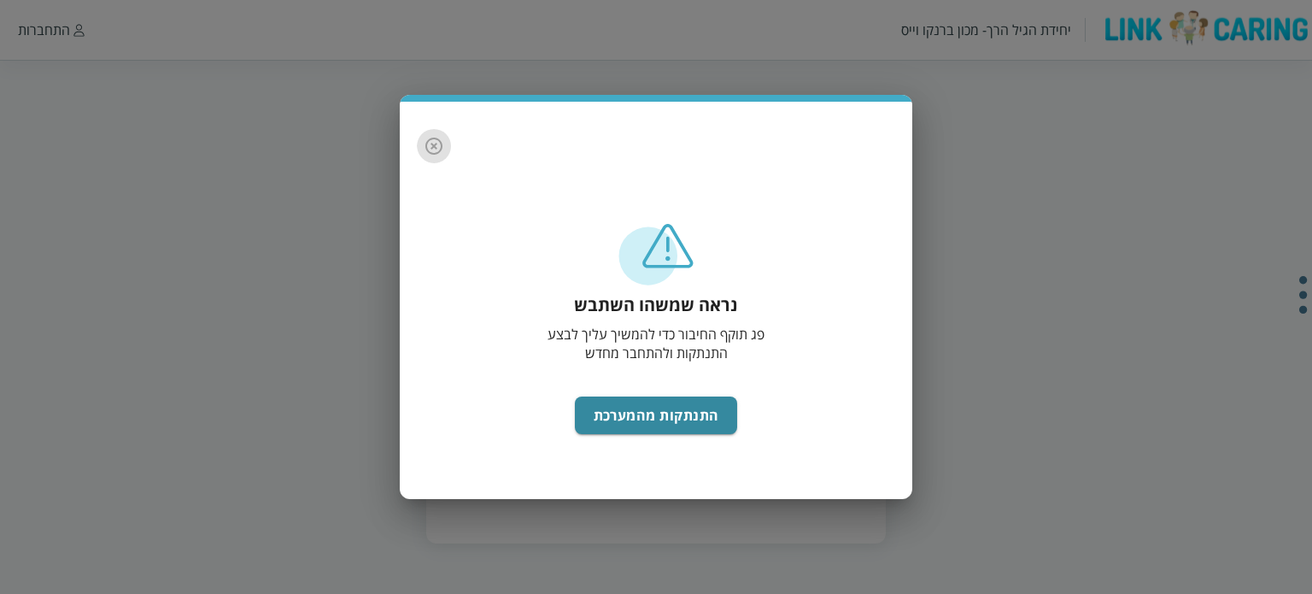
click at [431, 143] on icon "button" at bounding box center [434, 146] width 21 height 21
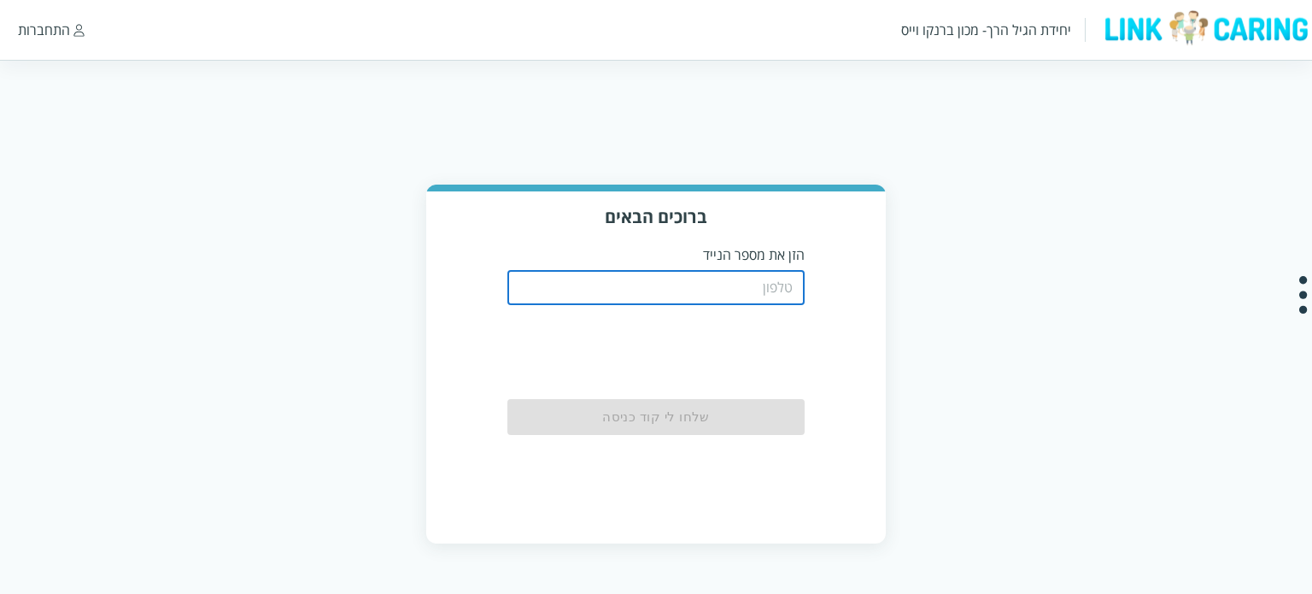
click at [753, 286] on input "tel" at bounding box center [656, 288] width 298 height 34
type input "0544499999"
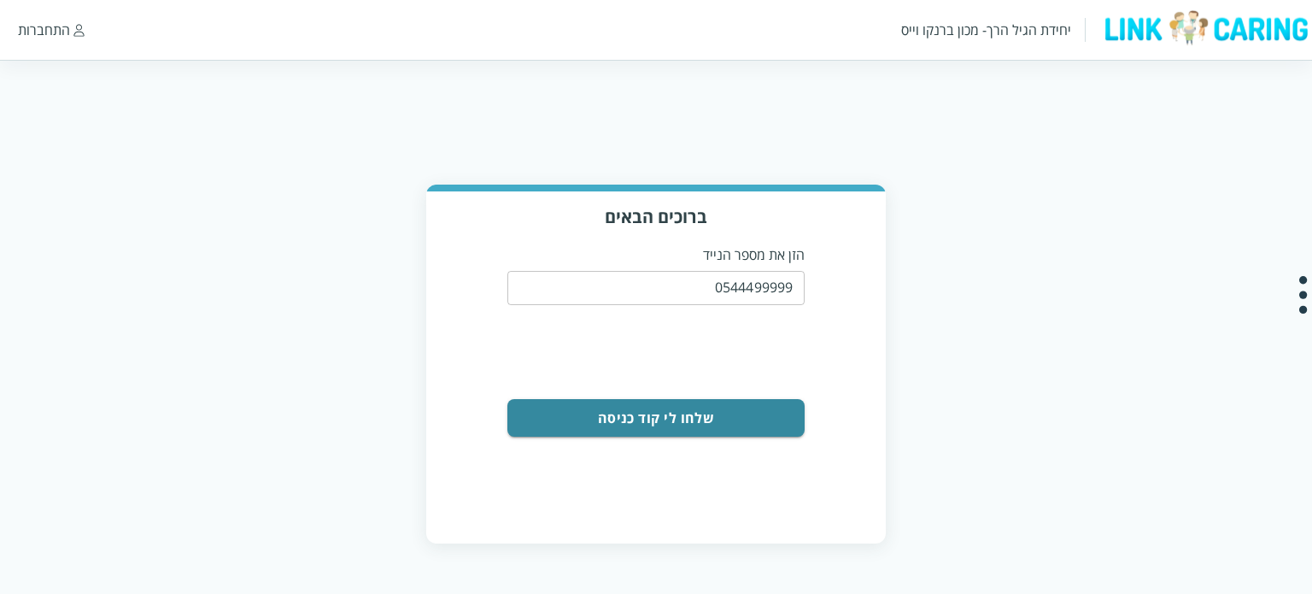
click at [689, 411] on button "שלחו לי קוד כניסה" at bounding box center [656, 418] width 298 height 38
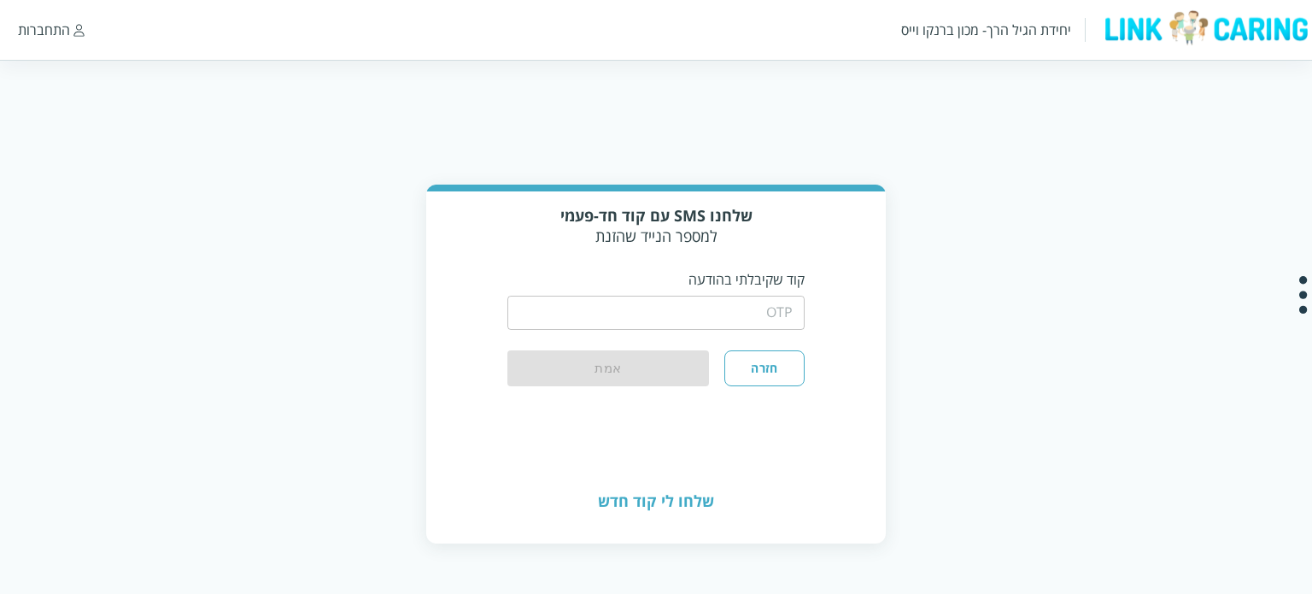
click at [728, 323] on input "string" at bounding box center [656, 313] width 298 height 34
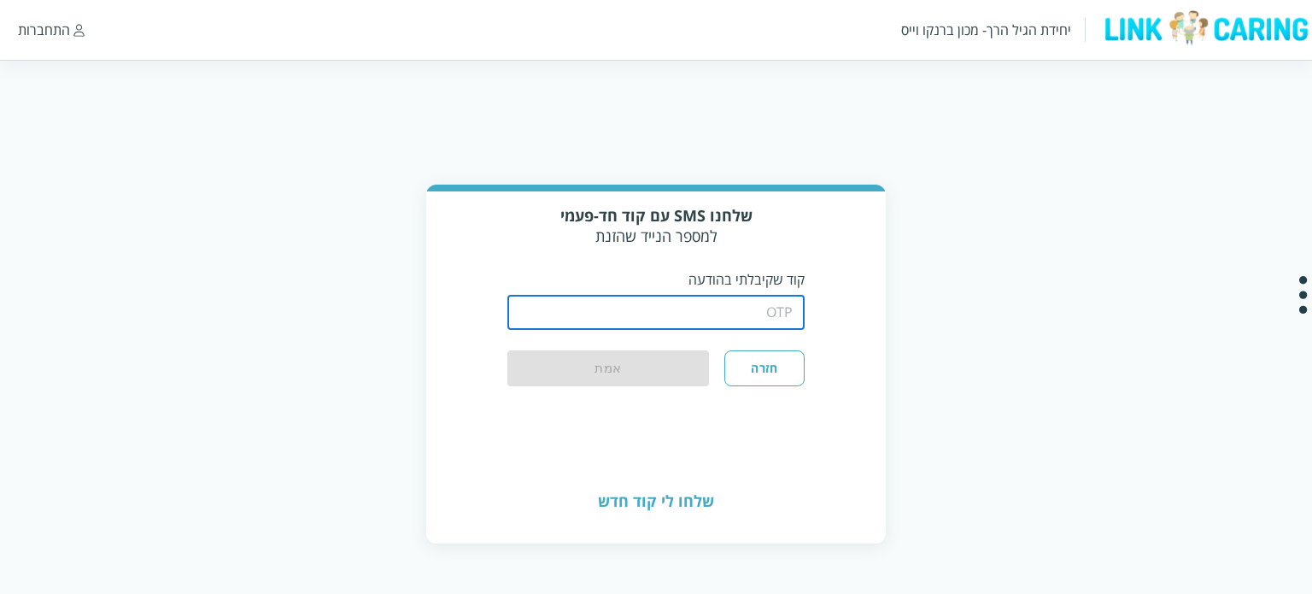
type input "1234"
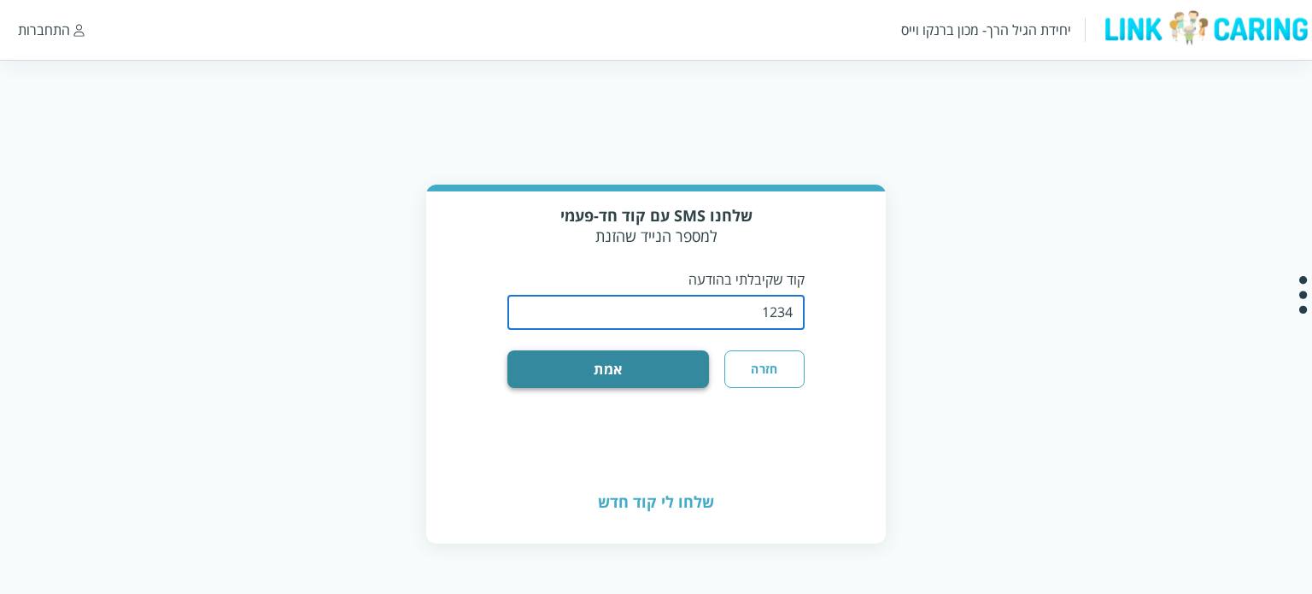
click at [613, 364] on button "אמת" at bounding box center [608, 369] width 202 height 38
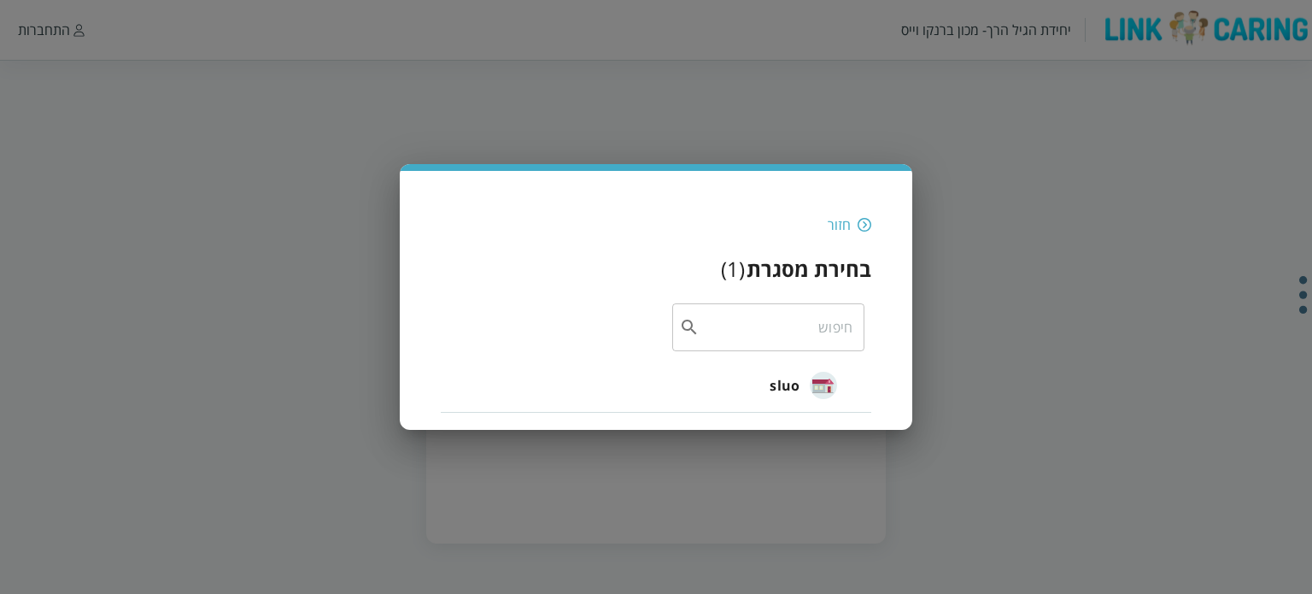
click at [785, 382] on span "sluo" at bounding box center [785, 385] width 30 height 21
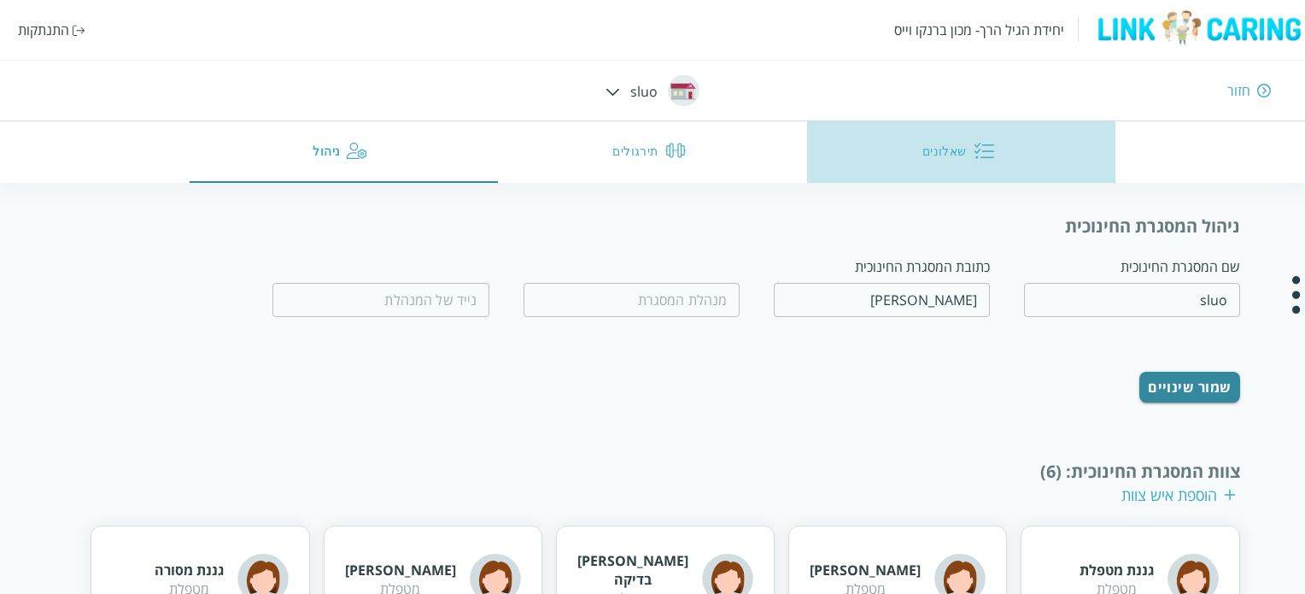
click at [953, 150] on button "שאלונים" at bounding box center [961, 152] width 309 height 62
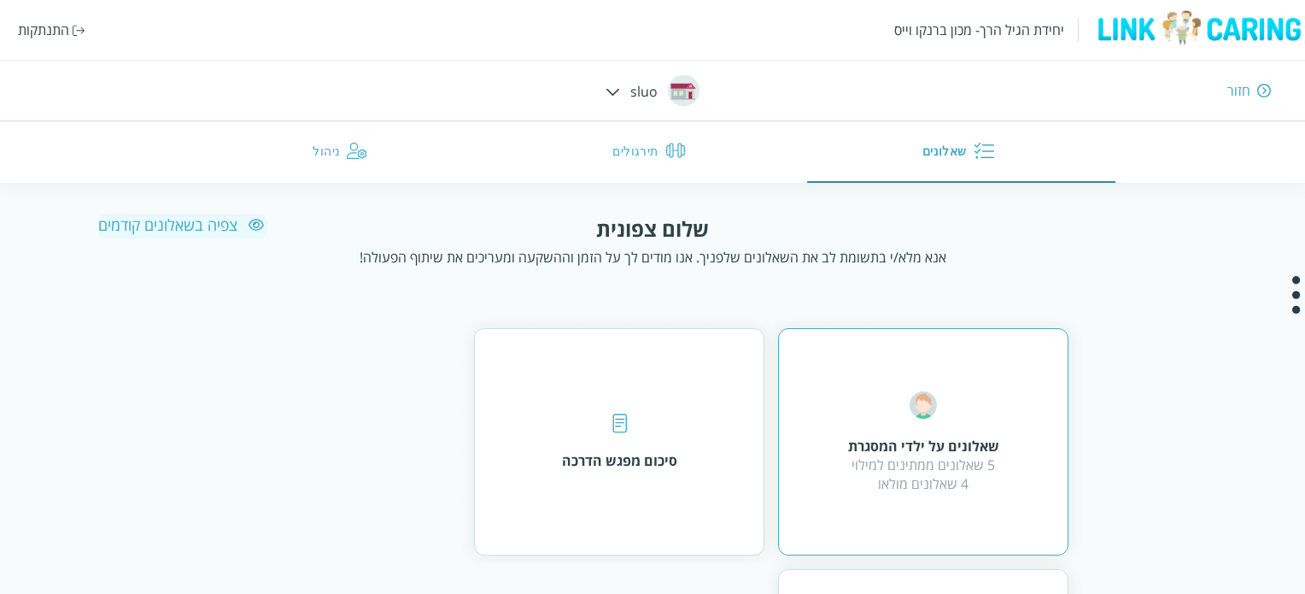
scroll to position [85, 0]
